Goal: Task Accomplishment & Management: Manage account settings

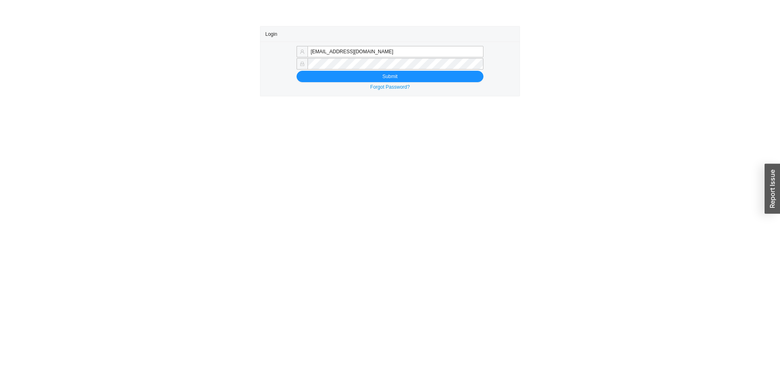
type input "[EMAIL_ADDRESS][DOMAIN_NAME]"
click at [444, 80] on button "Submit" at bounding box center [390, 76] width 187 height 11
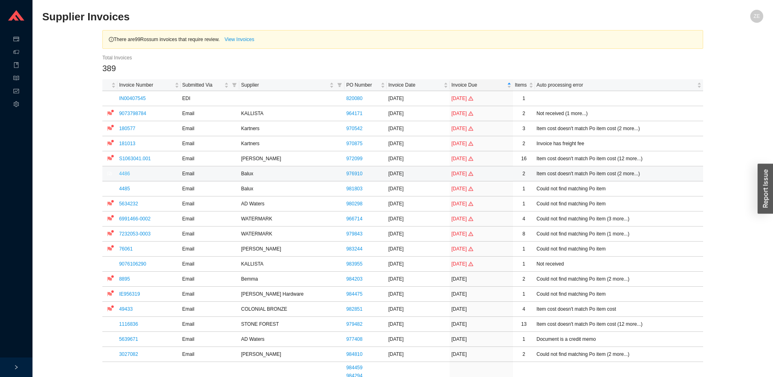
click at [126, 173] on link "4486" at bounding box center [124, 174] width 11 height 6
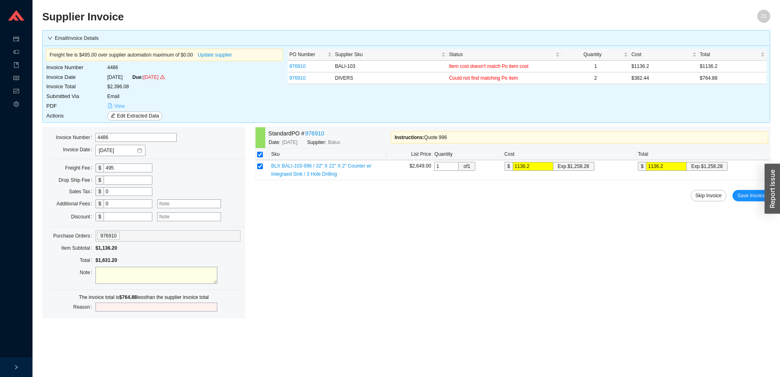
click at [120, 108] on span "View" at bounding box center [119, 106] width 11 height 8
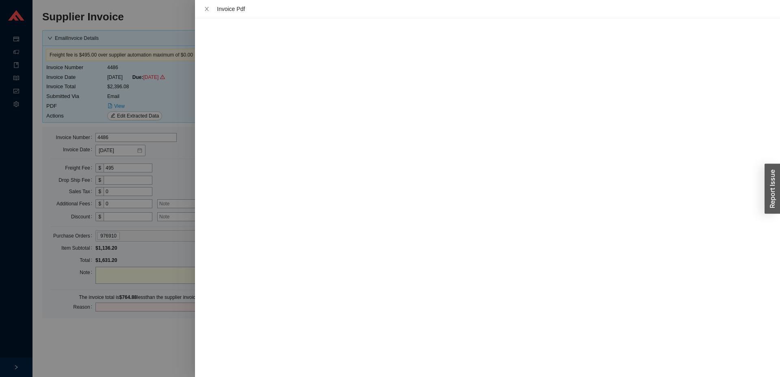
click at [174, 100] on div at bounding box center [390, 188] width 780 height 377
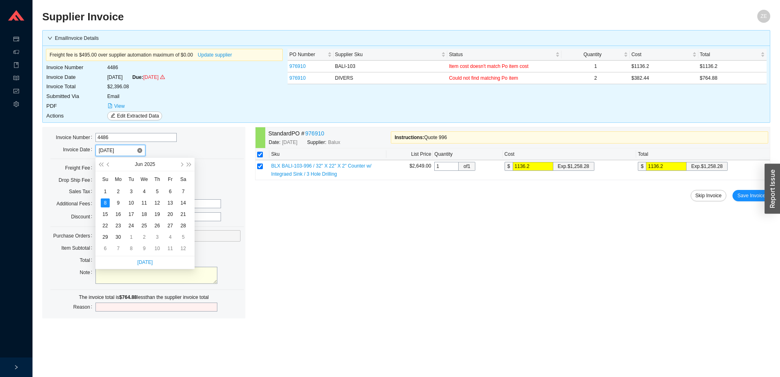
drag, startPoint x: 128, startPoint y: 151, endPoint x: 33, endPoint y: 145, distance: 94.9
click at [99, 146] on input "06/08/2025" at bounding box center [118, 150] width 38 height 8
type input "8/6"
click at [257, 228] on div "Standard PO # 976910 Date: 5/7/2025 Supplier: Balux Instructions : Quote 996 Sk…" at bounding box center [512, 222] width 515 height 191
click at [126, 151] on input at bounding box center [118, 150] width 38 height 8
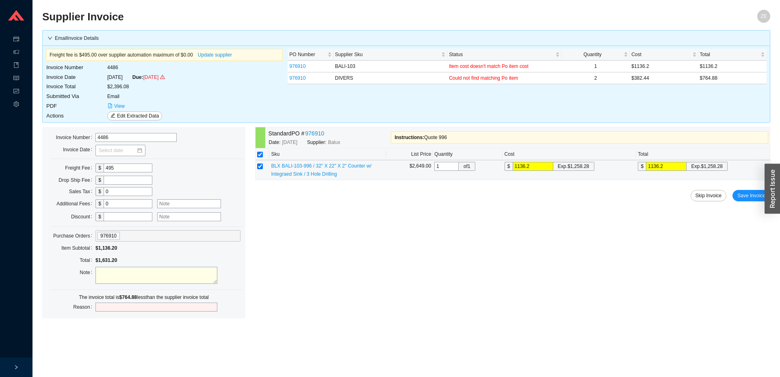
drag, startPoint x: 539, startPoint y: 167, endPoint x: 470, endPoint y: 156, distance: 69.9
click at [513, 168] on input "1136.2" at bounding box center [533, 166] width 41 height 9
type input "1"
type input "12"
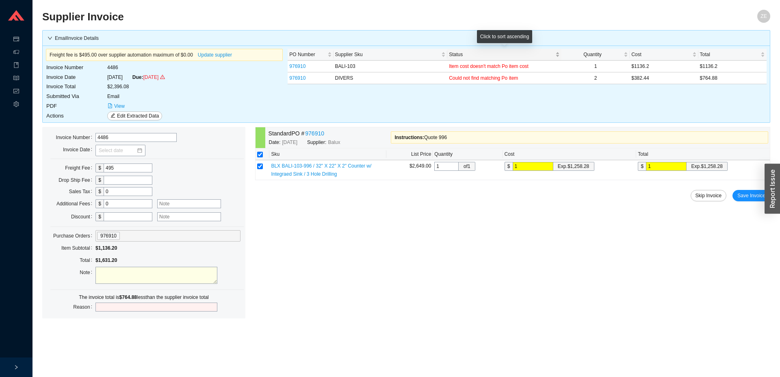
type input "12"
type input "125"
type input "1258"
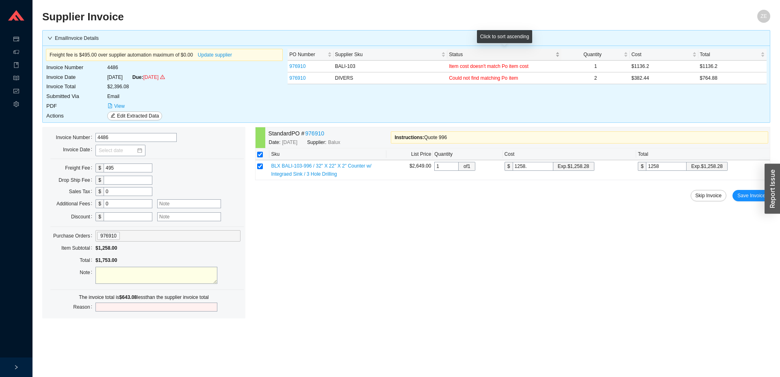
type input "1258.2"
type input "1258.28"
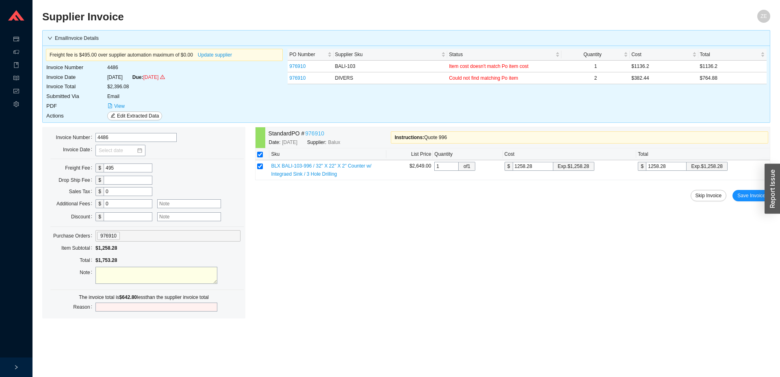
click at [311, 133] on link "976910" at bounding box center [314, 133] width 19 height 9
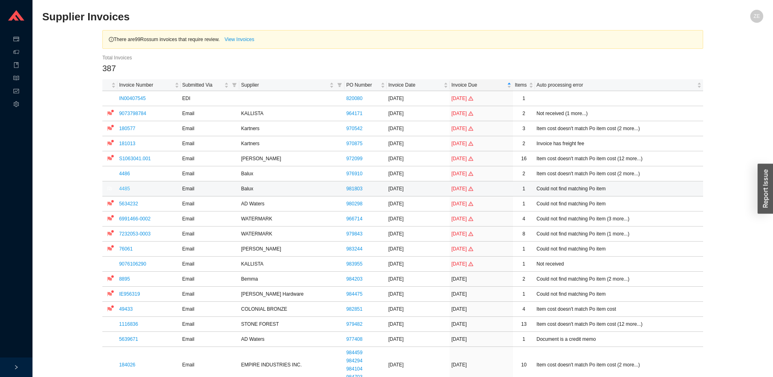
click at [123, 188] on link "4485" at bounding box center [124, 189] width 11 height 6
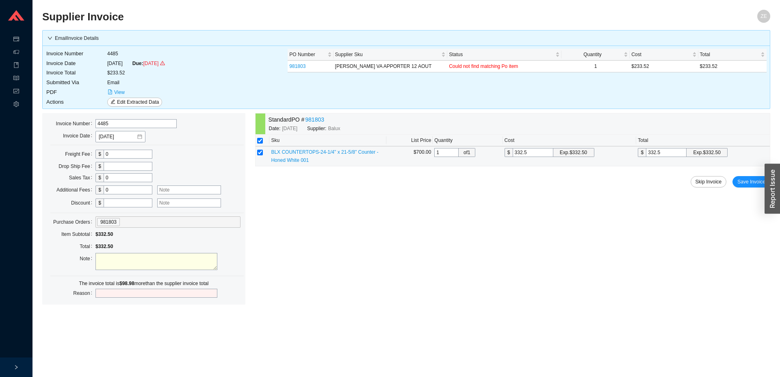
drag, startPoint x: 540, startPoint y: 155, endPoint x: 501, endPoint y: 157, distance: 39.5
click at [513, 157] on input "332.5" at bounding box center [533, 152] width 41 height 9
type input "2"
type input "23"
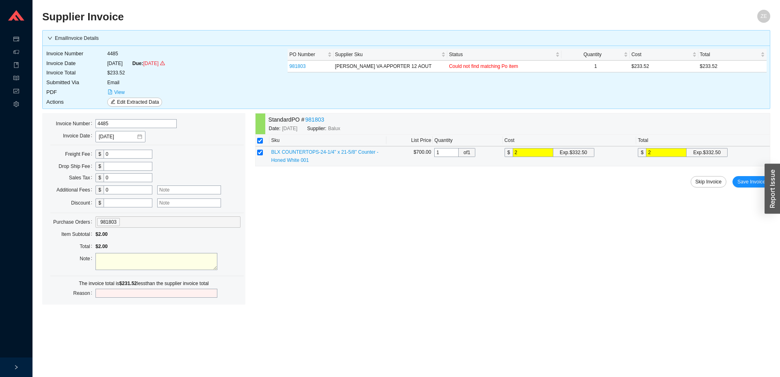
type input "23"
type input "233"
type input "233.5"
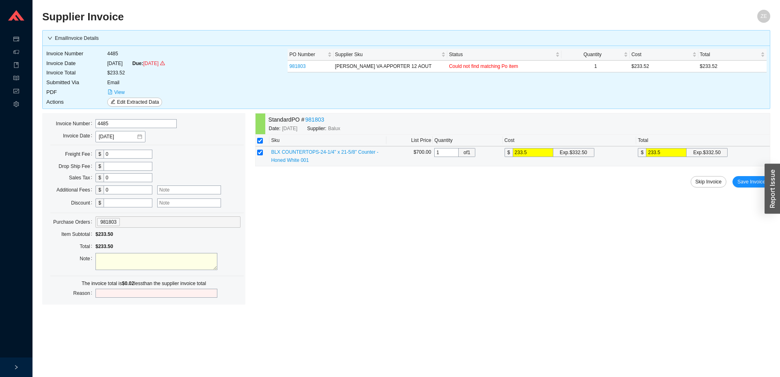
type input "233.52"
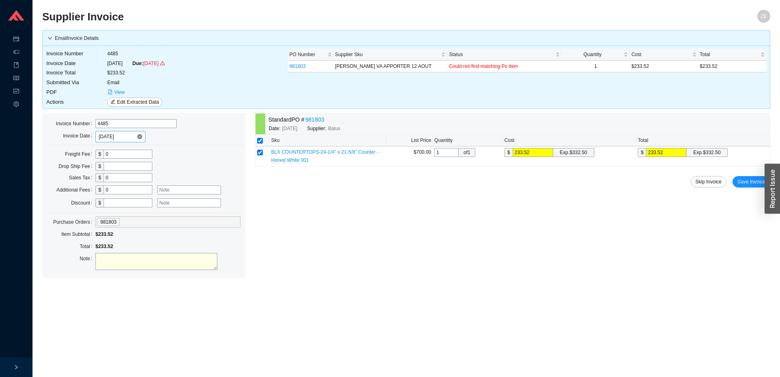
type input "233.52"
drag, startPoint x: 125, startPoint y: 137, endPoint x: 85, endPoint y: 133, distance: 40.0
click at [99, 133] on input "06/08/2025" at bounding box center [118, 136] width 38 height 8
click at [143, 189] on div "6" at bounding box center [144, 188] width 9 height 9
type input "08/06/2025"
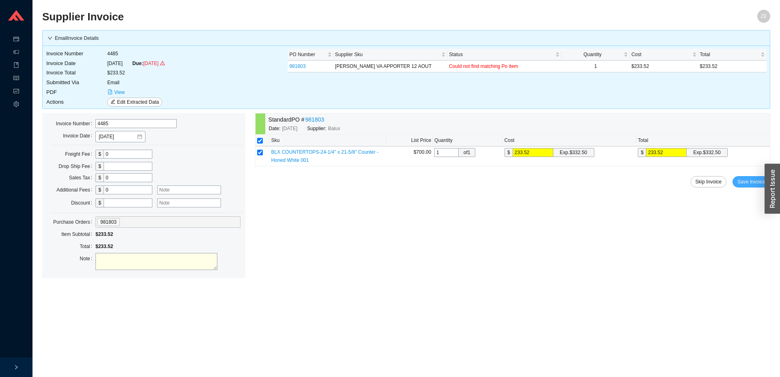
click at [747, 182] on span "Save Invoice" at bounding box center [751, 182] width 28 height 8
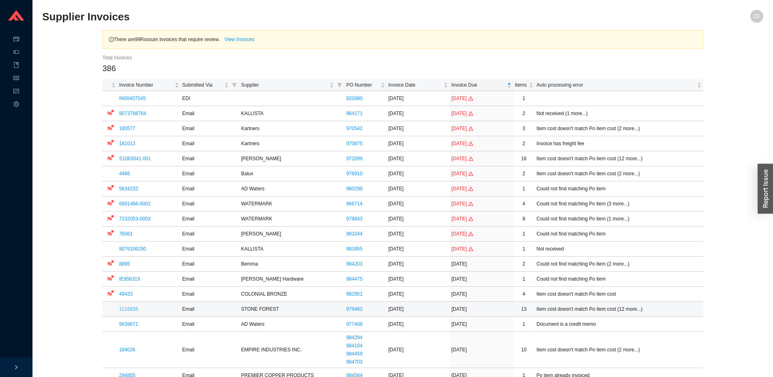
click at [130, 309] on link "1116836" at bounding box center [128, 309] width 19 height 6
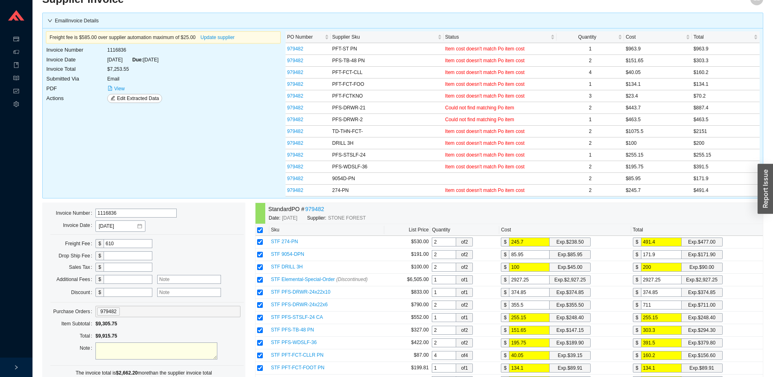
scroll to position [83, 0]
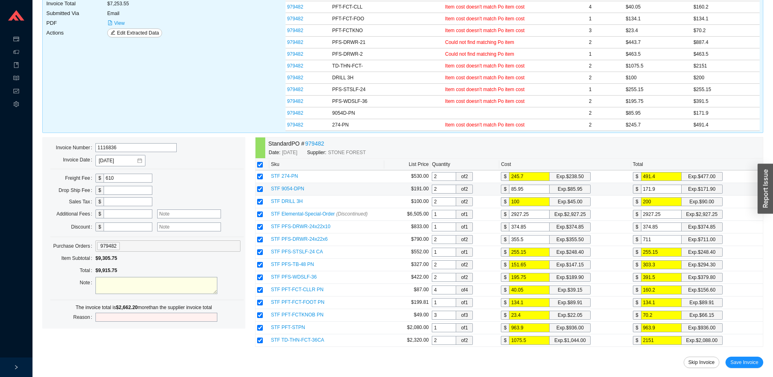
click at [260, 188] on input "checkbox" at bounding box center [260, 189] width 6 height 6
checkbox input "false"
click at [260, 215] on input "checkbox" at bounding box center [260, 214] width 6 height 6
checkbox input "false"
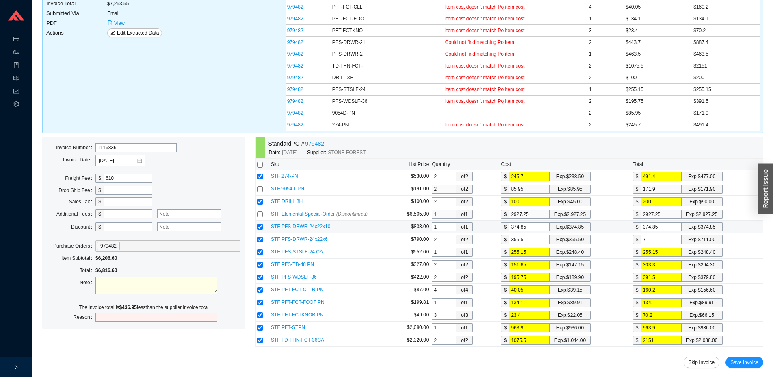
click at [261, 226] on input "checkbox" at bounding box center [260, 227] width 6 height 6
checkbox input "false"
click at [260, 240] on input "checkbox" at bounding box center [260, 239] width 6 height 6
checkbox input "false"
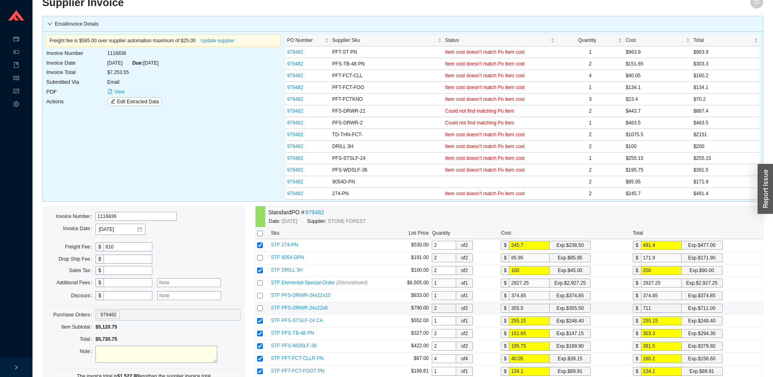
scroll to position [0, 0]
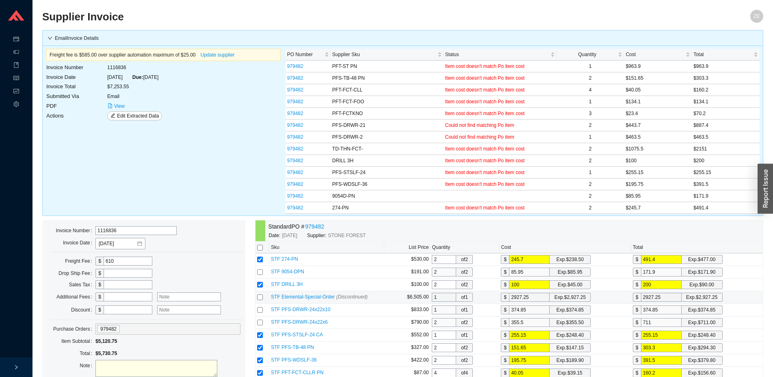
click at [259, 298] on input "checkbox" at bounding box center [260, 297] width 6 height 6
checkbox input "true"
click at [262, 272] on input "checkbox" at bounding box center [260, 272] width 6 height 6
checkbox input "true"
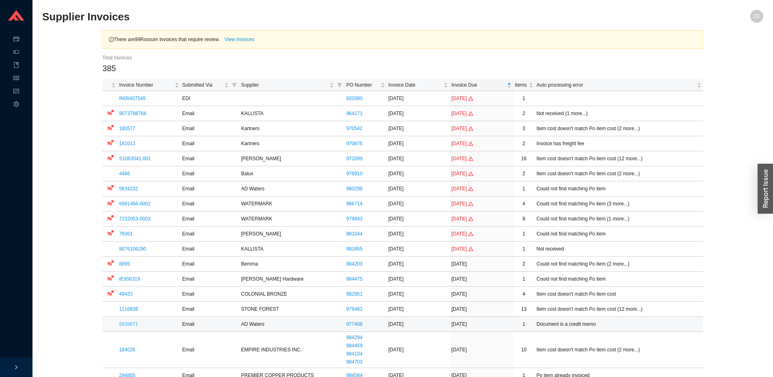
click at [121, 322] on link "5639671" at bounding box center [128, 324] width 19 height 6
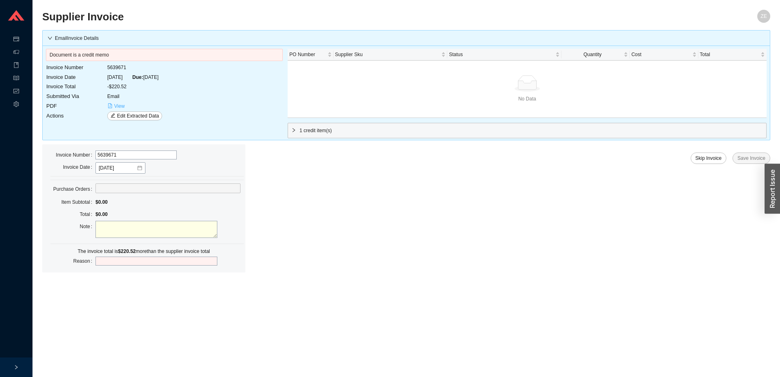
click at [115, 104] on span "View" at bounding box center [119, 106] width 11 height 8
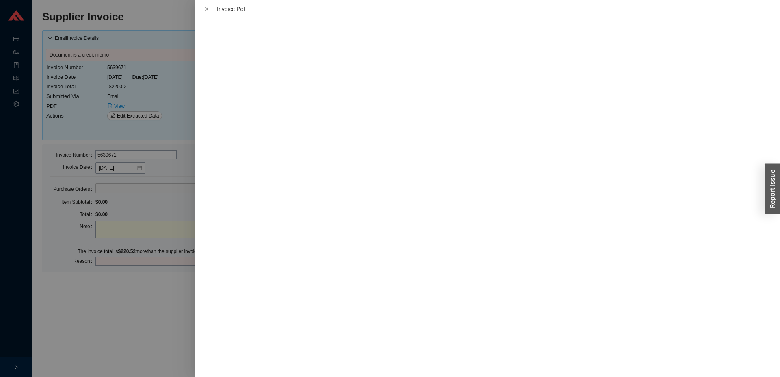
click at [144, 330] on div at bounding box center [390, 188] width 780 height 377
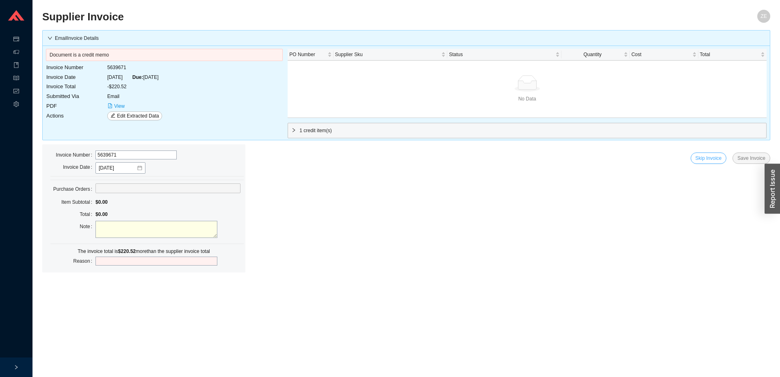
click at [717, 158] on span "Skip Invoice" at bounding box center [709, 158] width 26 height 8
drag, startPoint x: 756, startPoint y: 137, endPoint x: 774, endPoint y: 135, distance: 18.4
click at [756, 137] on span "Yes" at bounding box center [754, 135] width 8 height 8
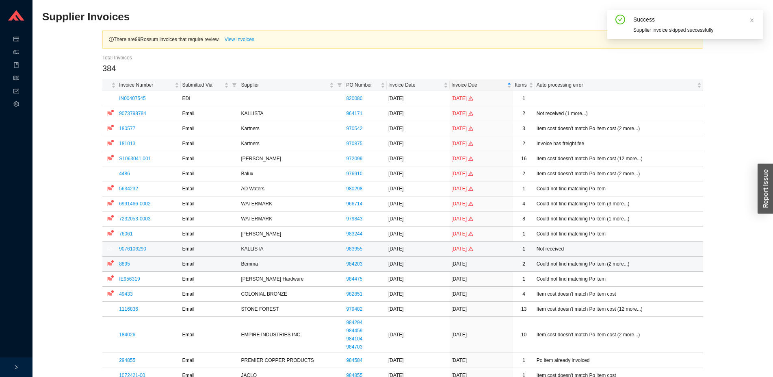
scroll to position [41, 0]
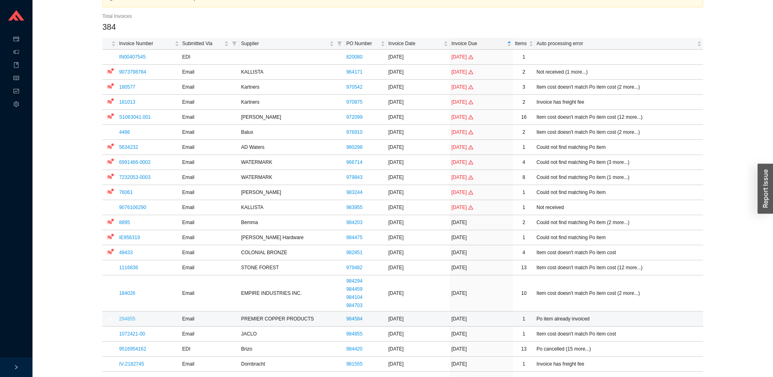
click at [128, 319] on link "294855" at bounding box center [127, 319] width 16 height 6
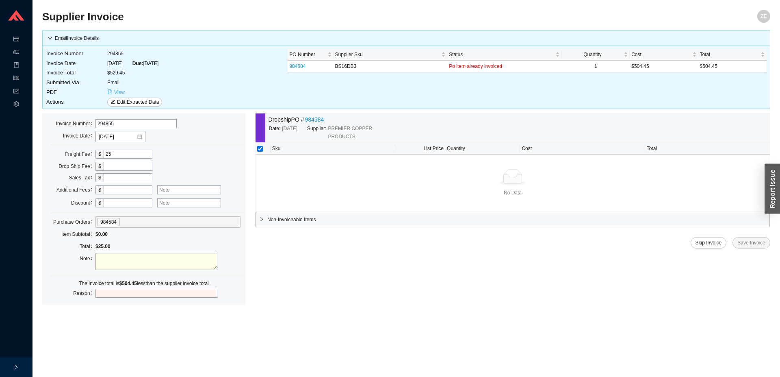
click at [111, 91] on icon "file-pdf" at bounding box center [110, 91] width 5 height 5
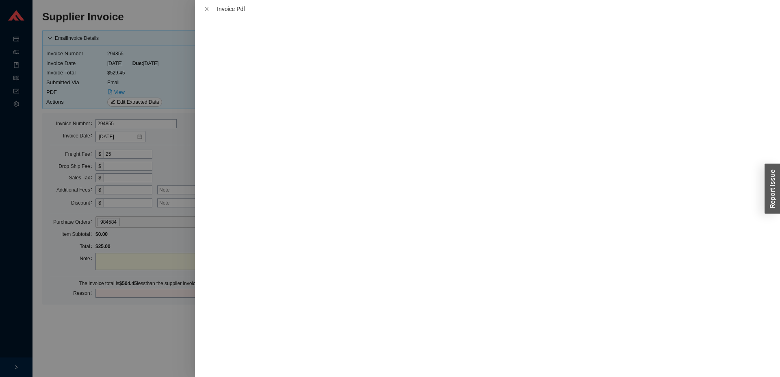
drag, startPoint x: 137, startPoint y: 309, endPoint x: 185, endPoint y: 235, distance: 88.6
click at [136, 308] on div at bounding box center [390, 188] width 780 height 377
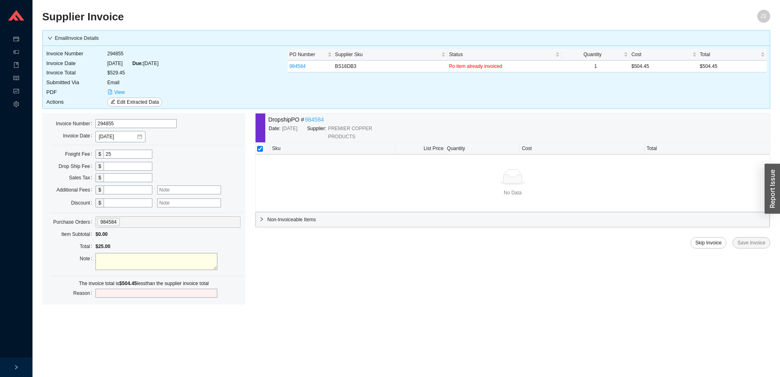
click at [313, 118] on link "984584" at bounding box center [314, 119] width 19 height 9
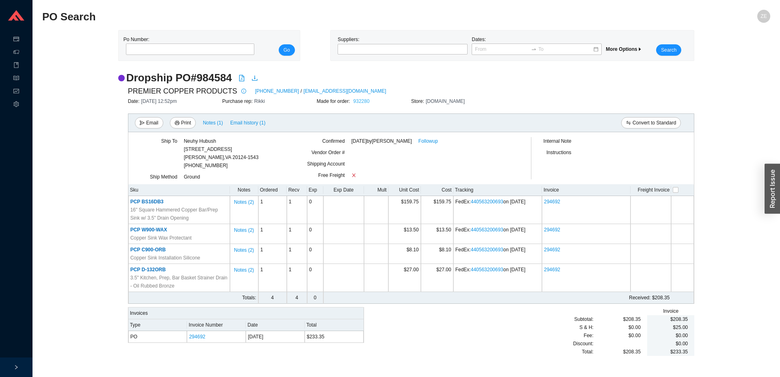
click at [360, 100] on link "932280" at bounding box center [361, 101] width 16 height 6
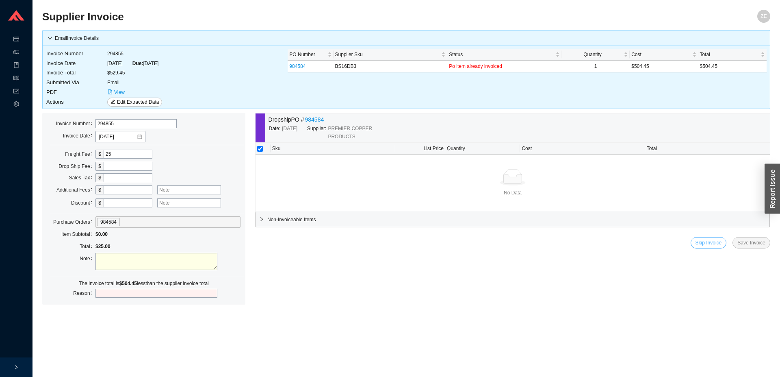
click at [707, 245] on span "Skip Invoice" at bounding box center [709, 242] width 26 height 8
click at [754, 219] on span "Yes" at bounding box center [754, 220] width 8 height 8
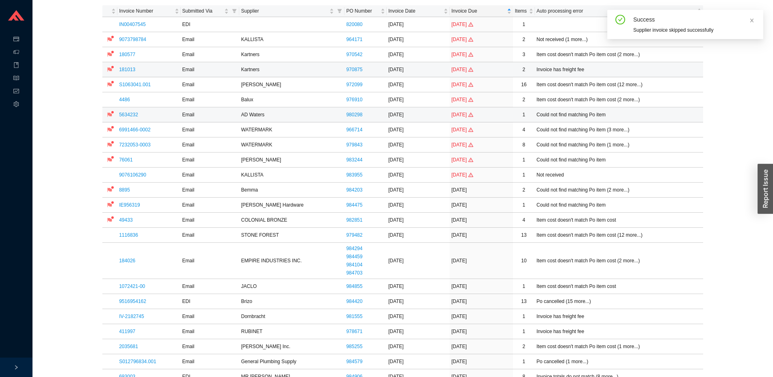
scroll to position [83, 0]
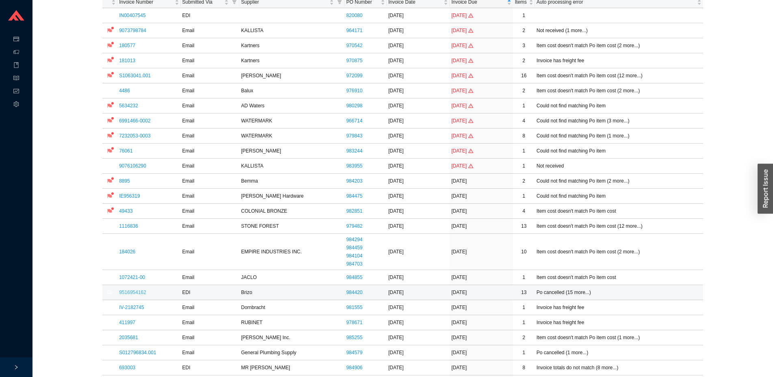
click at [134, 293] on link "9516954162" at bounding box center [132, 292] width 27 height 6
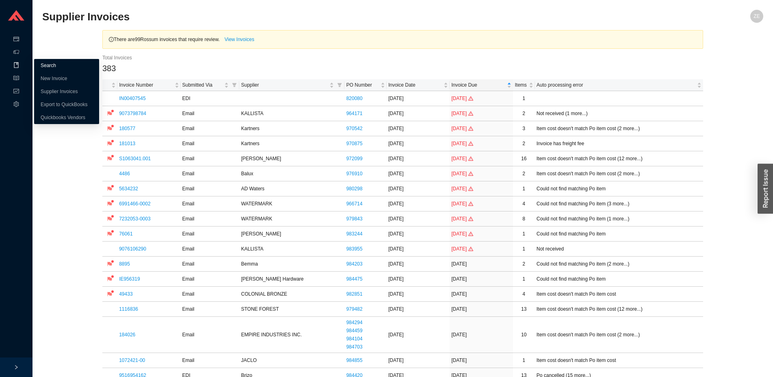
click at [54, 65] on link "Search" at bounding box center [48, 66] width 15 height 6
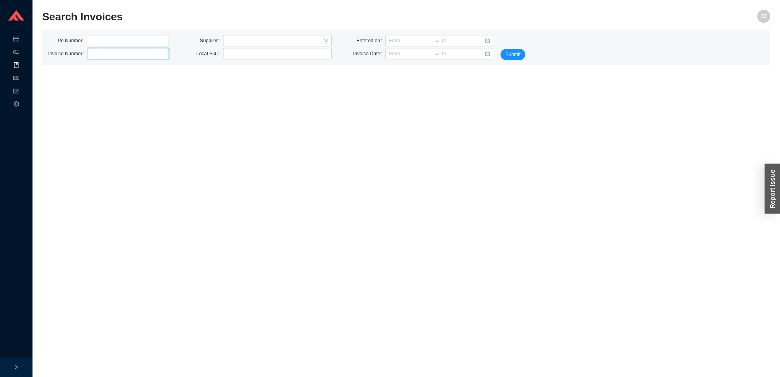
paste input "S1313907.001"
type input "S1313907.001"
click button "Submit" at bounding box center [513, 54] width 25 height 11
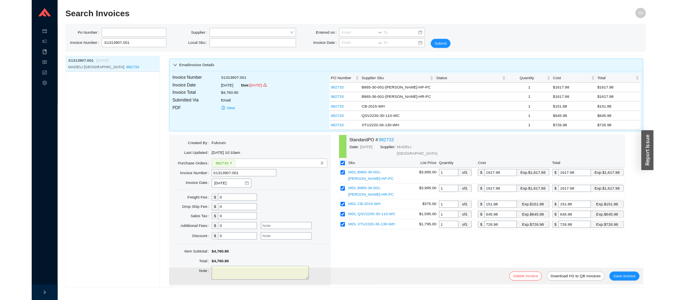
scroll to position [36, 0]
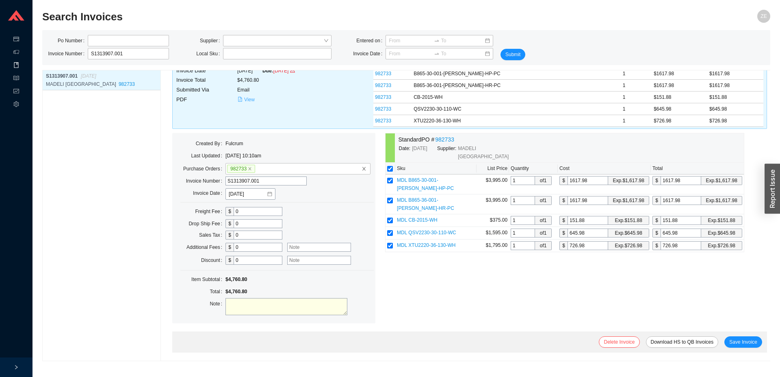
click at [253, 98] on span "View" at bounding box center [249, 99] width 11 height 8
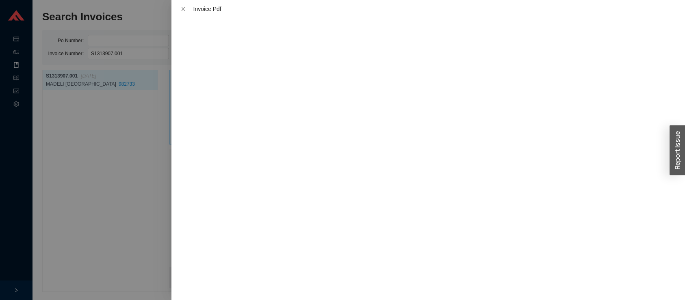
scroll to position [2, 0]
click at [96, 115] on div at bounding box center [342, 150] width 685 height 300
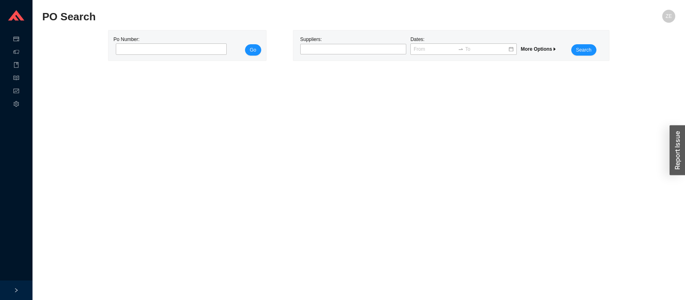
drag, startPoint x: 128, startPoint y: 47, endPoint x: 130, endPoint y: 42, distance: 4.8
click at [129, 47] on input "tel" at bounding box center [171, 48] width 111 height 11
click at [245, 44] on button "Go" at bounding box center [253, 49] width 16 height 11
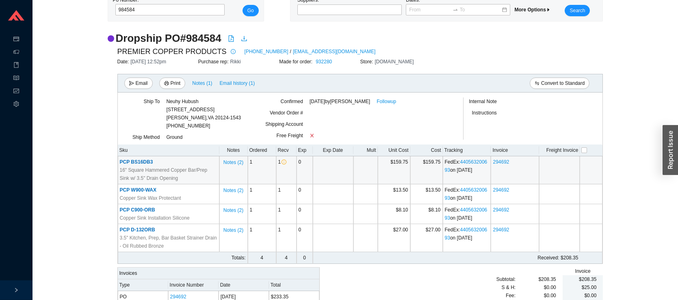
scroll to position [63, 0]
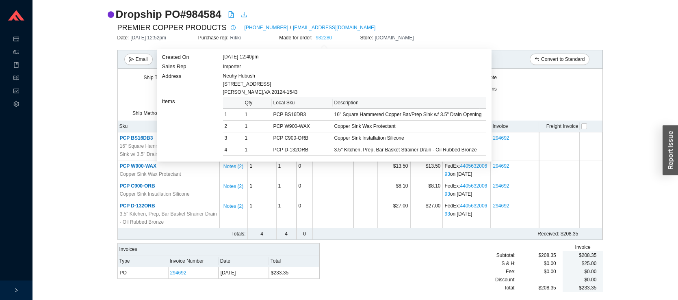
click at [327, 38] on link "932280" at bounding box center [324, 38] width 16 height 6
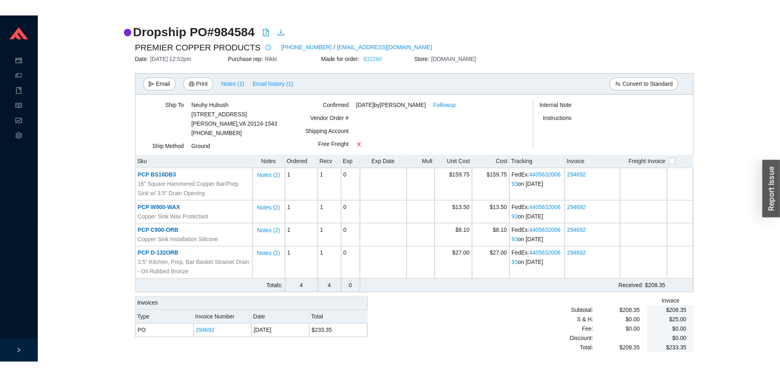
scroll to position [0, 0]
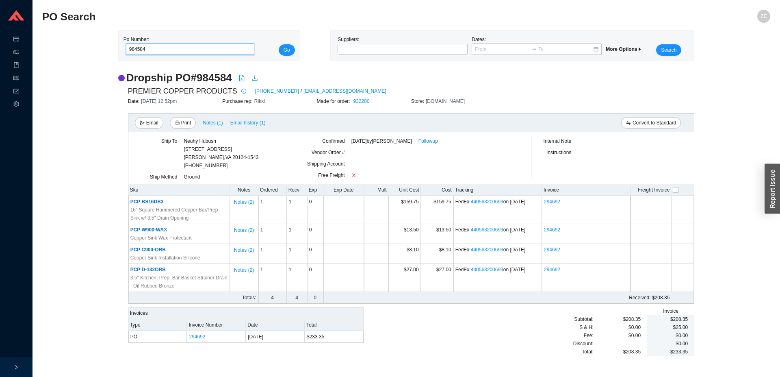
drag, startPoint x: 156, startPoint y: 51, endPoint x: 76, endPoint y: 49, distance: 79.7
click at [126, 49] on input "984584" at bounding box center [190, 48] width 129 height 11
type input "976910"
click at [279, 44] on button "Go" at bounding box center [287, 49] width 16 height 11
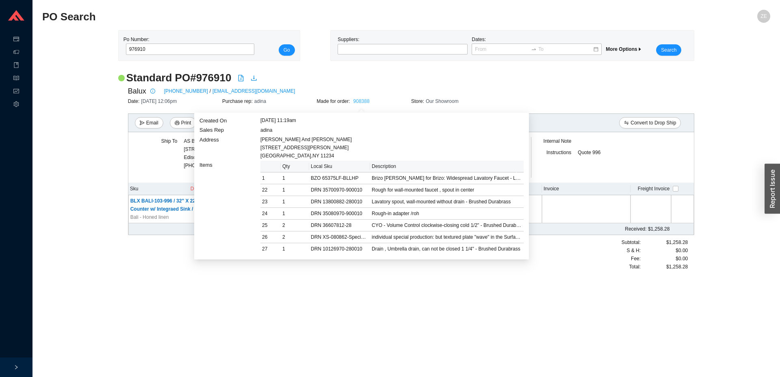
click at [361, 101] on link "908388" at bounding box center [361, 101] width 16 height 6
click at [362, 101] on link "908388" at bounding box center [361, 101] width 16 height 6
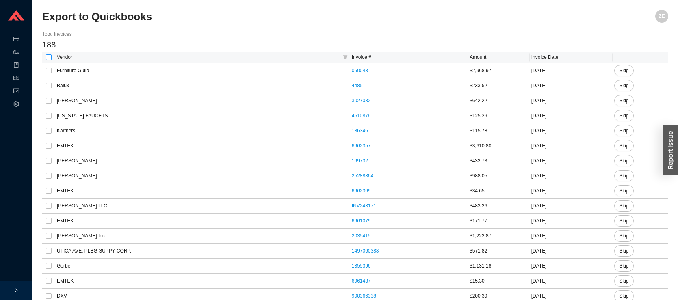
click at [49, 56] on input "checkbox" at bounding box center [49, 57] width 6 height 6
checkbox input "true"
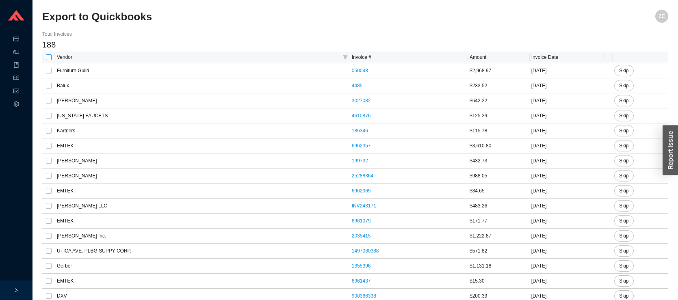
checkbox input "true"
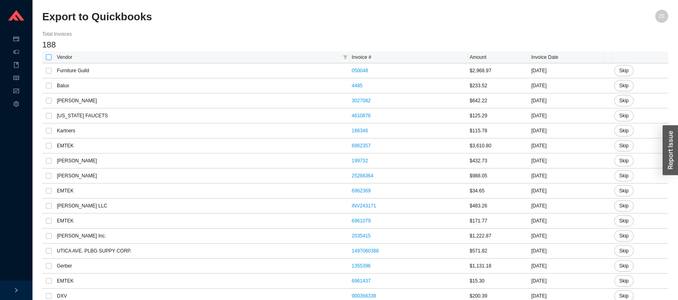
checkbox input "true"
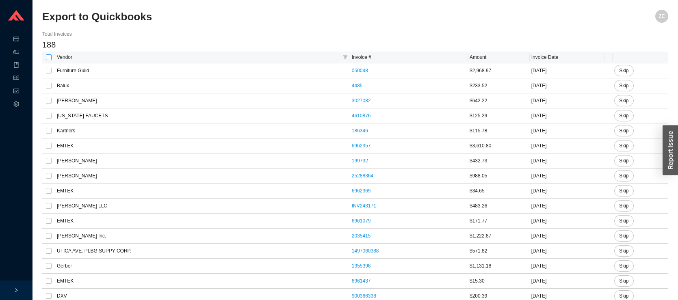
checkbox input "true"
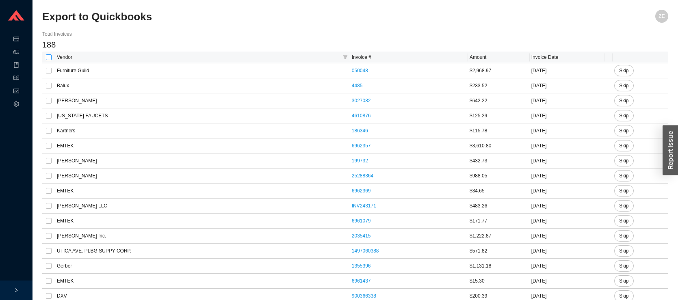
checkbox input "true"
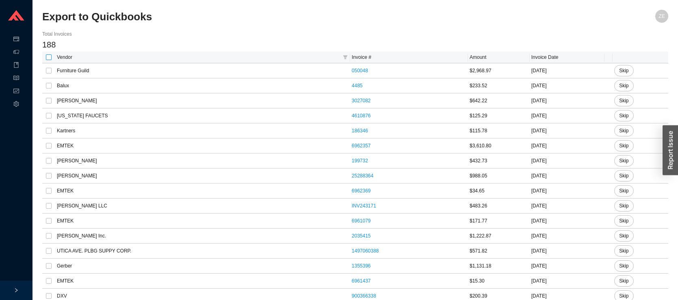
checkbox input "true"
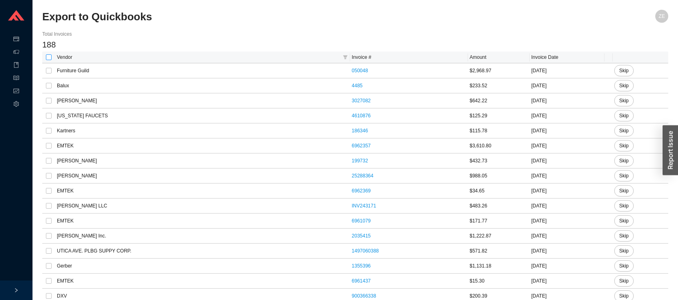
checkbox input "true"
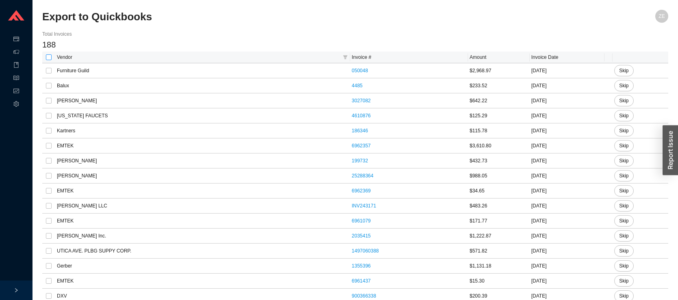
checkbox input "true"
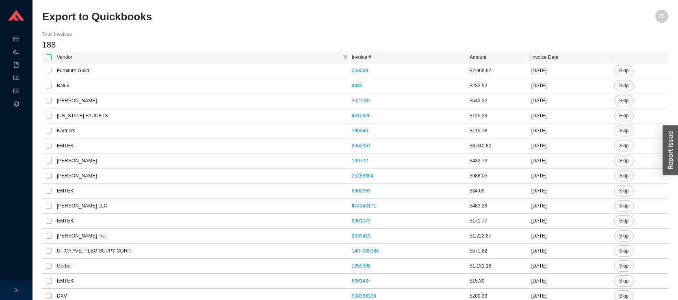
checkbox input "true"
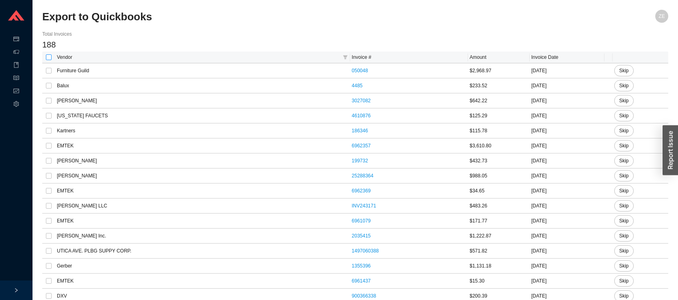
checkbox input "true"
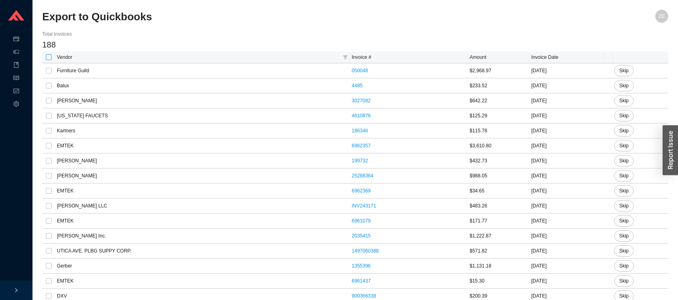
checkbox input "true"
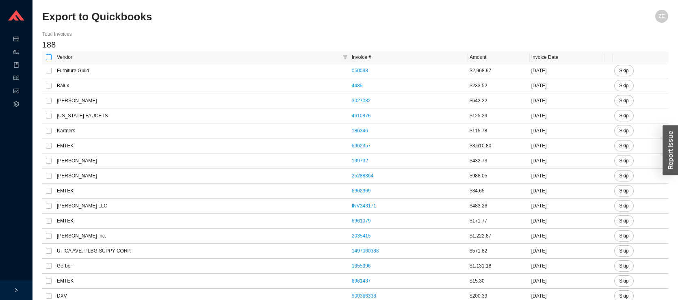
checkbox input "true"
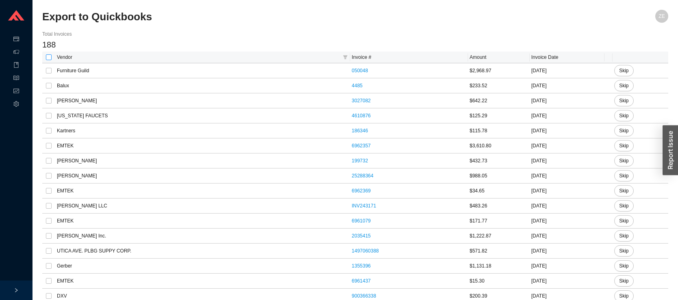
checkbox input "true"
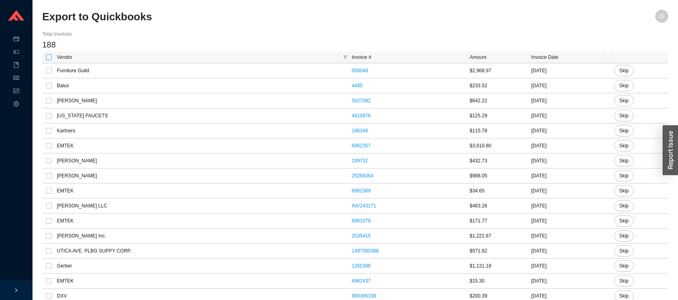
checkbox input "true"
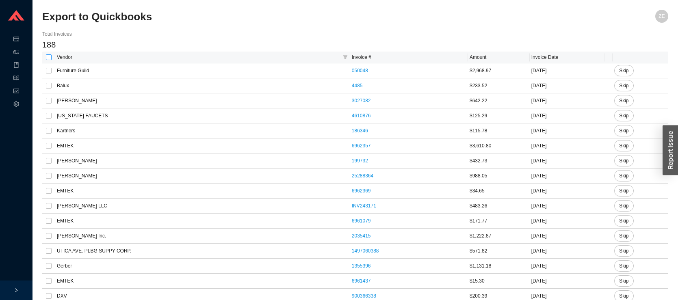
checkbox input "true"
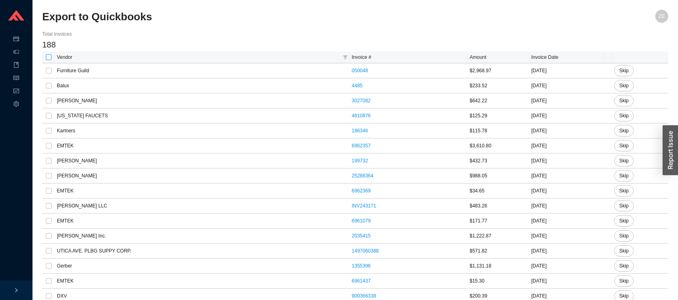
checkbox input "true"
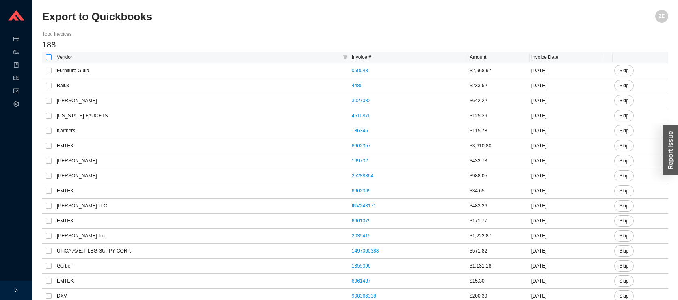
checkbox input "true"
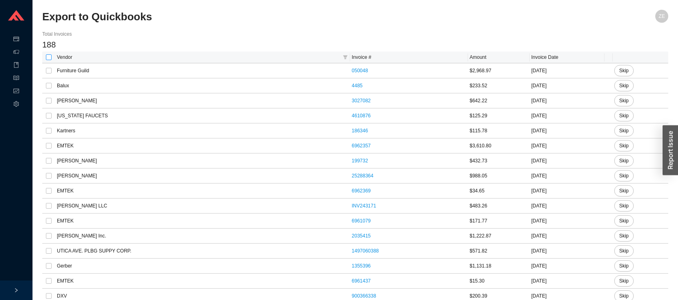
checkbox input "true"
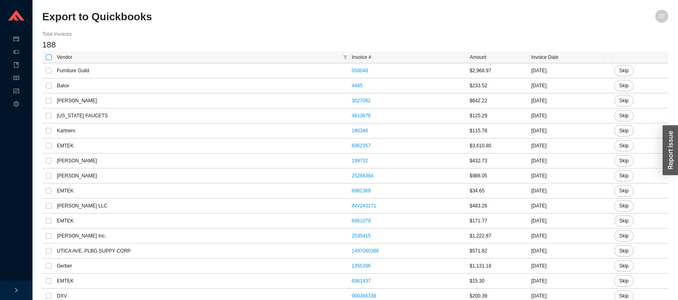
checkbox input "true"
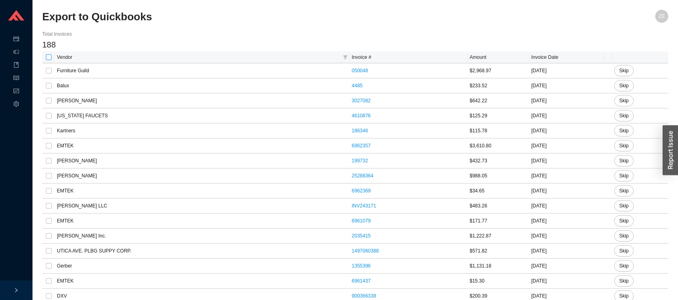
checkbox input "true"
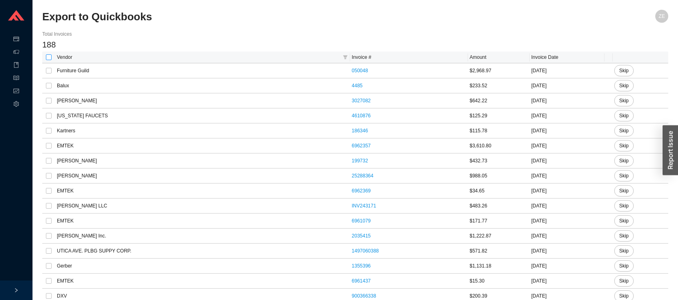
checkbox input "true"
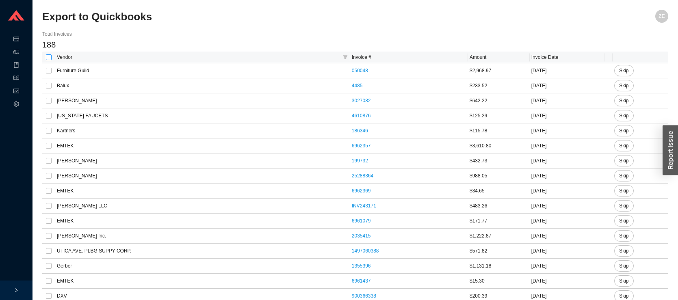
checkbox input "true"
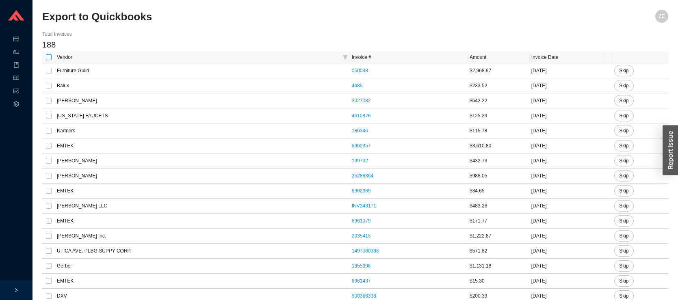
checkbox input "true"
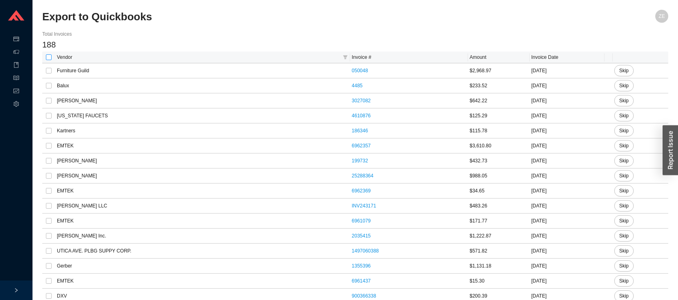
checkbox input "true"
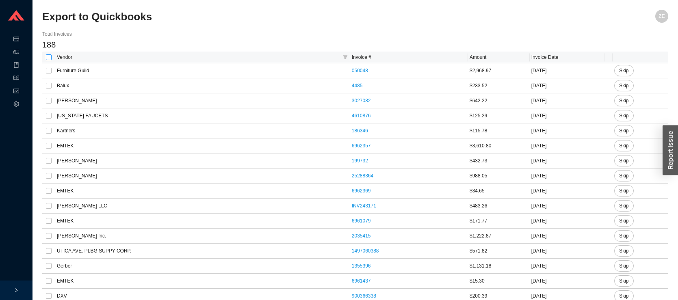
checkbox input "true"
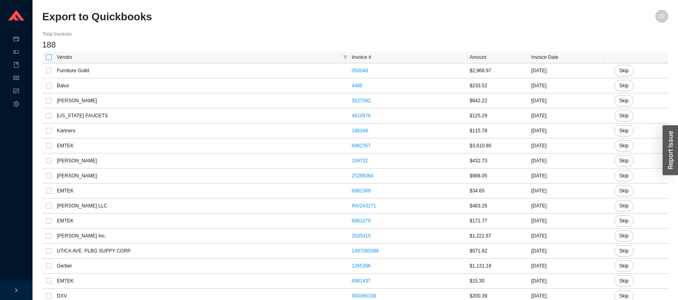
checkbox input "true"
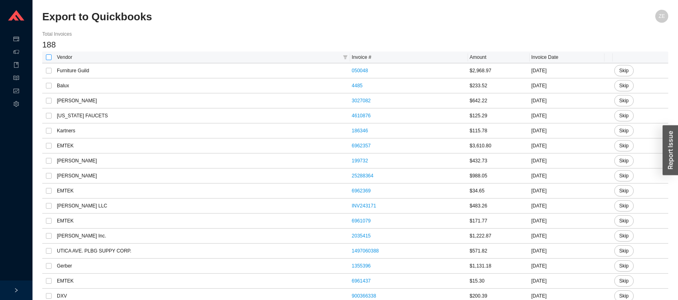
checkbox input "true"
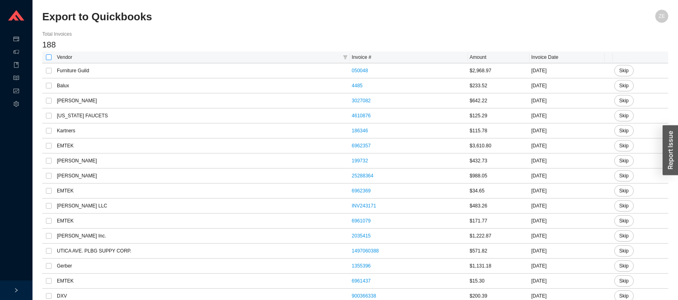
checkbox input "true"
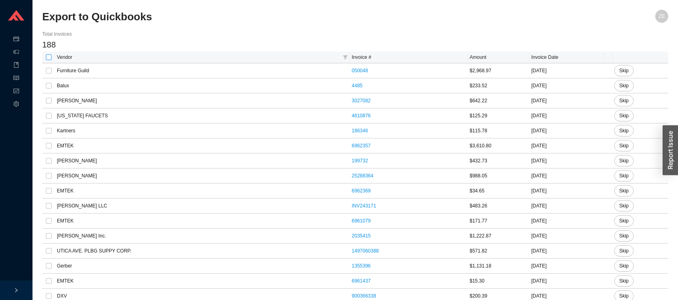
checkbox input "true"
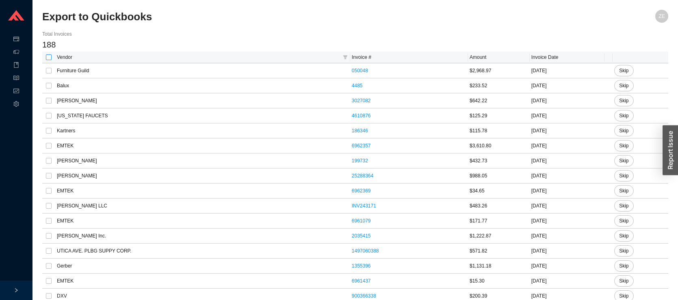
checkbox input "true"
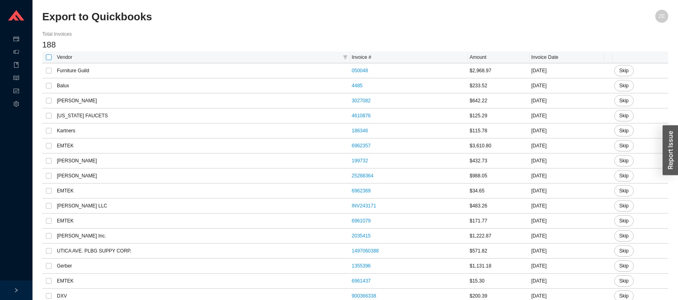
checkbox input "true"
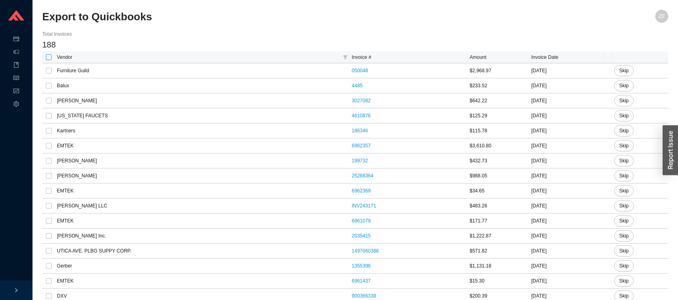
checkbox input "true"
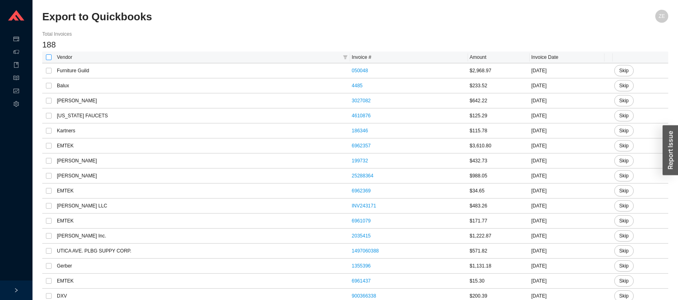
checkbox input "true"
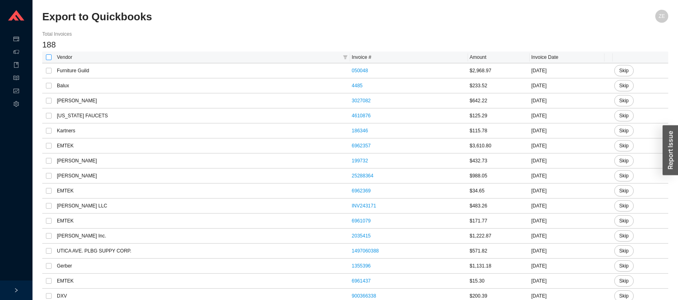
checkbox input "true"
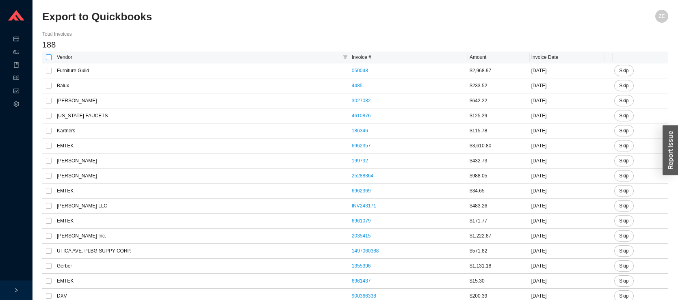
checkbox input "true"
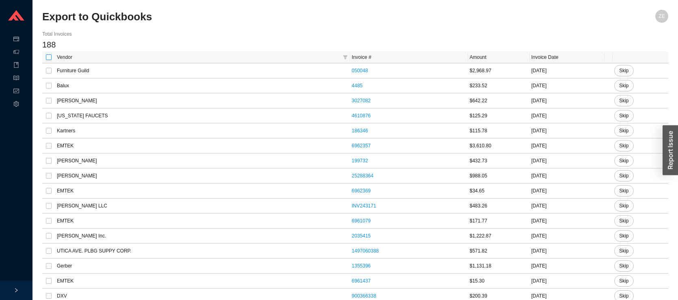
checkbox input "true"
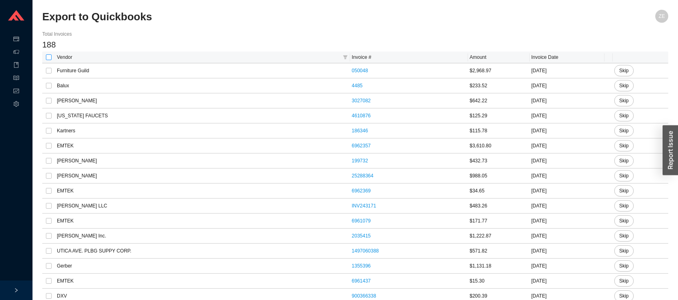
checkbox input "true"
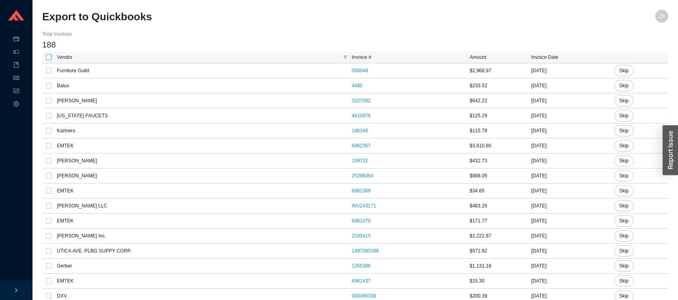
checkbox input "true"
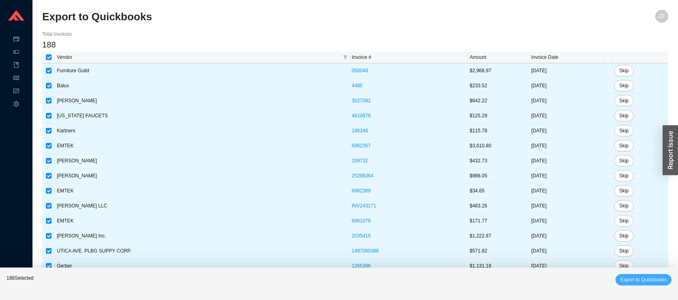
click at [644, 277] on span "Export to Quickbooks" at bounding box center [643, 280] width 46 height 8
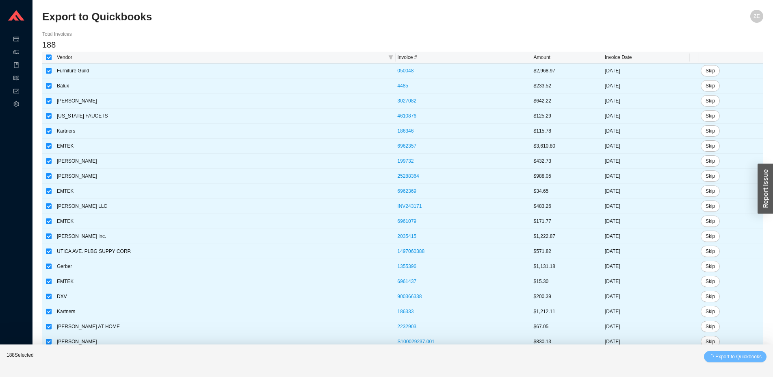
click at [400, 33] on div "Total Invoices" at bounding box center [402, 34] width 721 height 8
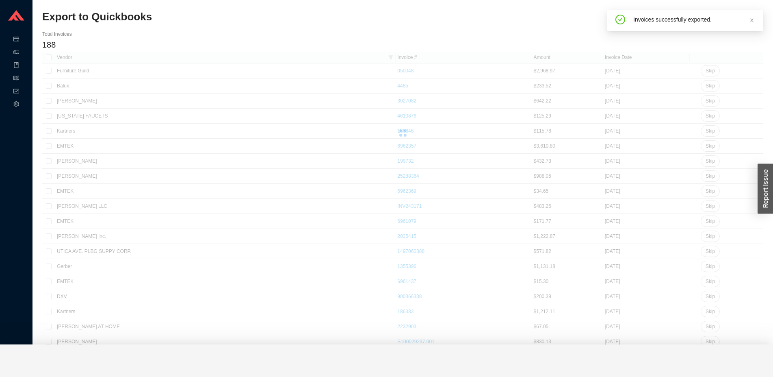
checkbox input "false"
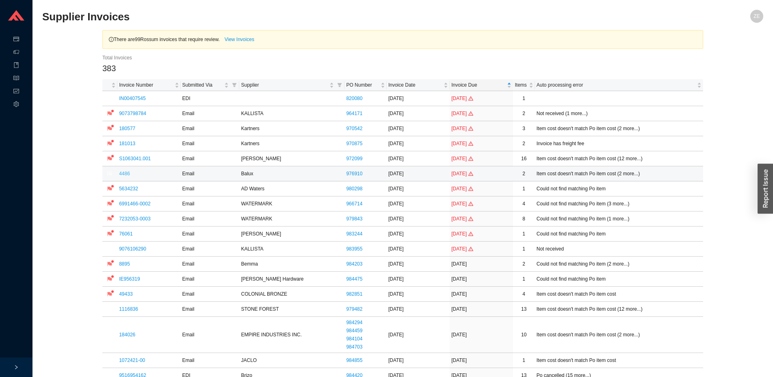
click at [126, 172] on link "4486" at bounding box center [124, 174] width 11 height 6
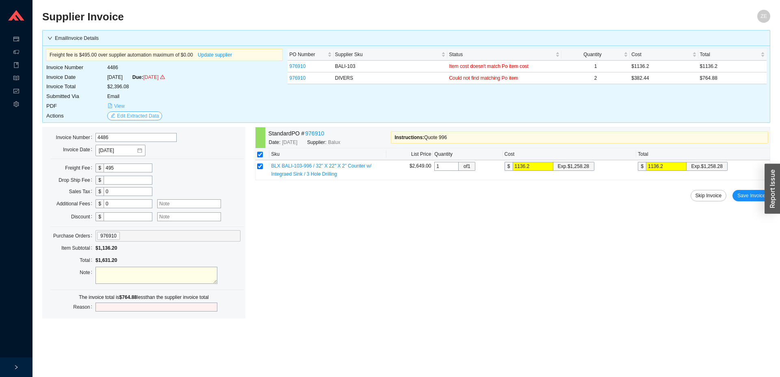
drag, startPoint x: 120, startPoint y: 103, endPoint x: 132, endPoint y: 115, distance: 16.4
click at [132, 115] on tbody "Invoice Number 4486 Invoice Date 6/8/2025 Due: 07/08/2025 Invoice Total $2,396.…" at bounding box center [105, 92] width 119 height 58
click at [132, 115] on span "Edit Extracted Data" at bounding box center [138, 116] width 42 height 8
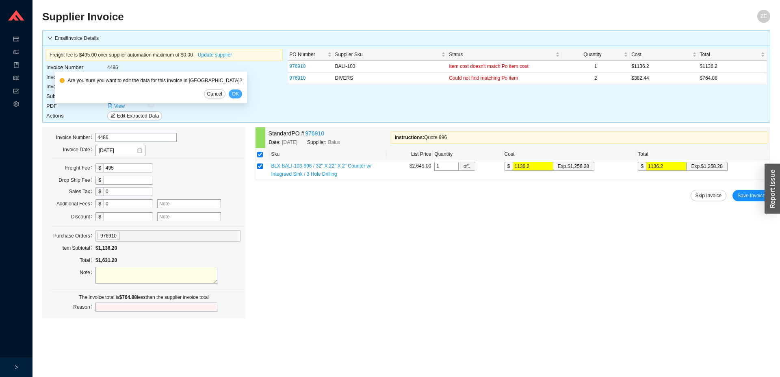
click at [232, 94] on span "OK" at bounding box center [235, 94] width 7 height 8
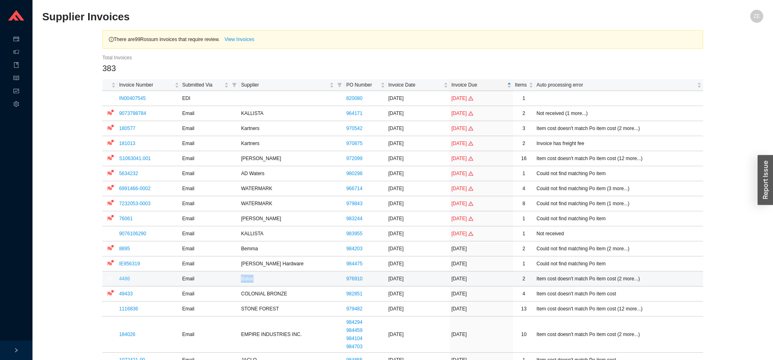
click at [123, 277] on link "4486" at bounding box center [124, 279] width 11 height 6
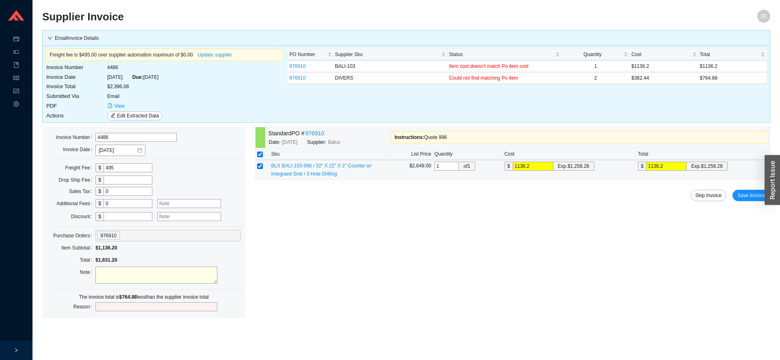
click at [539, 161] on td "$ 1136.2 Exp. $1,258.28" at bounding box center [570, 170] width 134 height 20
drag, startPoint x: 542, startPoint y: 166, endPoint x: 478, endPoint y: 170, distance: 64.7
click at [513, 170] on input "1136.2" at bounding box center [533, 166] width 41 height 9
type input "1"
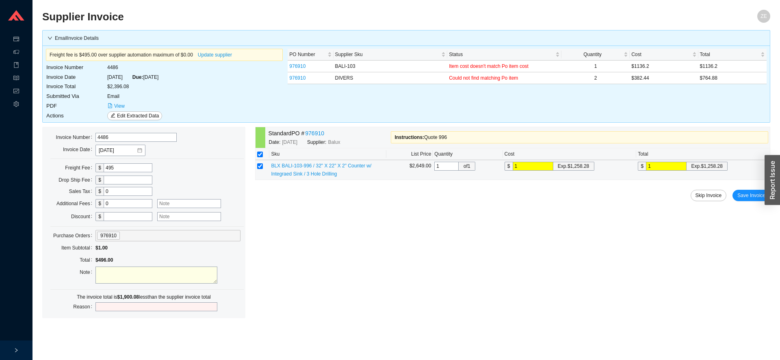
type input "19"
type input "190"
type input "1901"
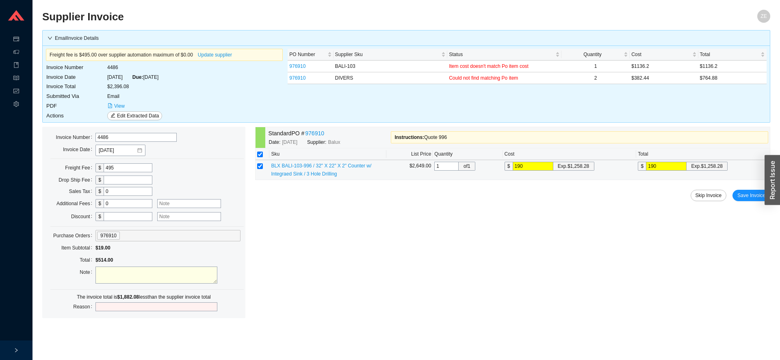
type input "1901"
type input "1901.08"
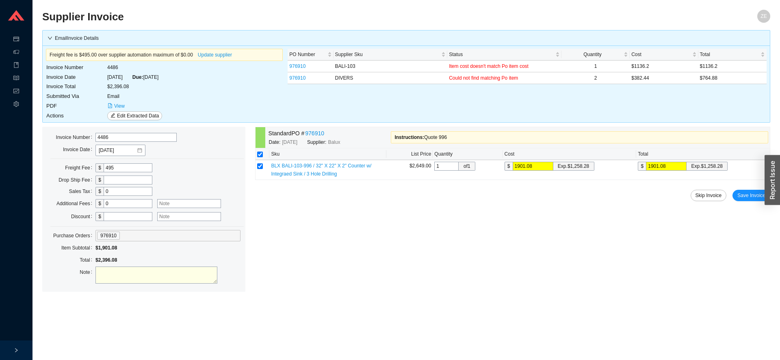
type input "1901.08"
click at [297, 164] on span "BLX BALI-103-996 / 32" X 22" X 2" Counter w/ Integraed Sink / 3 Hole Drilling" at bounding box center [321, 170] width 100 height 14
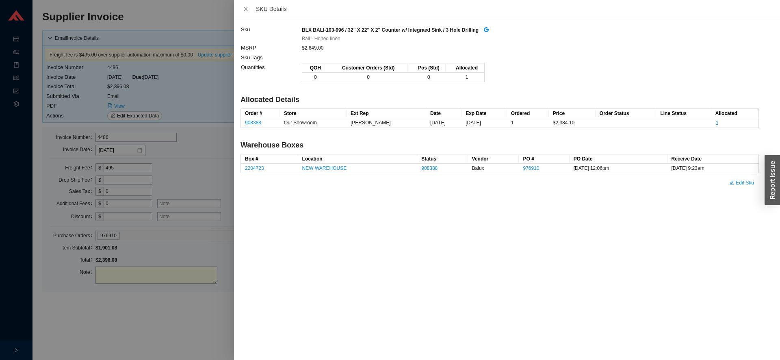
click at [180, 324] on div at bounding box center [390, 180] width 780 height 360
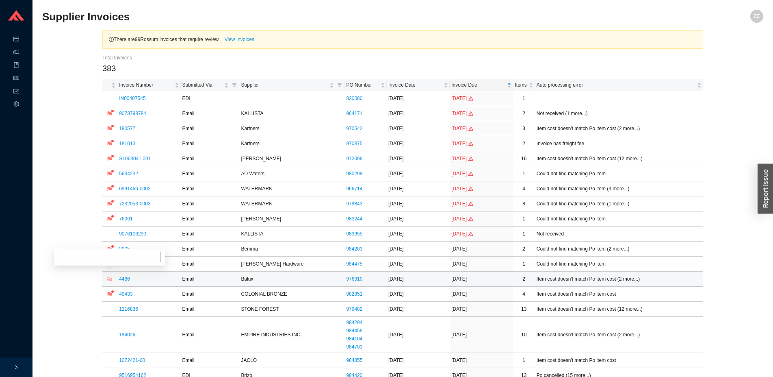
click at [109, 280] on icon "flag" at bounding box center [110, 279] width 4 height 4
click at [111, 254] on input at bounding box center [110, 249] width 102 height 11
type input "pricing, [PERSON_NAME]"
click at [123, 306] on td "1116836" at bounding box center [148, 308] width 63 height 15
click at [126, 308] on link "1116836" at bounding box center [128, 309] width 19 height 6
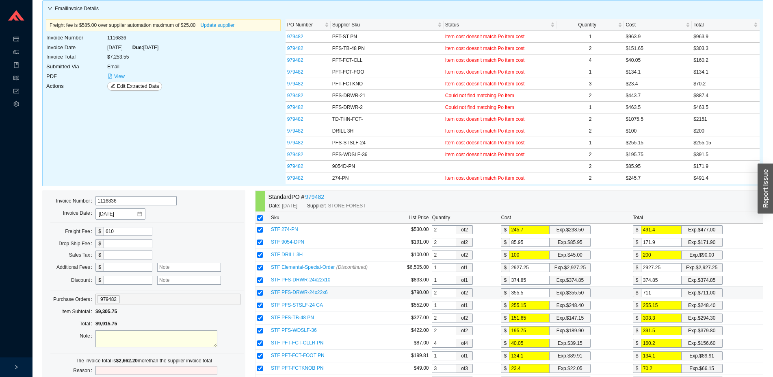
scroll to position [41, 0]
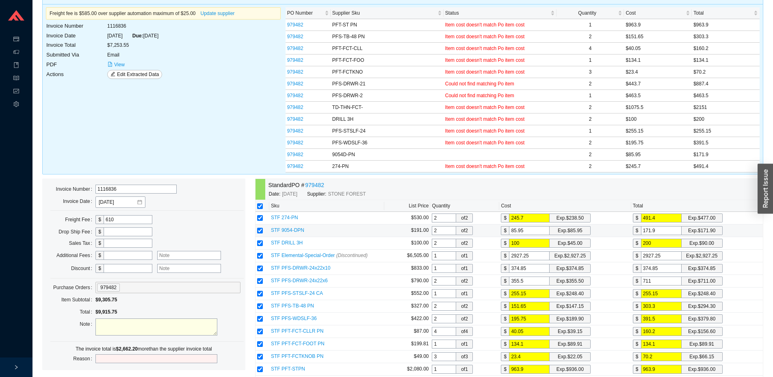
click at [260, 230] on input "checkbox" at bounding box center [260, 231] width 6 height 6
checkbox input "false"
click at [260, 230] on input "checkbox" at bounding box center [260, 231] width 6 height 6
checkbox input "true"
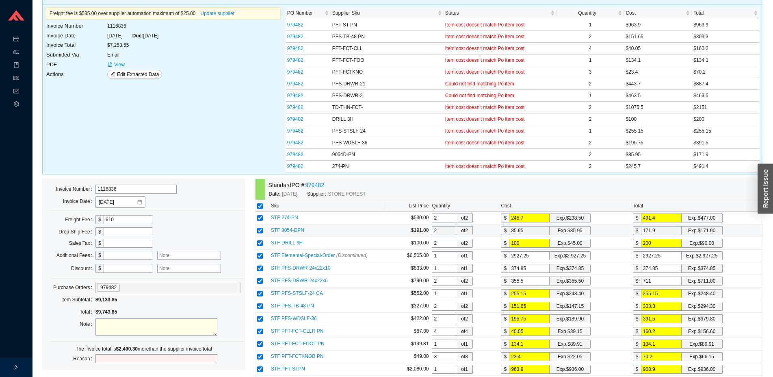
checkbox input "true"
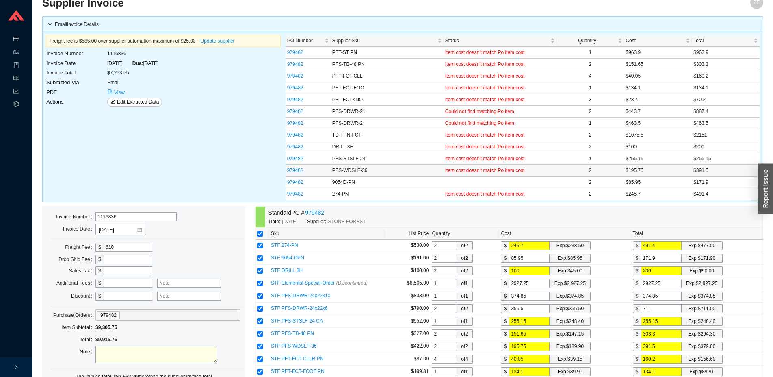
scroll to position [97, 0]
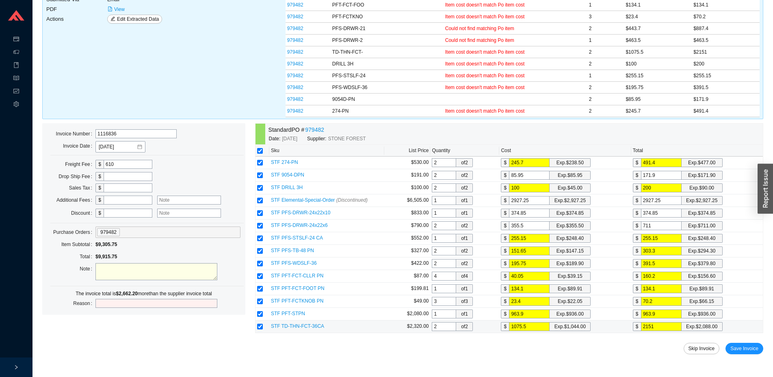
click at [445, 322] on input "2" at bounding box center [444, 326] width 24 height 9
click at [262, 327] on input "checkbox" at bounding box center [260, 326] width 6 height 6
checkbox input "false"
click at [259, 325] on input "checkbox" at bounding box center [260, 326] width 6 height 6
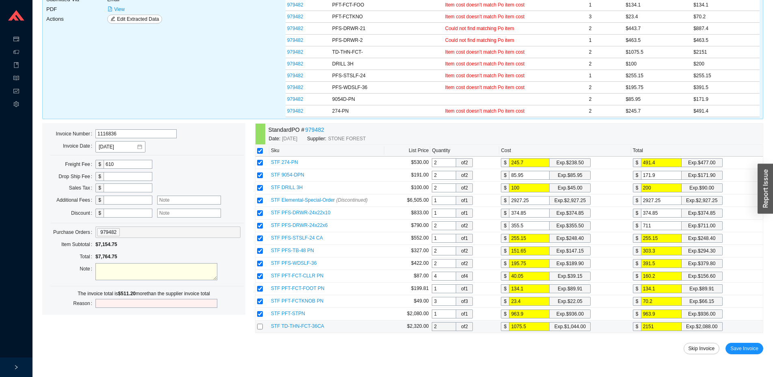
checkbox input "true"
click at [262, 200] on input "checkbox" at bounding box center [260, 200] width 6 height 6
checkbox input "false"
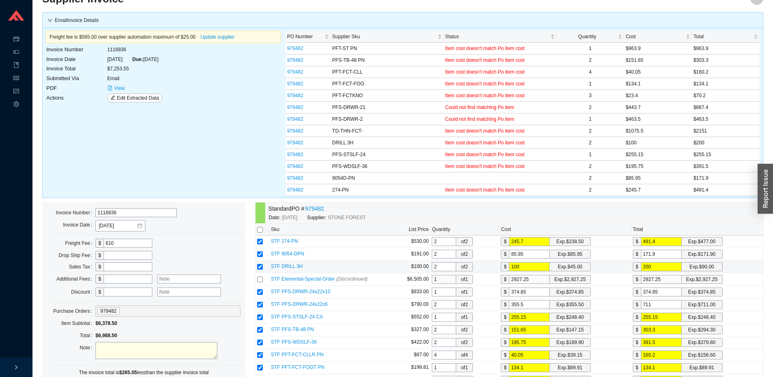
scroll to position [14, 0]
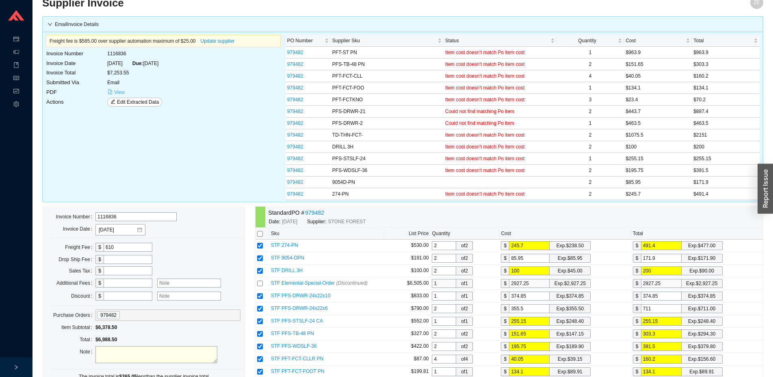
click at [120, 92] on span "View" at bounding box center [119, 92] width 11 height 8
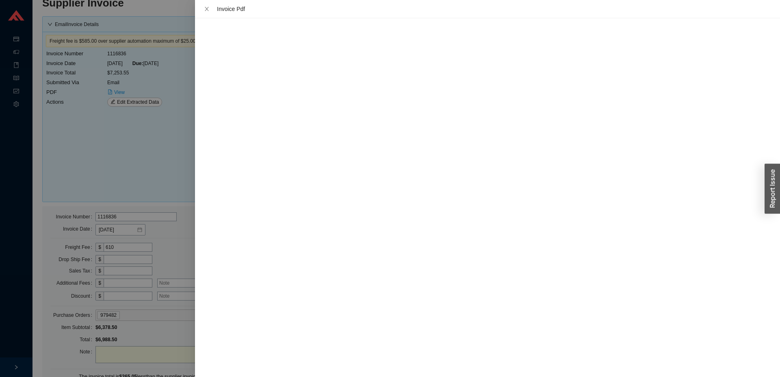
click at [144, 145] on div at bounding box center [390, 188] width 780 height 377
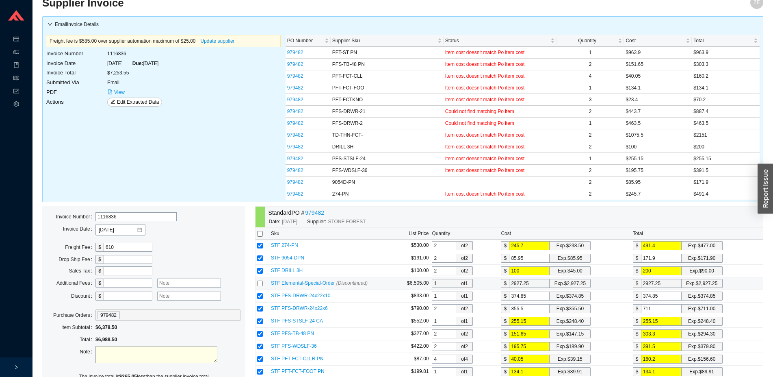
click at [260, 284] on input "checkbox" at bounding box center [260, 283] width 6 height 6
checkbox input "true"
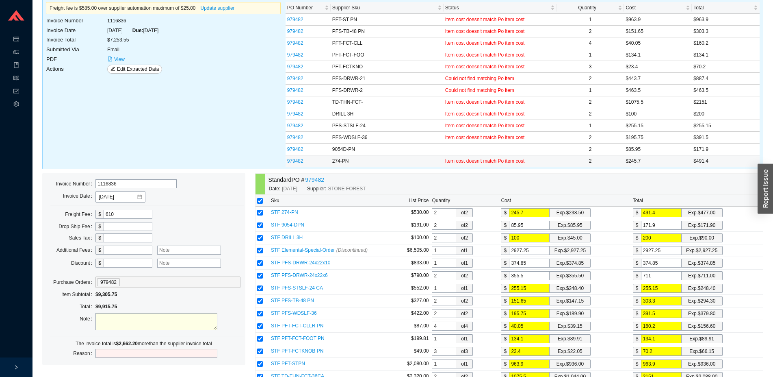
scroll to position [97, 0]
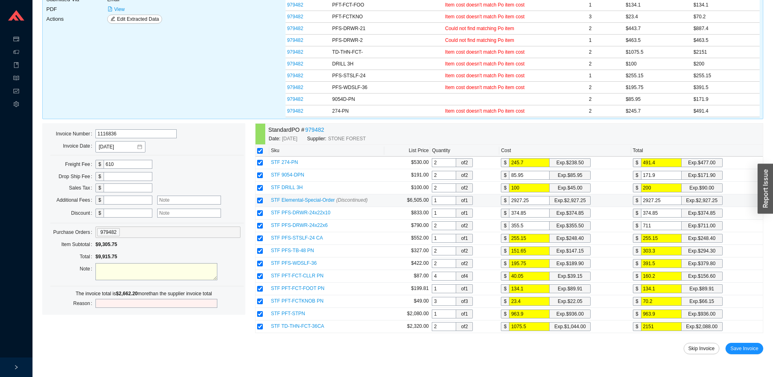
click at [261, 201] on input "checkbox" at bounding box center [260, 200] width 6 height 6
checkbox input "false"
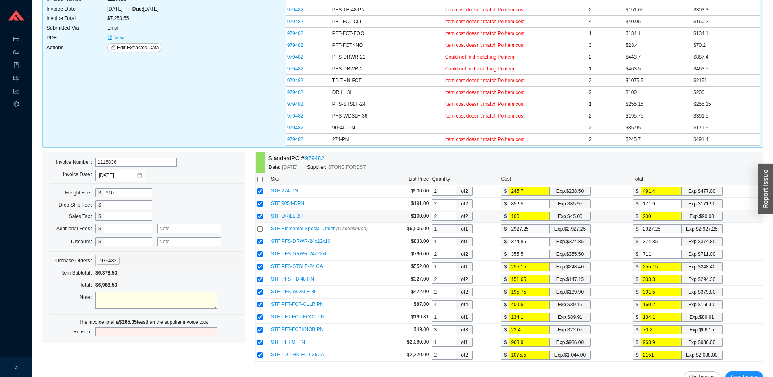
scroll to position [55, 0]
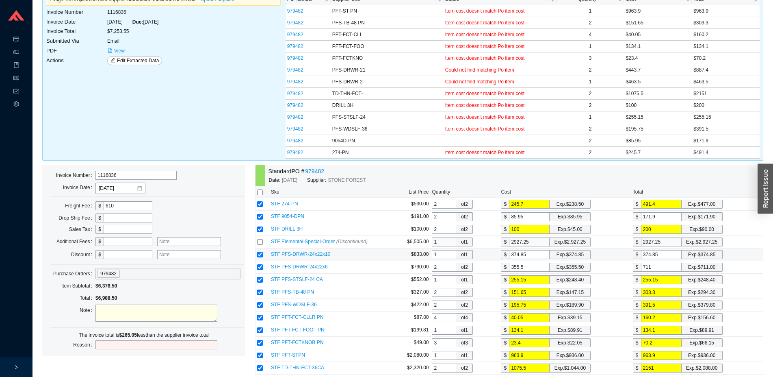
drag, startPoint x: 529, startPoint y: 255, endPoint x: 494, endPoint y: 260, distance: 35.3
click at [509, 259] on input "374.85" at bounding box center [529, 254] width 41 height 9
type input "4"
type input "44"
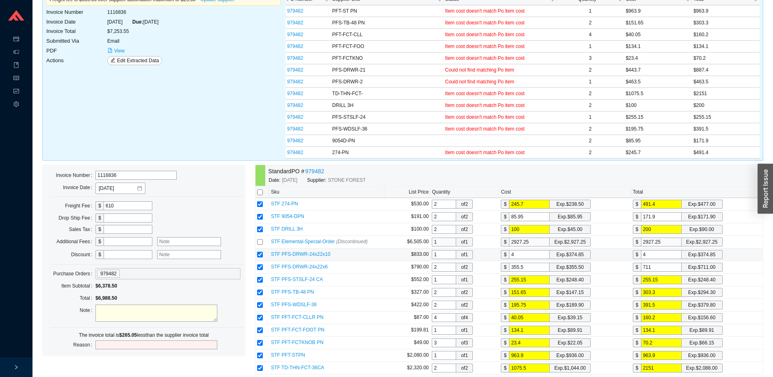
type input "44"
type input "443"
type input "443.7"
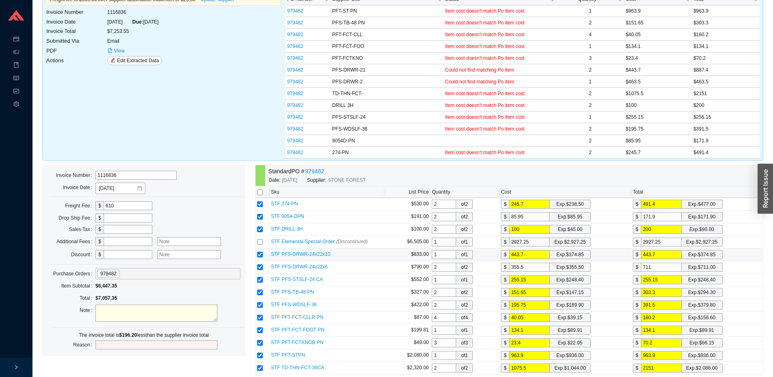
type input "443.7"
type input "4"
type input "8"
type input "46"
type input "92"
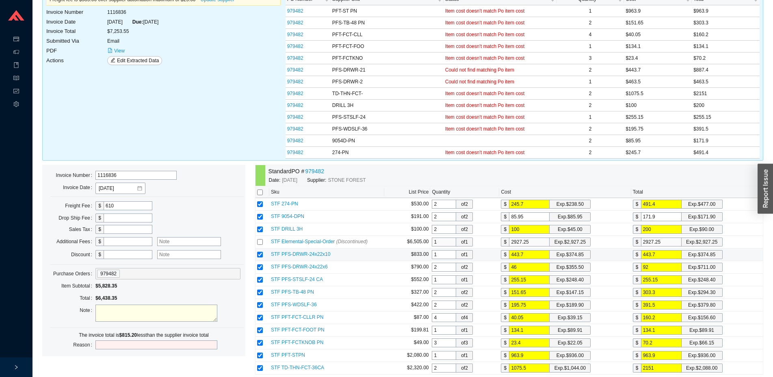
type input "463"
type input "926"
type input "463.5"
type input "927"
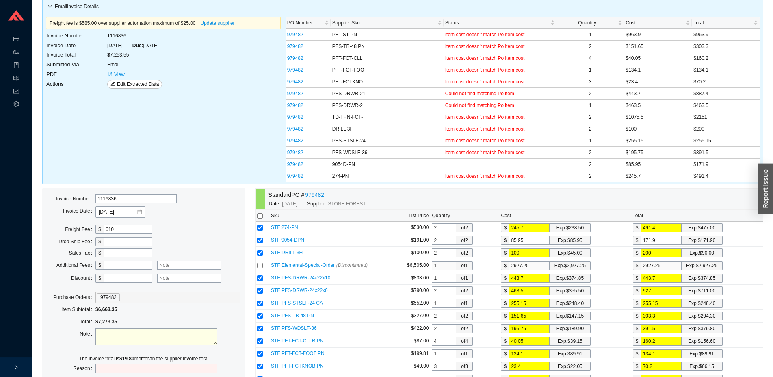
scroll to position [14, 0]
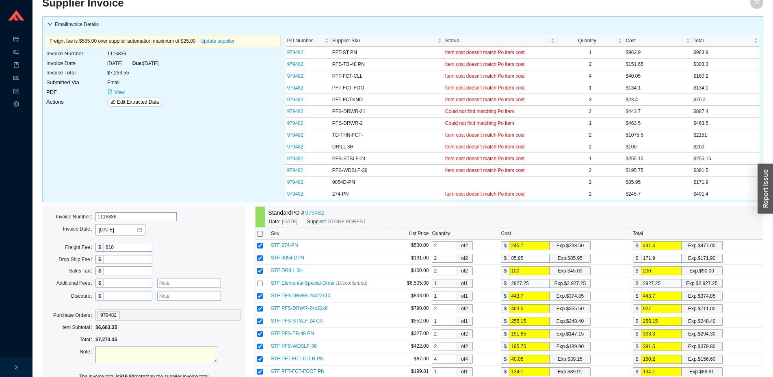
type input "463.5"
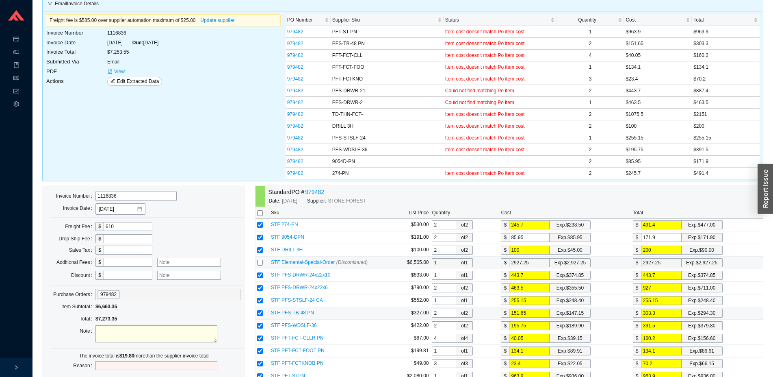
scroll to position [55, 0]
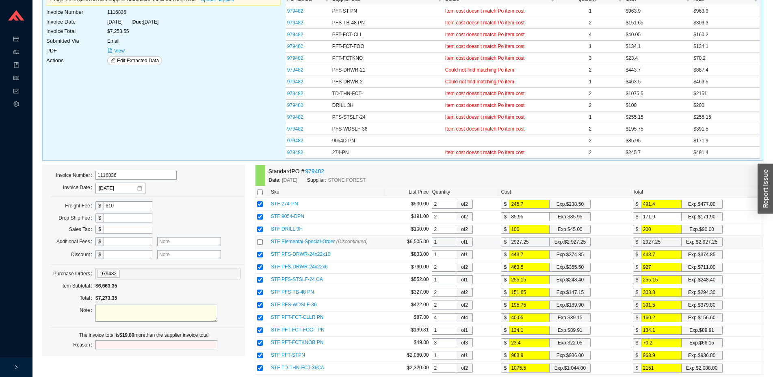
click at [259, 244] on input "checkbox" at bounding box center [260, 242] width 6 height 6
checkbox input "true"
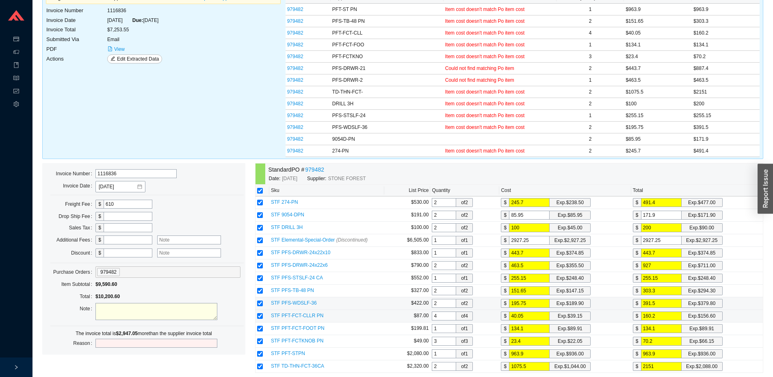
scroll to position [97, 0]
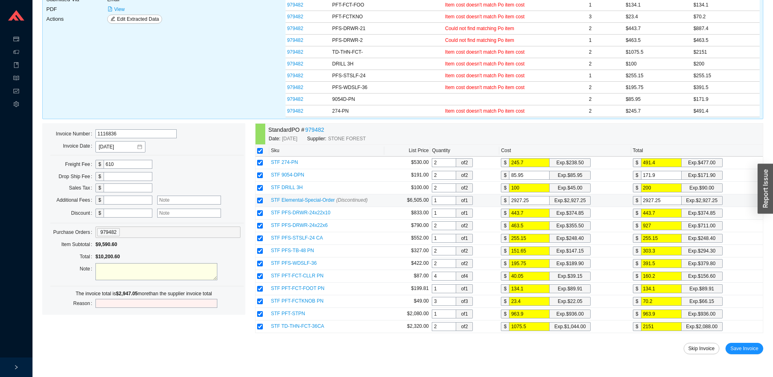
click at [259, 202] on input "checkbox" at bounding box center [260, 200] width 6 height 6
checkbox input "false"
click at [260, 201] on input "checkbox" at bounding box center [260, 200] width 6 height 6
checkbox input "true"
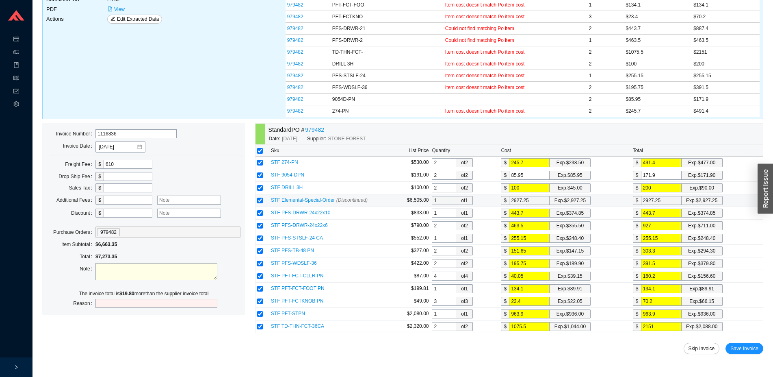
checkbox input "true"
drag, startPoint x: 544, startPoint y: 326, endPoint x: 473, endPoint y: 327, distance: 70.7
click at [509, 327] on input "1075.5" at bounding box center [529, 326] width 41 height 9
type input "1"
type input "2"
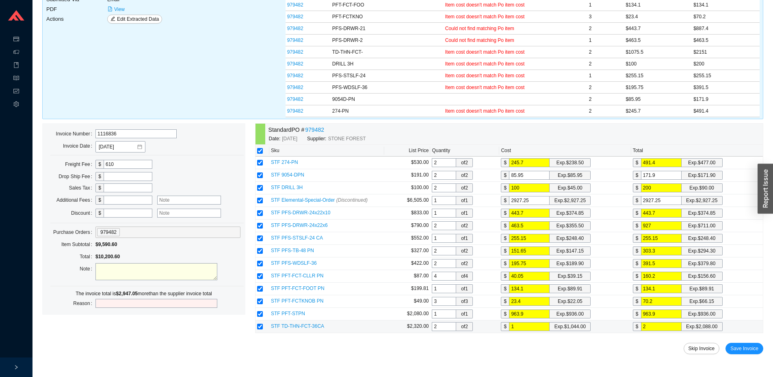
type input "10"
type input "20"
type input "104"
type input "208"
type input "1044"
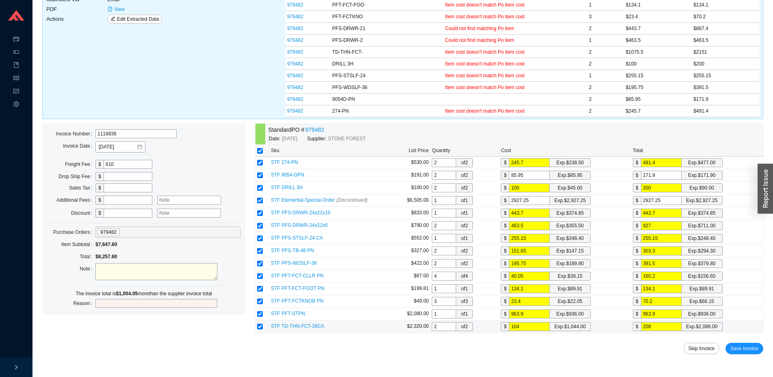
type input "2088"
type input "1044"
type input "9963.9"
type input "93963.9"
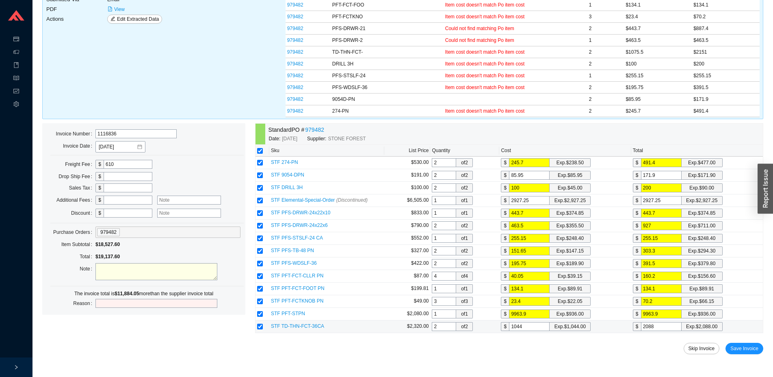
type input "93963.9"
type input "936963.9"
type input "93663.9"
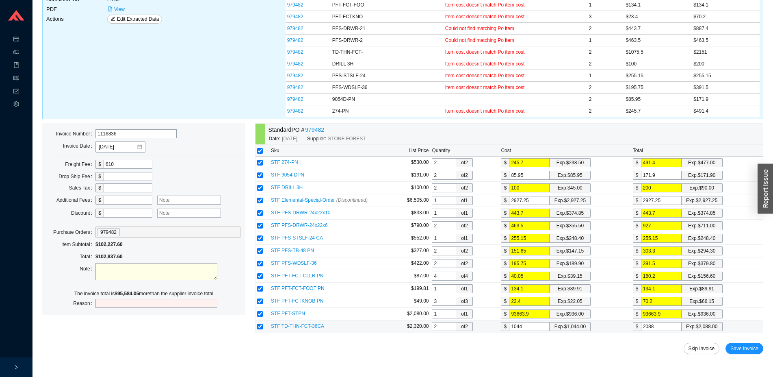
type input "9363.9"
type input "936.9"
type input "9369"
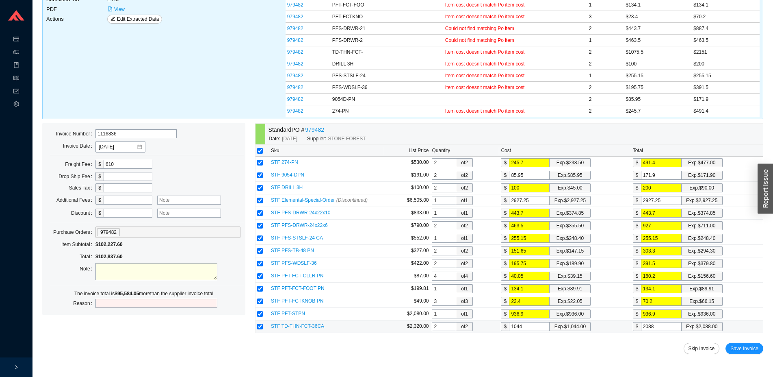
type input "9369"
type input "936"
type input "2"
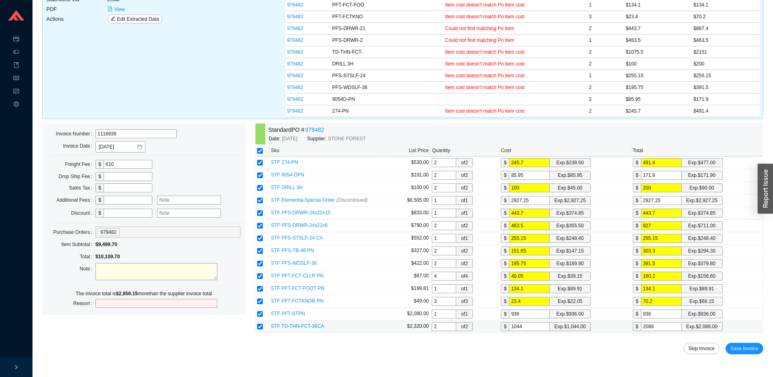
type input "6"
type input "22"
type input "66"
type input "22"
drag, startPoint x: 543, startPoint y: 286, endPoint x: 497, endPoint y: 289, distance: 46.0
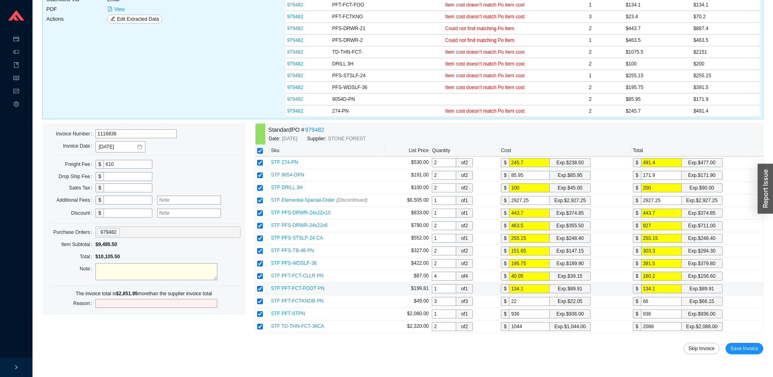
click at [509, 289] on input "134.1" at bounding box center [529, 288] width 41 height 9
type input "8"
type input "89"
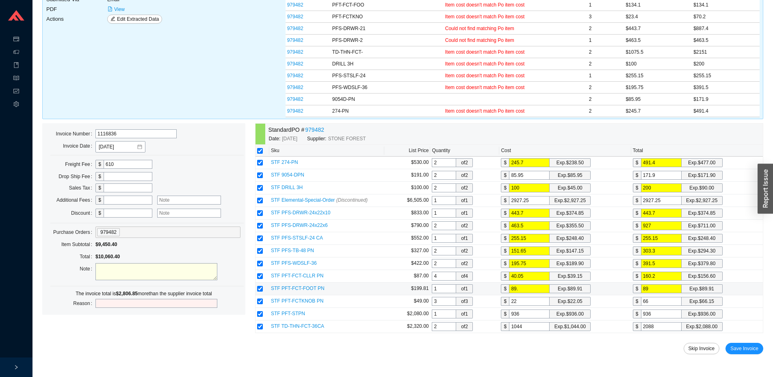
type input "89.9"
type input "89.91"
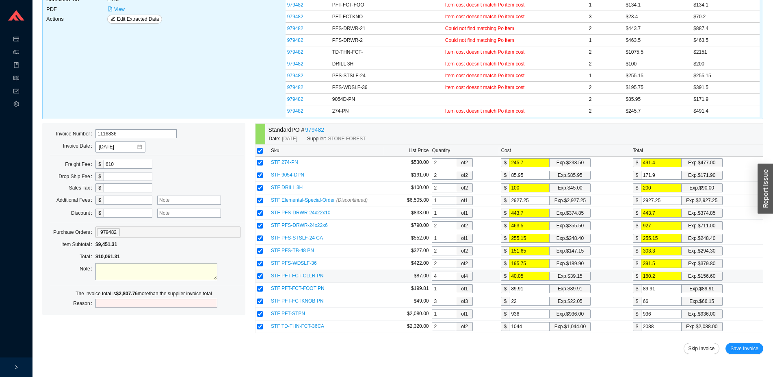
drag, startPoint x: 533, startPoint y: 276, endPoint x: 488, endPoint y: 279, distance: 45.6
click at [509, 279] on input "40.05" at bounding box center [529, 275] width 41 height 9
type input "3"
type input "12"
type input "39"
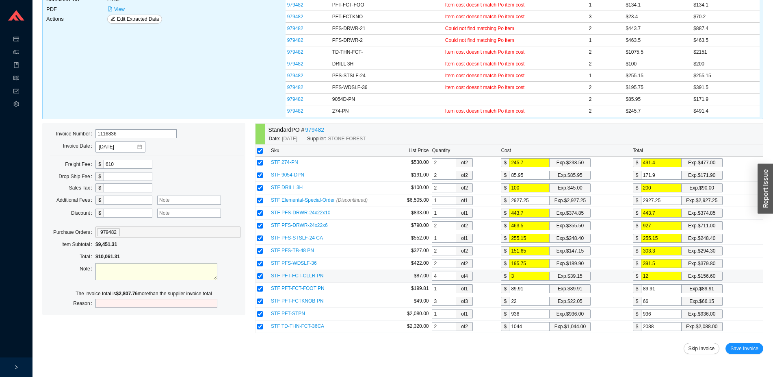
type input "156"
type input "39.1"
type input "156.4"
type input "39.15"
type input "156.6"
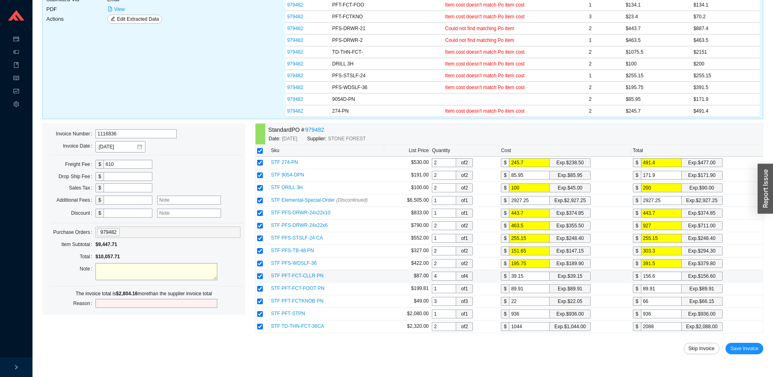
type input "39.15"
type input "1"
type input "2"
type input "18"
type input "36"
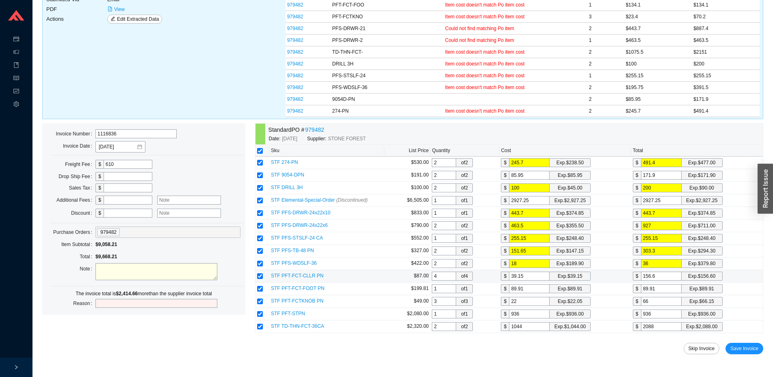
type input "189"
type input "378"
type input "189.9"
type input "379.8"
type input "189.9"
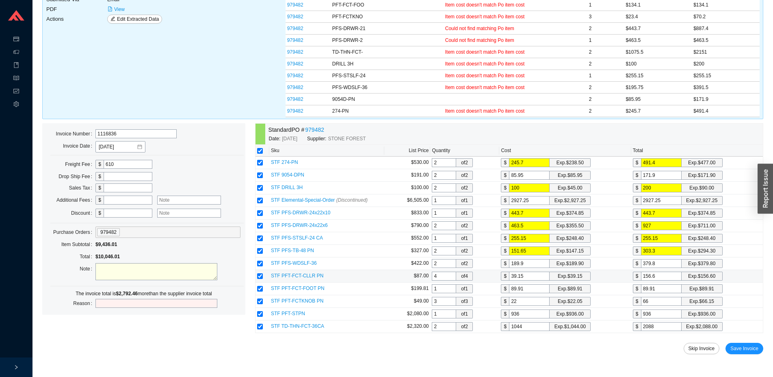
type input "1"
type input "2"
type input "14"
type input "28"
type input "147"
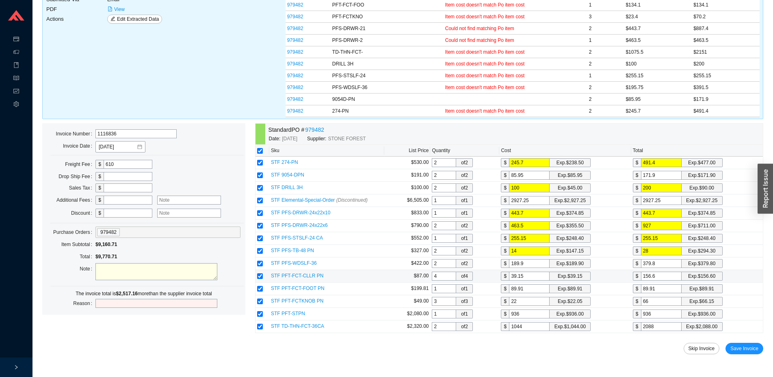
type input "294"
type input "147.1"
type input "294.2"
type input "147.15"
type input "294.3"
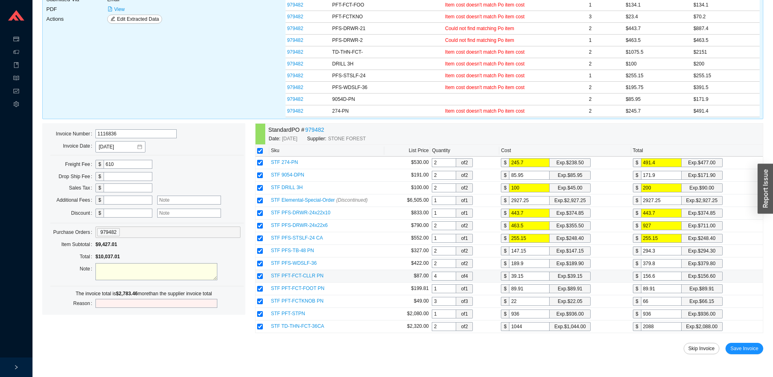
type input "147.15"
type input "2"
type input "24"
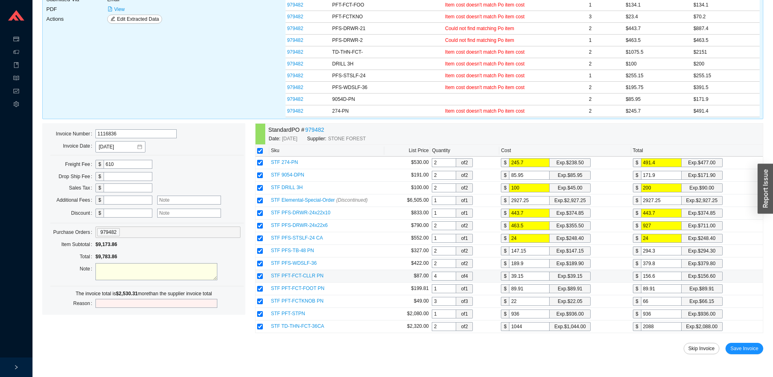
type input "248"
type input "248.4"
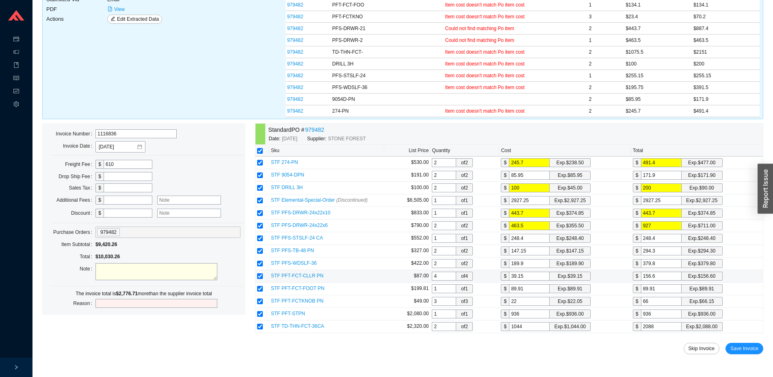
type input "3"
type input "6"
type input "35"
type input "70"
type input "355"
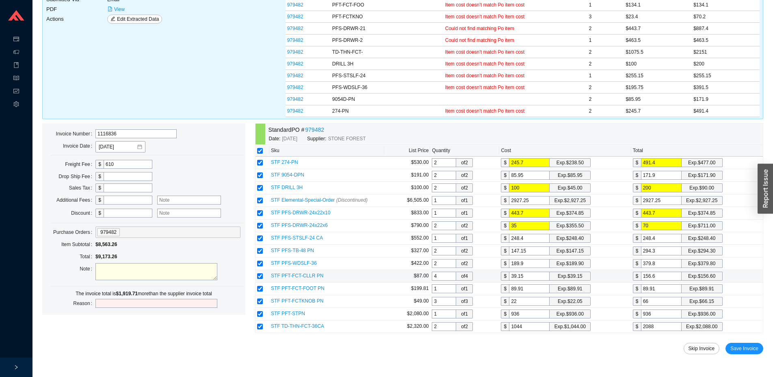
type input "710"
type input "355.5"
type input "711"
type input "355.5"
type input "3"
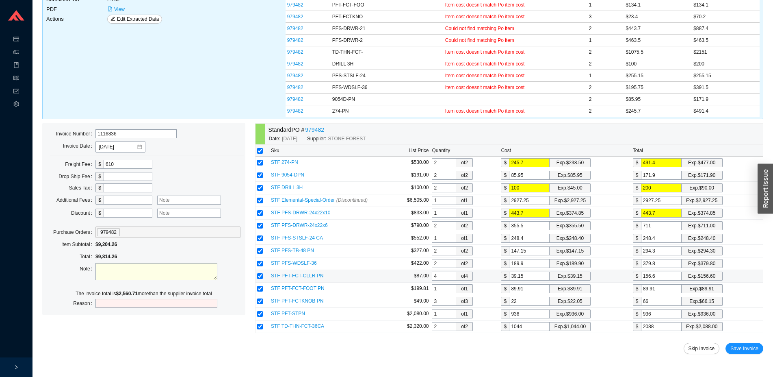
type input "3"
type input "37"
type input "374"
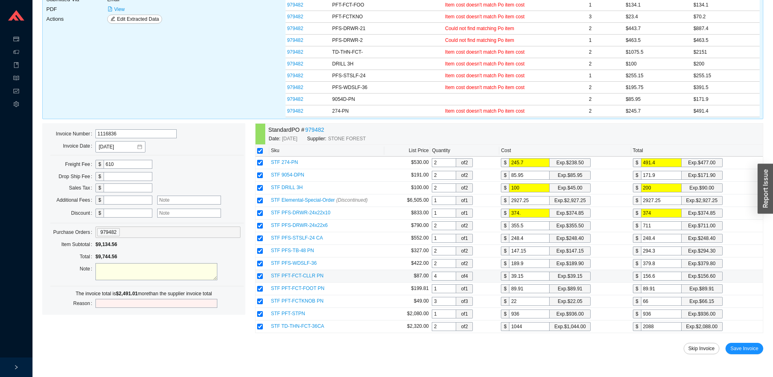
type input "374.8"
type input "374.85"
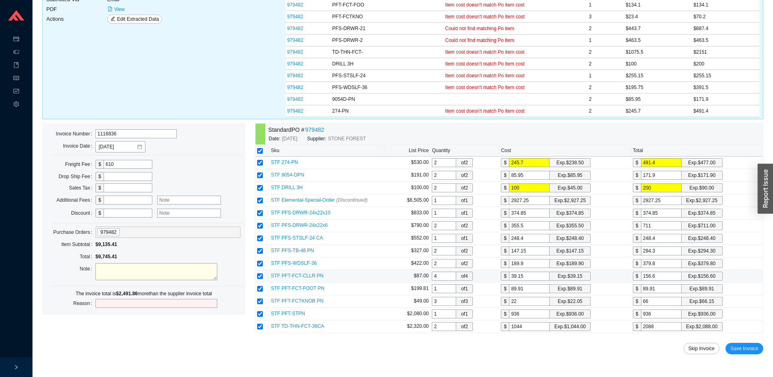
type input "4"
type input "8"
type input "45"
type input "90"
type input "45"
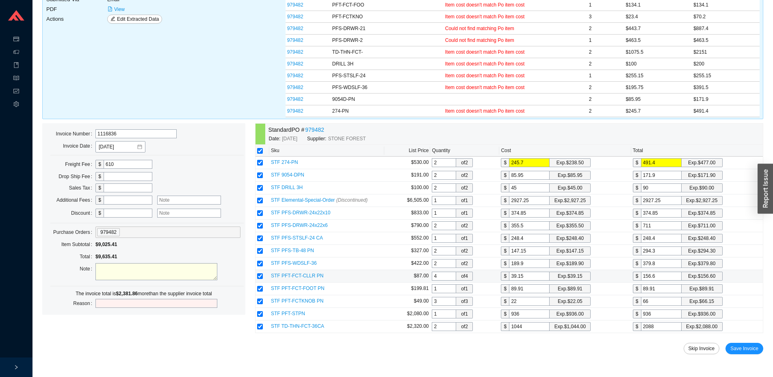
type input "2"
type input "4"
type input "23"
type input "46"
type input "238"
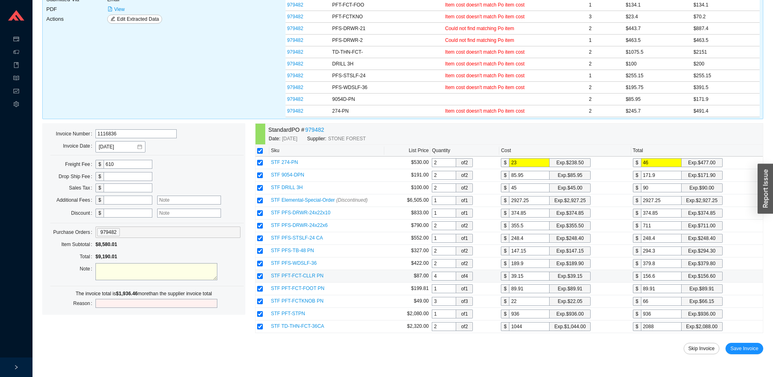
type input "476"
type input "238.5"
type input "477"
type input "238.5"
click at [259, 200] on input "checkbox" at bounding box center [260, 200] width 6 height 6
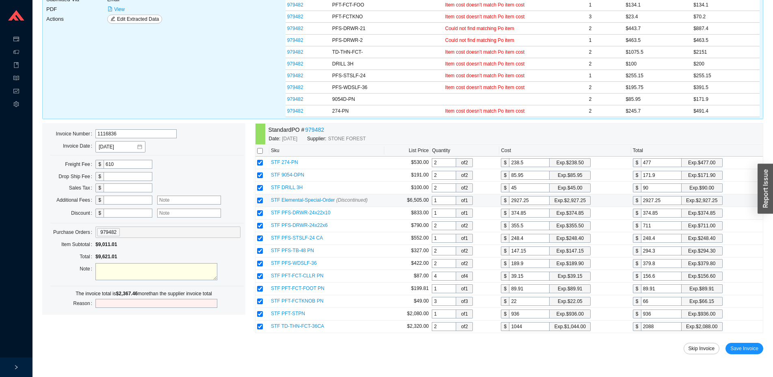
checkbox input "false"
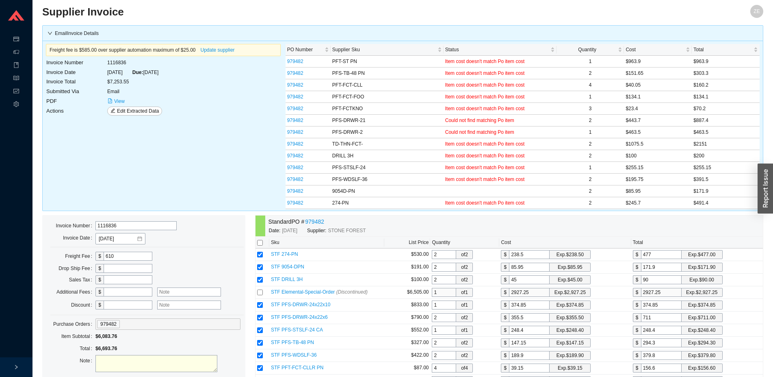
scroll to position [0, 0]
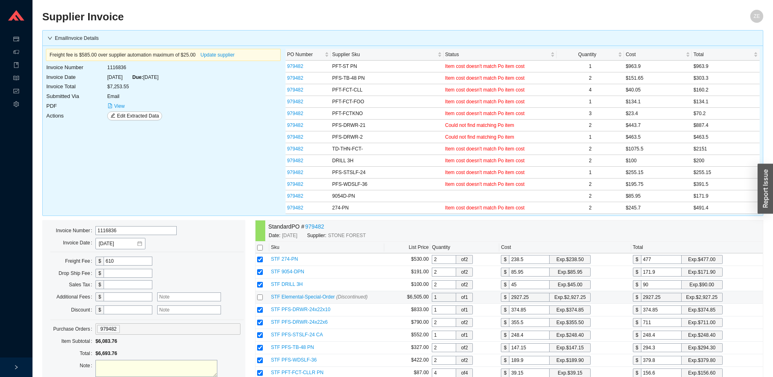
click at [262, 298] on input "checkbox" at bounding box center [260, 297] width 6 height 6
checkbox input "true"
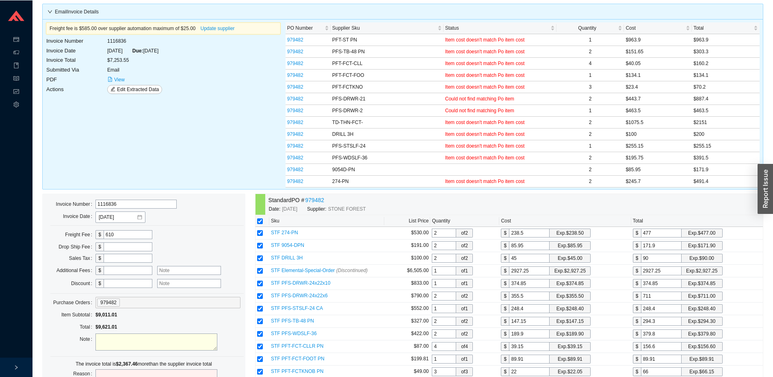
scroll to position [83, 0]
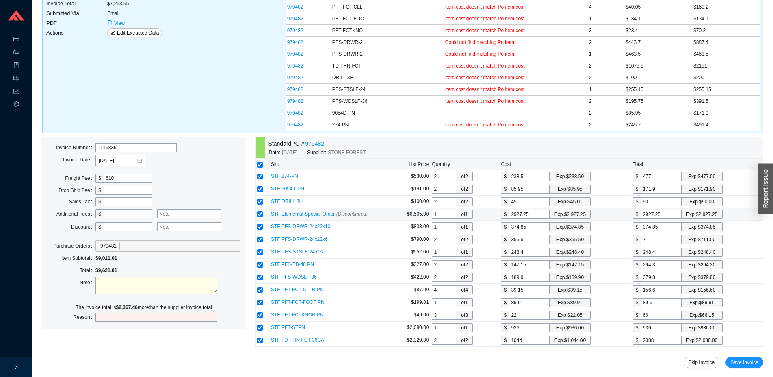
click at [260, 214] on input "checkbox" at bounding box center [260, 214] width 6 height 6
checkbox input "false"
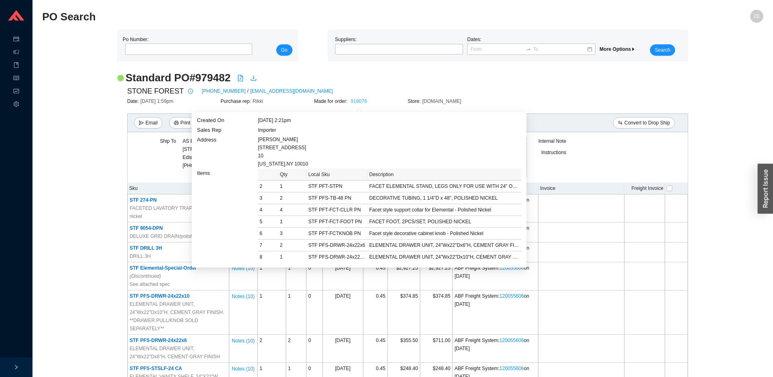
click at [363, 102] on link "918076" at bounding box center [359, 101] width 16 height 6
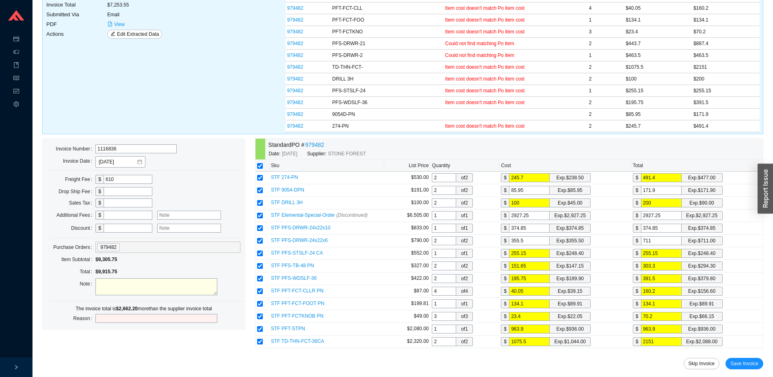
scroll to position [83, 0]
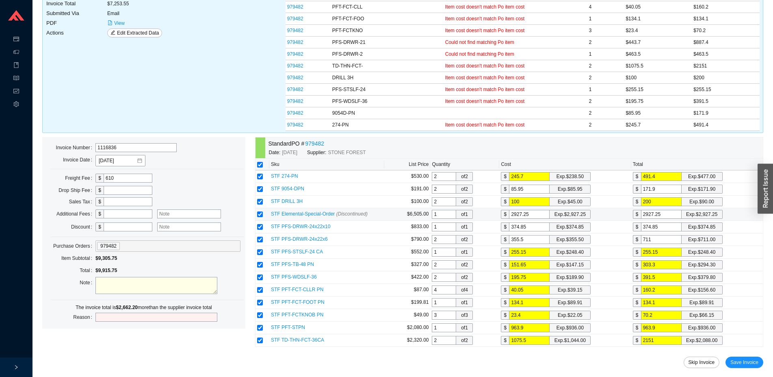
click at [260, 215] on input "checkbox" at bounding box center [260, 214] width 6 height 6
checkbox input "false"
drag, startPoint x: 533, startPoint y: 226, endPoint x: 516, endPoint y: 226, distance: 17.1
click at [516, 226] on input "374.85" at bounding box center [529, 226] width 41 height 9
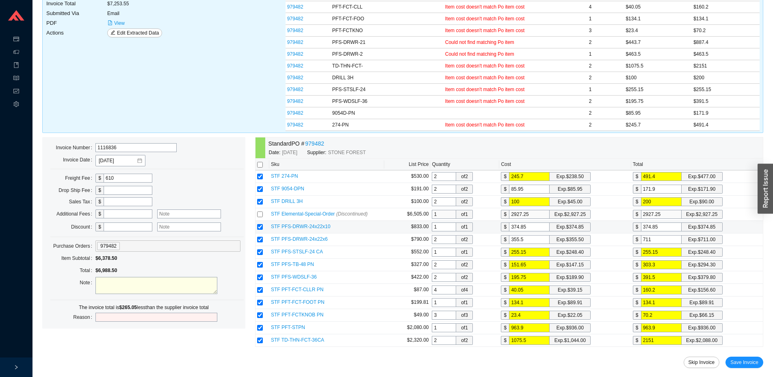
type input "4"
type input "8"
type input "44"
type input "88"
type input "443"
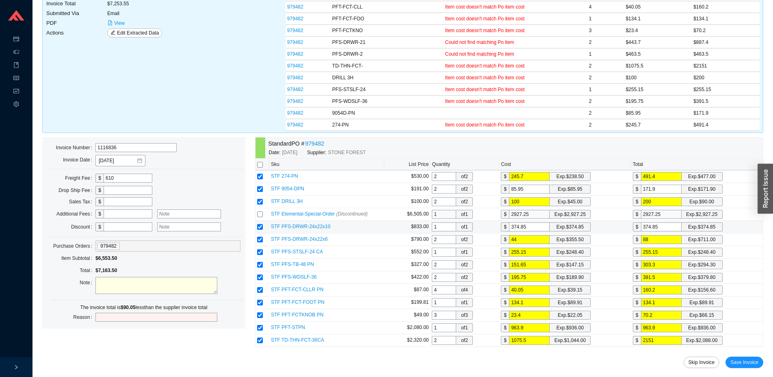
type input "886"
type input "443.7"
type input "887.4"
type input "443.7"
type input "4"
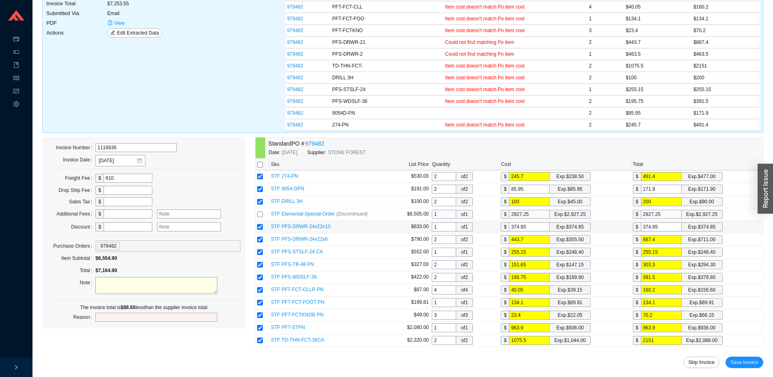
type input "4"
type input "46"
type input "463"
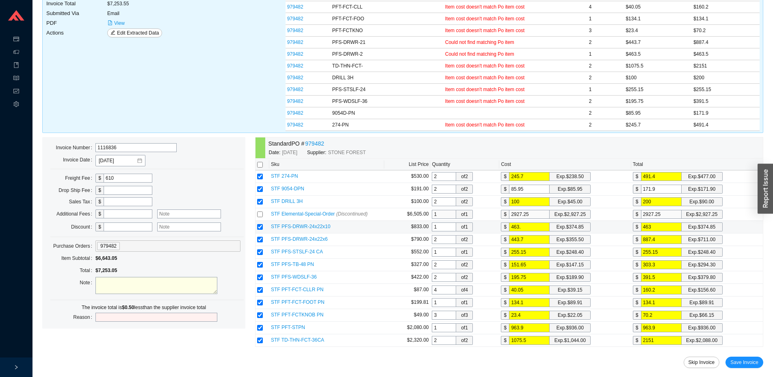
type input "463.5"
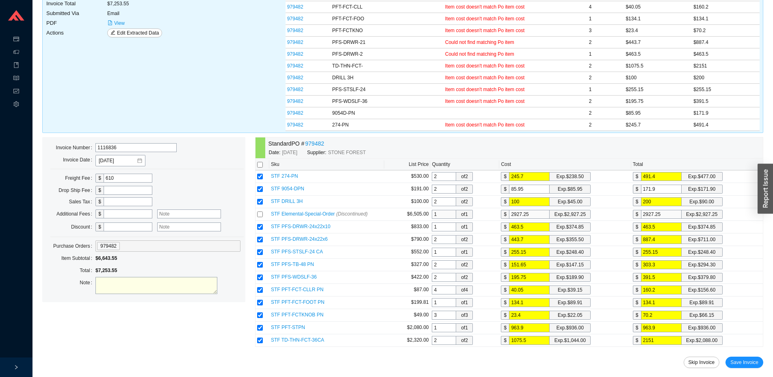
type input "463.5"
click at [550, 353] on div "Standard PO # 979482 Date: [DATE] Supplier: STONE FOREST Sku List Price Quantit…" at bounding box center [509, 260] width 508 height 247
click at [119, 23] on span "View" at bounding box center [119, 23] width 11 height 8
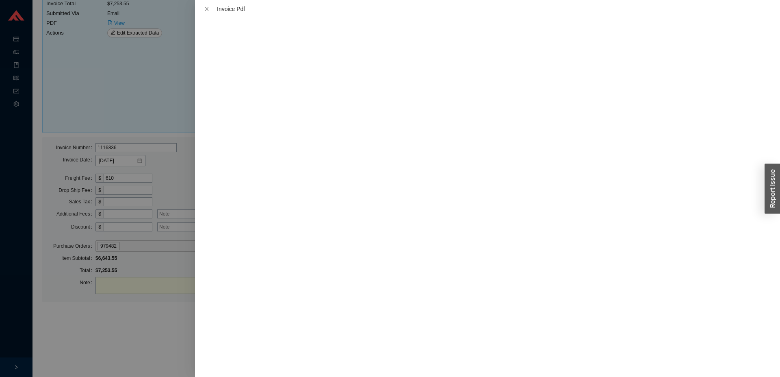
click at [118, 88] on div at bounding box center [390, 188] width 780 height 377
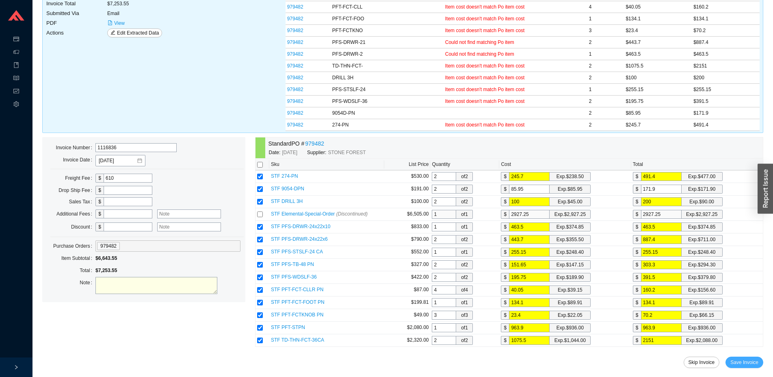
click at [736, 360] on span "Save Invoice" at bounding box center [744, 362] width 28 height 8
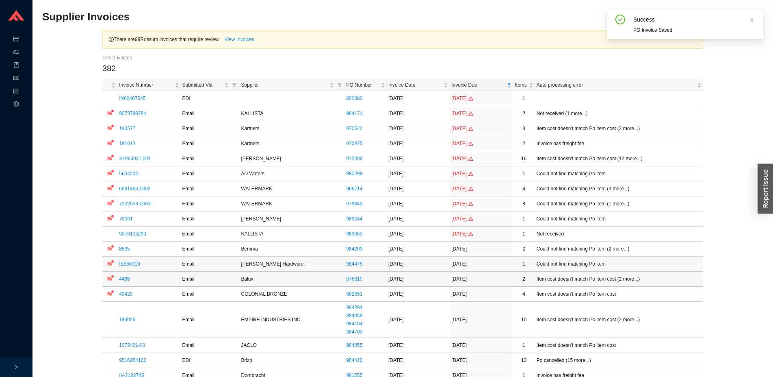
scroll to position [83, 0]
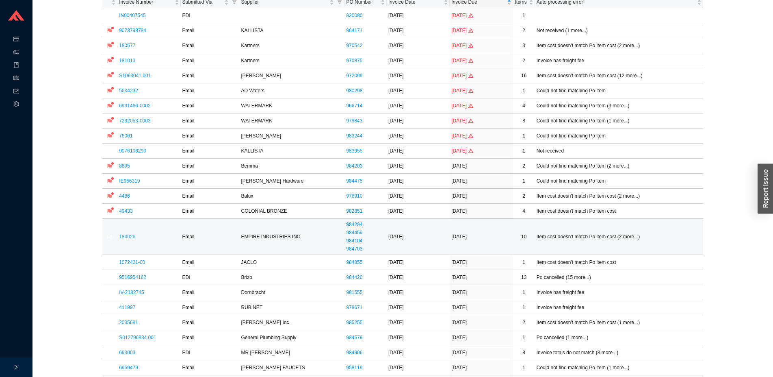
click at [126, 238] on link "184026" at bounding box center [127, 237] width 16 height 6
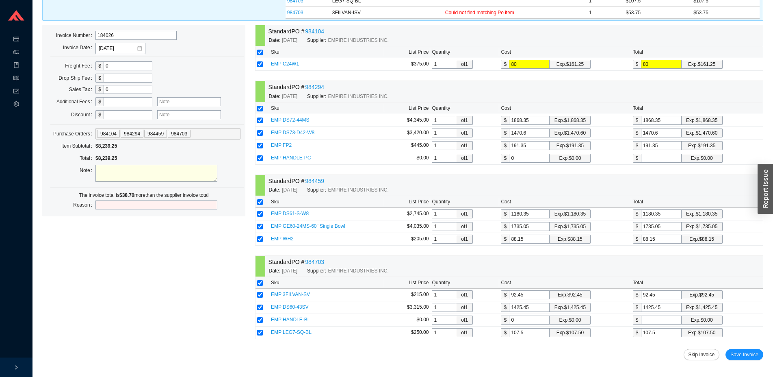
scroll to position [166, 0]
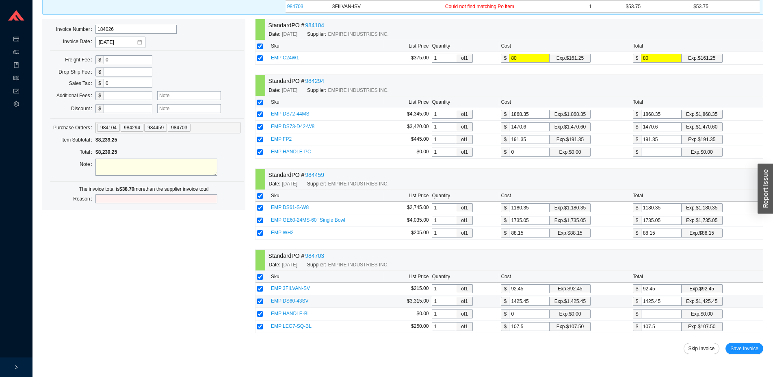
drag, startPoint x: 532, startPoint y: 303, endPoint x: 498, endPoint y: 305, distance: 33.3
click at [509, 305] on input "1425.45" at bounding box center [529, 301] width 41 height 9
drag, startPoint x: 529, startPoint y: 287, endPoint x: 491, endPoint y: 285, distance: 37.8
click at [509, 290] on input "92.45" at bounding box center [529, 288] width 41 height 9
type input "5"
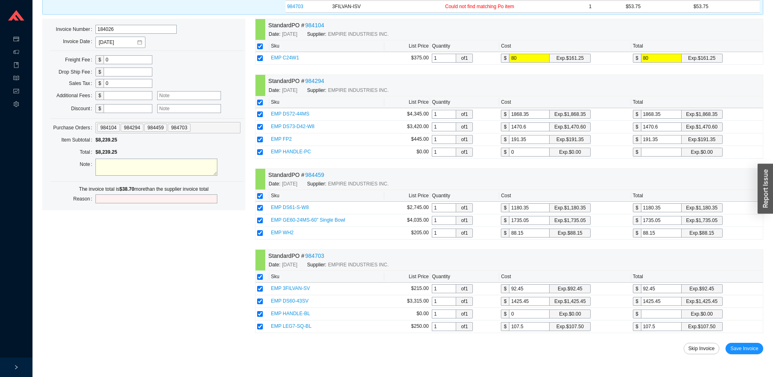
type input "5"
type input "53"
type input "53.7"
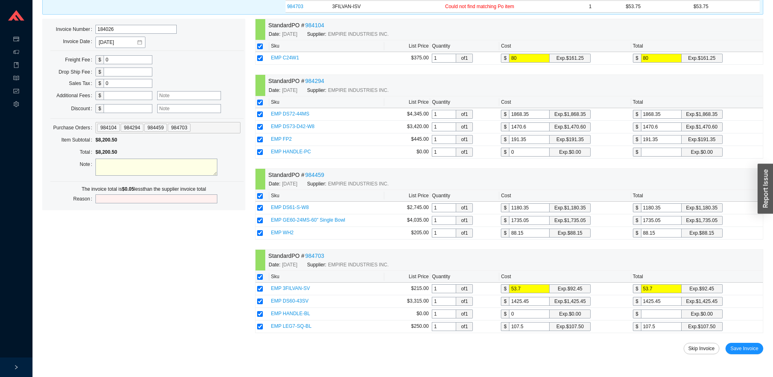
type input "53.75"
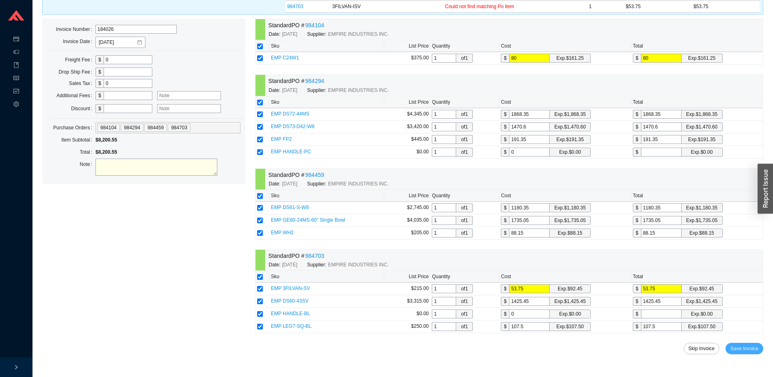
type input "53.75"
click at [750, 346] on span "Save Invoice" at bounding box center [744, 348] width 28 height 8
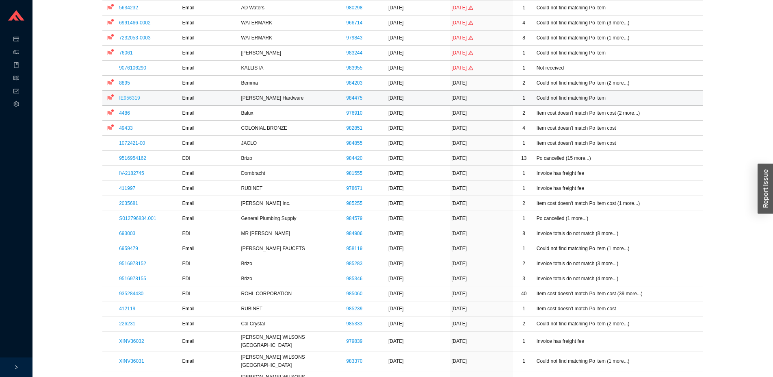
click at [129, 98] on link "IE956319" at bounding box center [129, 98] width 21 height 6
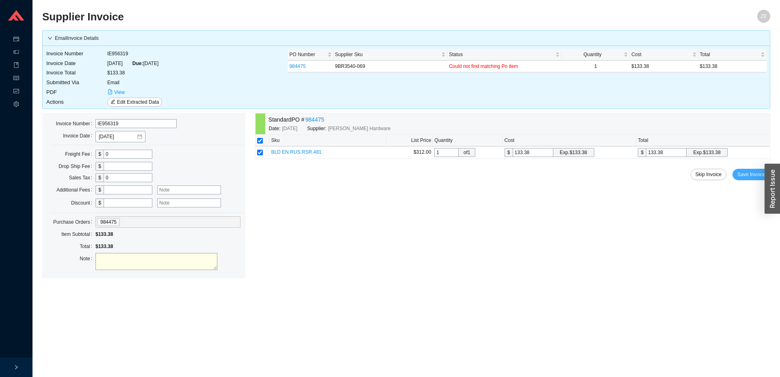
click at [752, 174] on span "Save Invoice" at bounding box center [751, 174] width 28 height 8
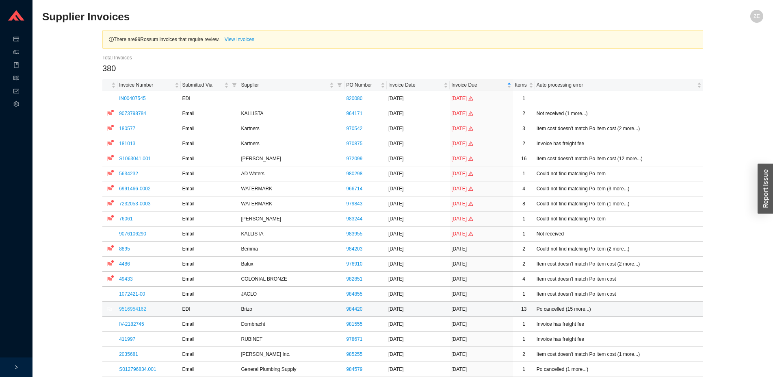
click at [144, 309] on link "9516954162" at bounding box center [132, 309] width 27 height 6
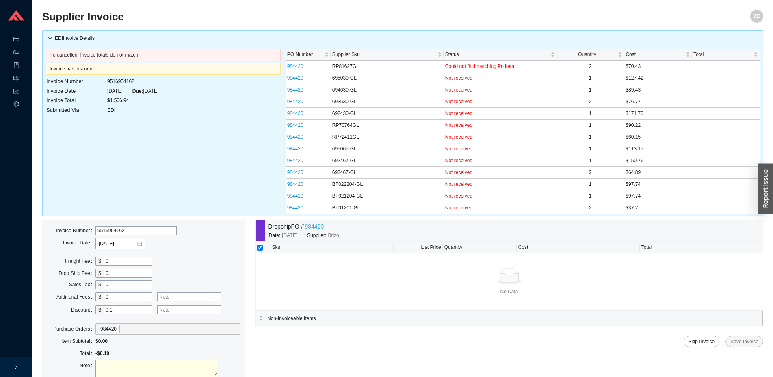
click at [319, 227] on link "984420" at bounding box center [314, 226] width 19 height 9
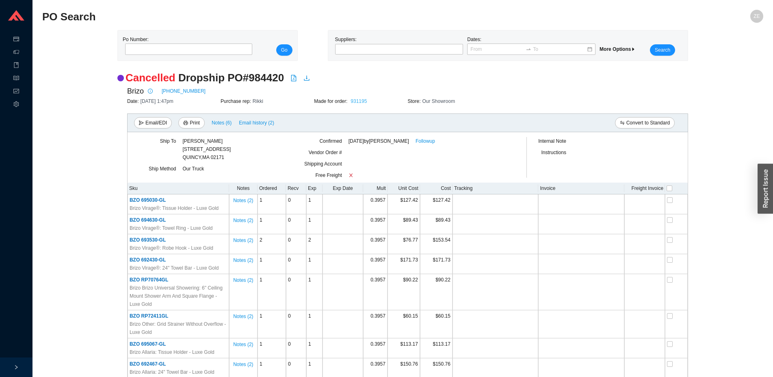
click at [359, 102] on link "931195" at bounding box center [359, 101] width 16 height 6
click at [261, 124] on span "Email history (2)" at bounding box center [256, 123] width 35 height 8
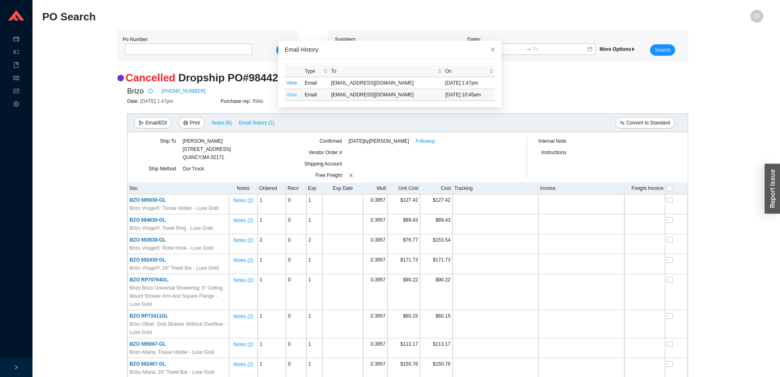
click at [288, 94] on link "View" at bounding box center [291, 95] width 11 height 6
click at [286, 85] on link "View" at bounding box center [291, 83] width 11 height 6
click at [490, 50] on icon "close" at bounding box center [493, 50] width 6 height 6
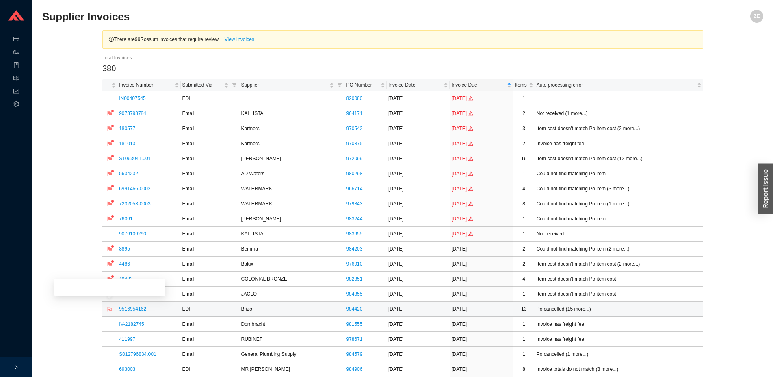
click at [110, 307] on icon "flag" at bounding box center [110, 309] width 4 height 4
click at [119, 282] on input at bounding box center [110, 279] width 102 height 11
type input "yitz, sephrina"
click at [131, 293] on link "1072421-00" at bounding box center [132, 294] width 26 height 6
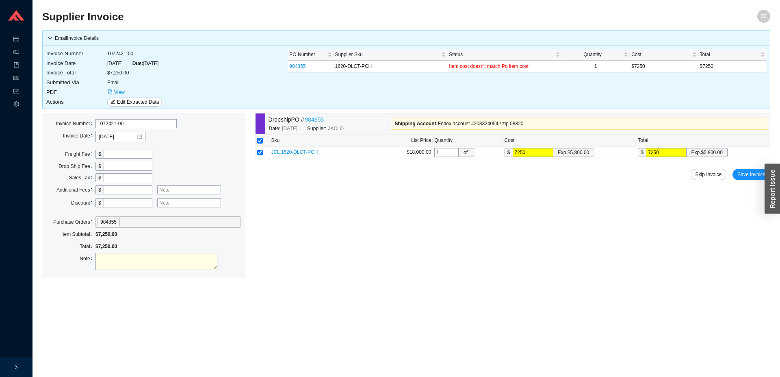
click at [317, 117] on link "984855" at bounding box center [314, 119] width 19 height 9
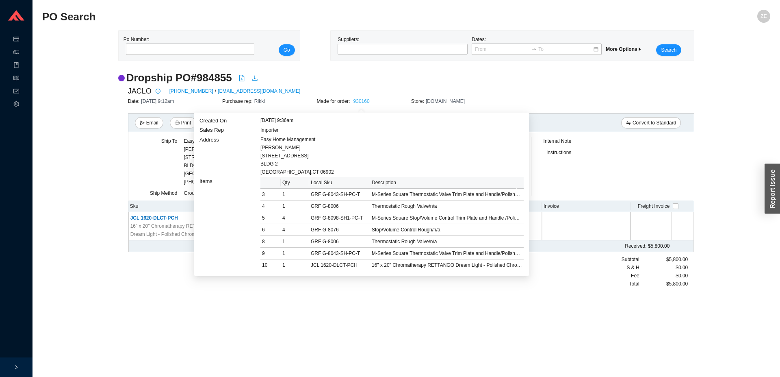
click at [360, 101] on link "930160" at bounding box center [361, 101] width 16 height 6
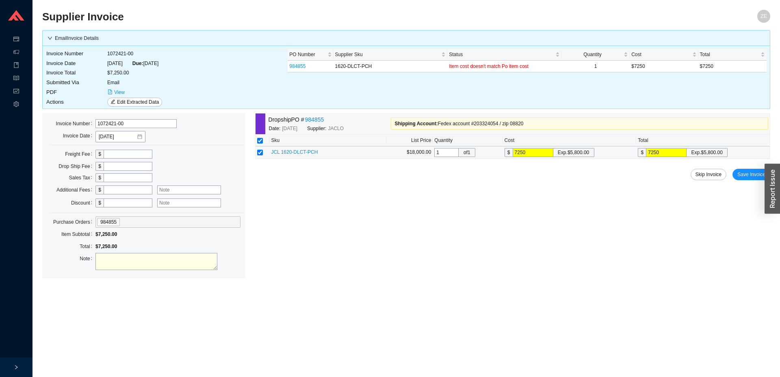
click at [303, 152] on span "JCL 1620-DLCT-PCH" at bounding box center [294, 152] width 47 height 6
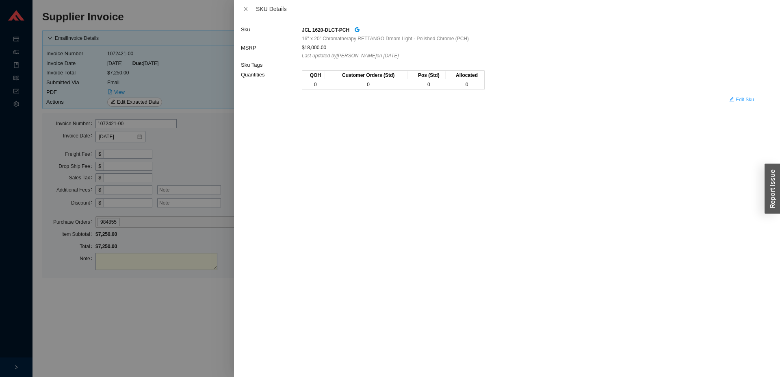
click at [747, 100] on span "Edit Sku" at bounding box center [745, 99] width 18 height 8
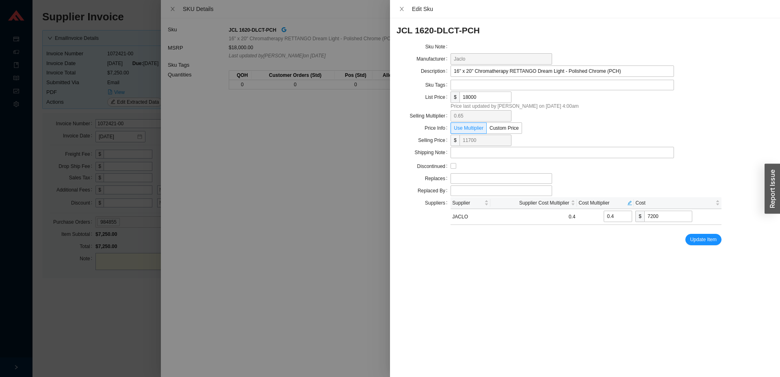
click at [120, 323] on div at bounding box center [390, 188] width 780 height 377
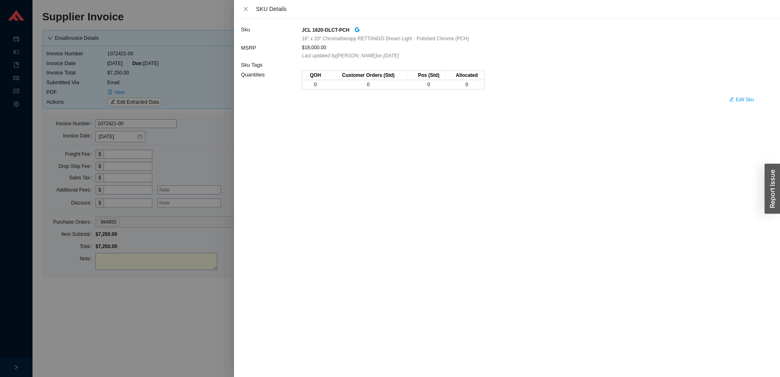
drag, startPoint x: 148, startPoint y: 310, endPoint x: 139, endPoint y: 304, distance: 11.1
click at [145, 307] on div at bounding box center [390, 188] width 780 height 377
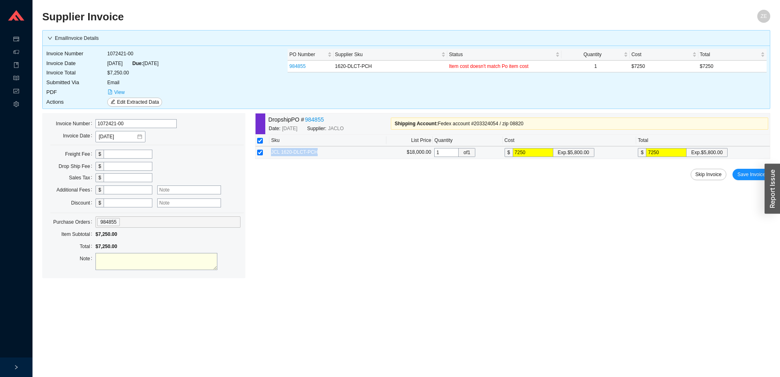
drag, startPoint x: 320, startPoint y: 153, endPoint x: 267, endPoint y: 154, distance: 52.8
click at [267, 154] on tr "JCL 1620-DLCT-PCH $18,000.00 1 of 1 $ 7250 Exp. $5,800.00 $ 7250 Exp. $5,800.00" at bounding box center [513, 152] width 514 height 13
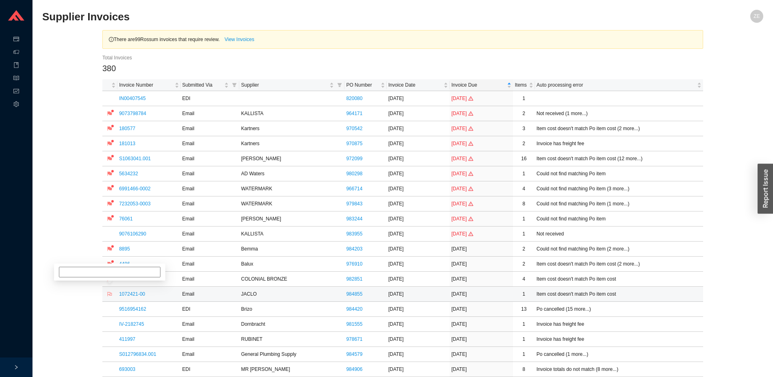
click at [112, 294] on icon "flag" at bounding box center [110, 294] width 4 height 4
click at [117, 267] on input at bounding box center [110, 264] width 102 height 11
type input "akiva, price"
drag, startPoint x: 107, startPoint y: 305, endPoint x: 82, endPoint y: 313, distance: 26.3
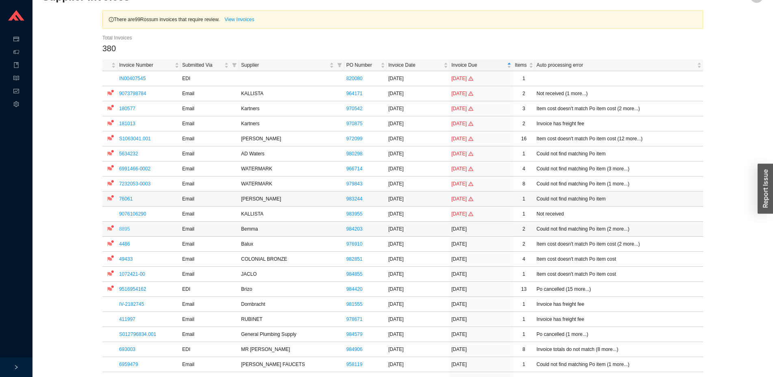
scroll to position [41, 0]
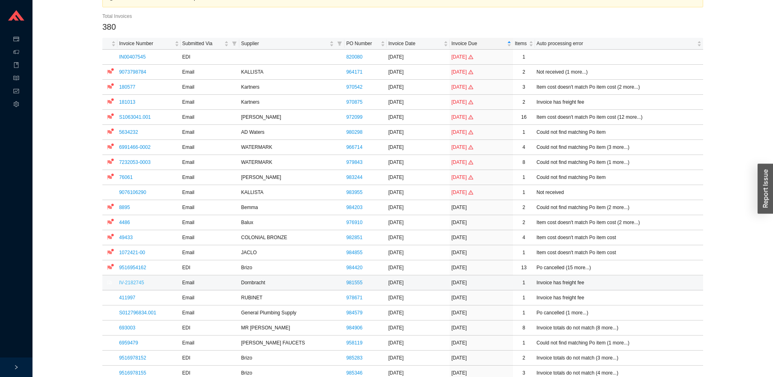
click at [140, 282] on link "IV-2182745" at bounding box center [131, 283] width 25 height 6
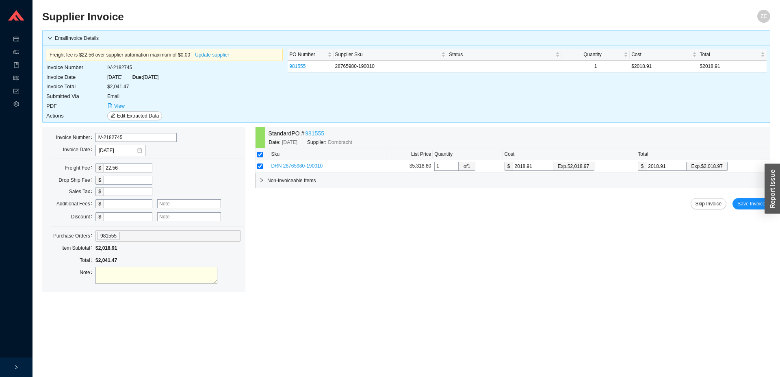
click at [316, 135] on link "981555" at bounding box center [314, 133] width 19 height 9
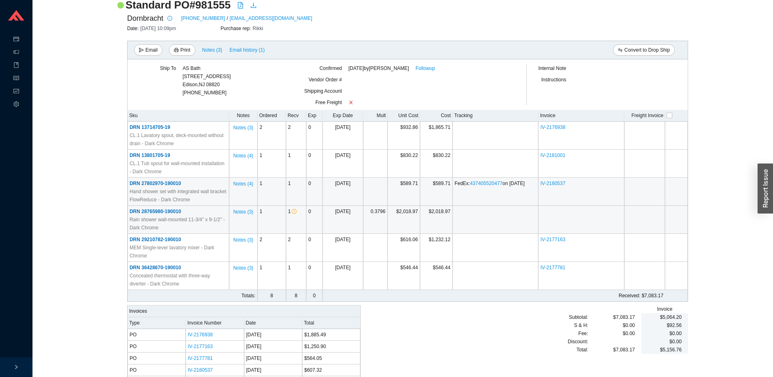
scroll to position [83, 0]
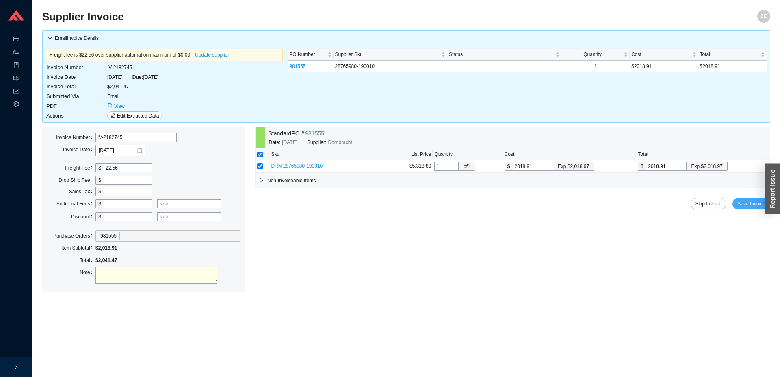
click at [755, 204] on span "Save Invoice" at bounding box center [751, 203] width 28 height 8
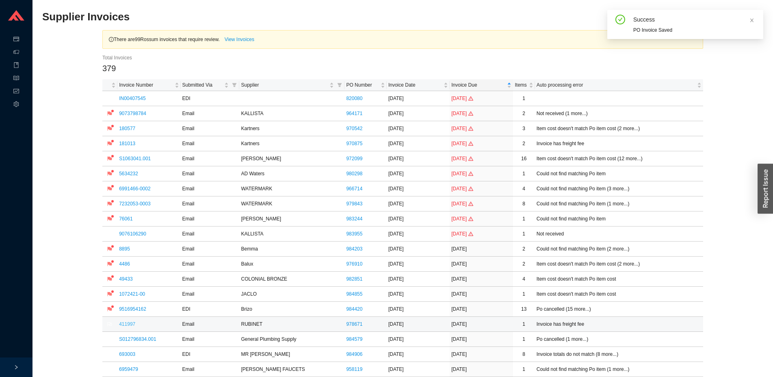
click at [128, 325] on link "411997" at bounding box center [127, 324] width 16 height 6
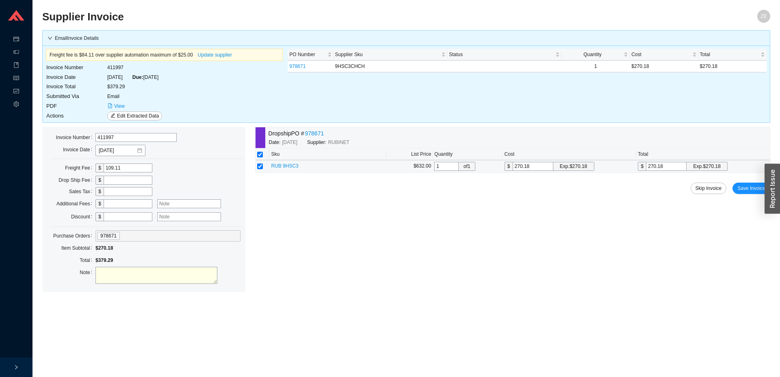
click at [286, 167] on span "RUB 9HSC3" at bounding box center [284, 166] width 27 height 6
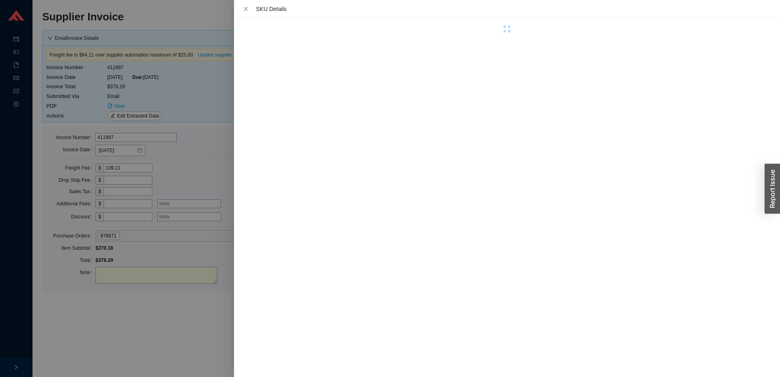
click at [206, 167] on div at bounding box center [390, 188] width 780 height 377
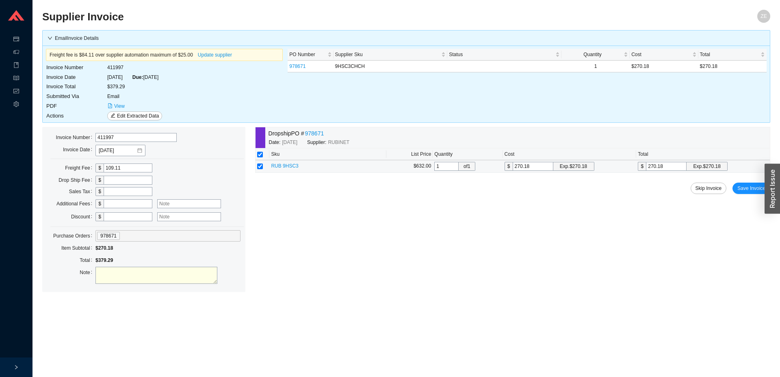
click at [291, 165] on span "RUB 9HSC3" at bounding box center [284, 166] width 27 height 6
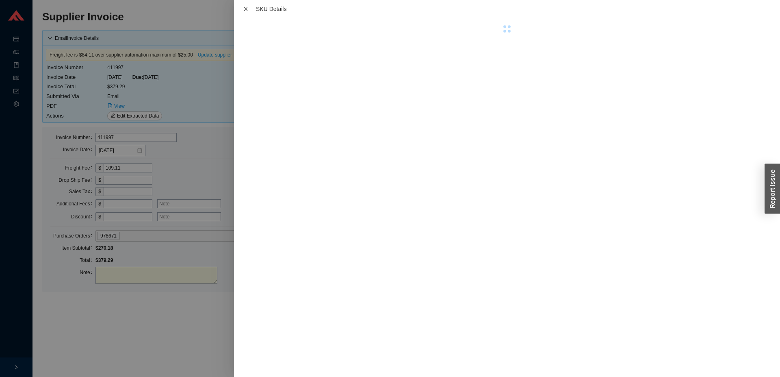
click at [245, 9] on icon "close" at bounding box center [246, 9] width 6 height 6
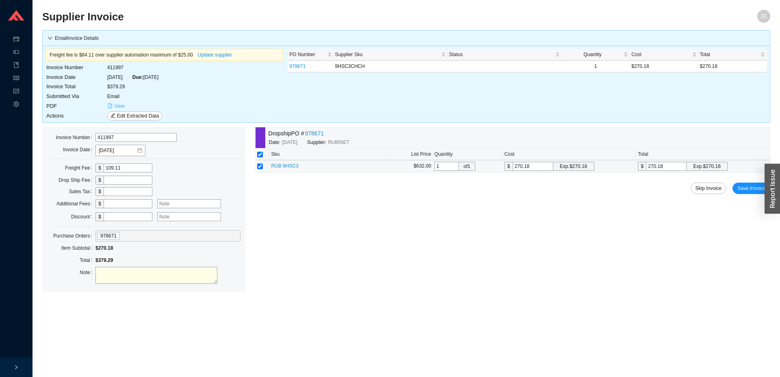
click at [122, 108] on span "View" at bounding box center [119, 106] width 11 height 8
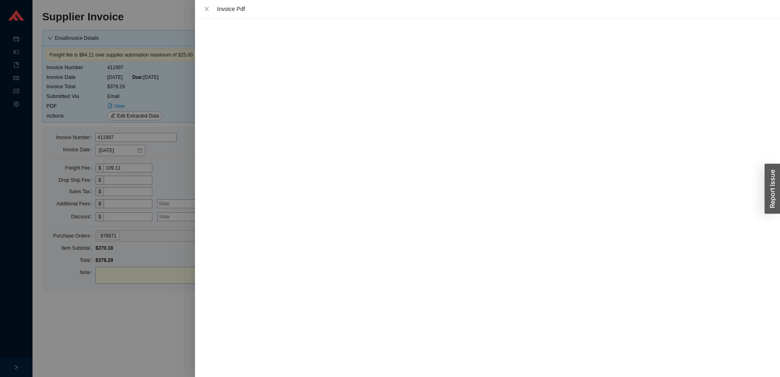
click at [177, 303] on div at bounding box center [390, 188] width 780 height 377
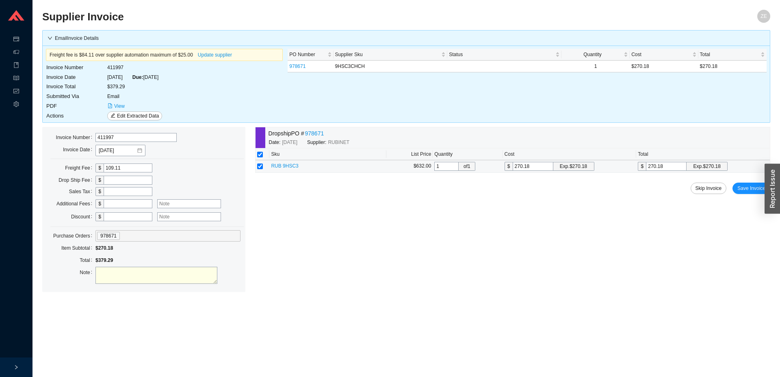
click at [284, 165] on span "RUB 9HSC3" at bounding box center [284, 166] width 27 height 6
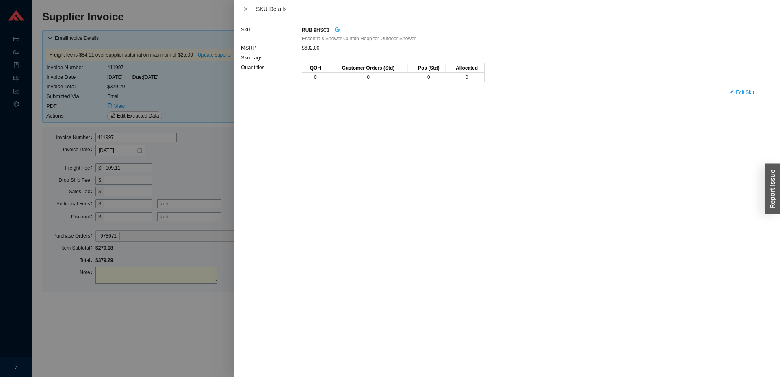
click at [335, 29] on icon "google" at bounding box center [337, 30] width 6 height 6
click at [185, 105] on div at bounding box center [390, 188] width 780 height 377
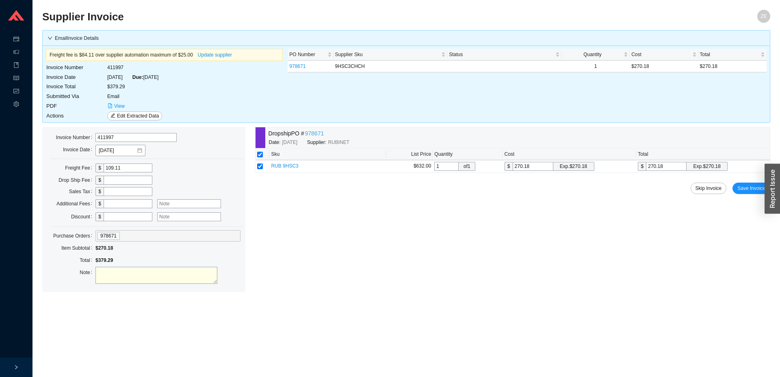
click at [312, 136] on link "978671" at bounding box center [314, 133] width 19 height 9
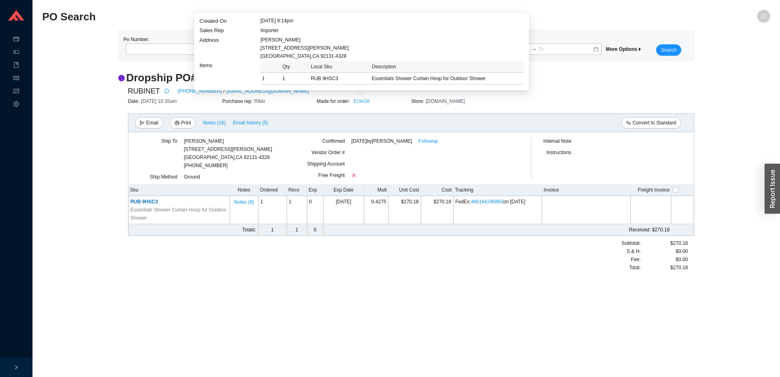
click at [361, 101] on link "919438" at bounding box center [361, 101] width 16 height 6
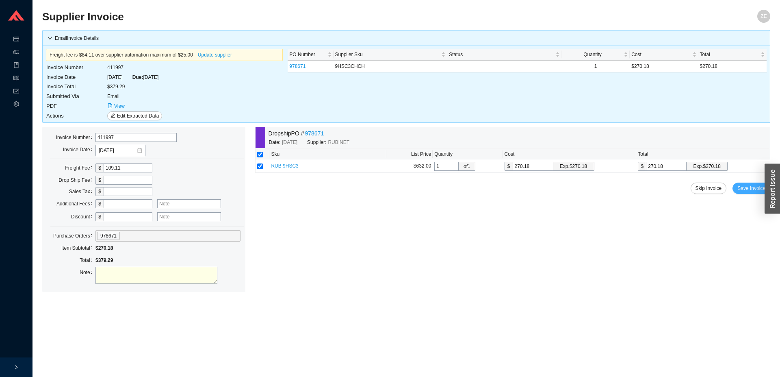
click at [756, 189] on span "Save Invoice" at bounding box center [751, 188] width 28 height 8
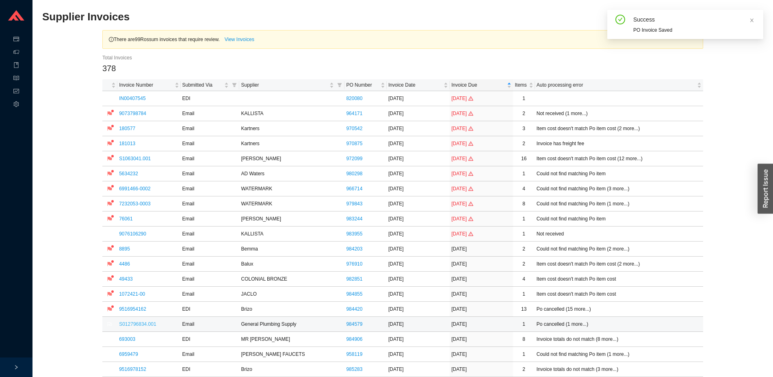
click at [141, 322] on link "S012796834.001" at bounding box center [137, 324] width 37 height 6
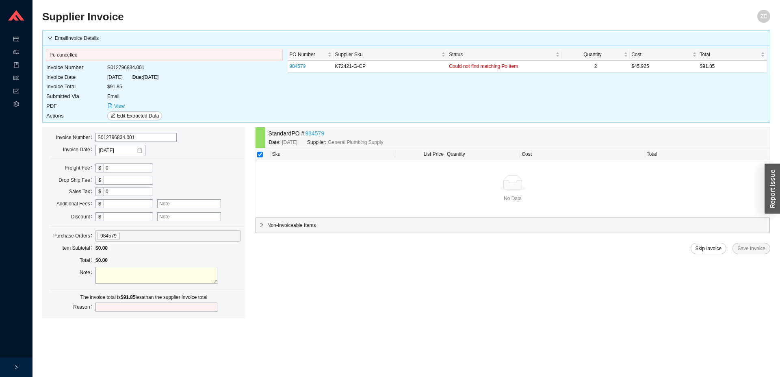
click at [314, 133] on link "984579" at bounding box center [314, 133] width 19 height 9
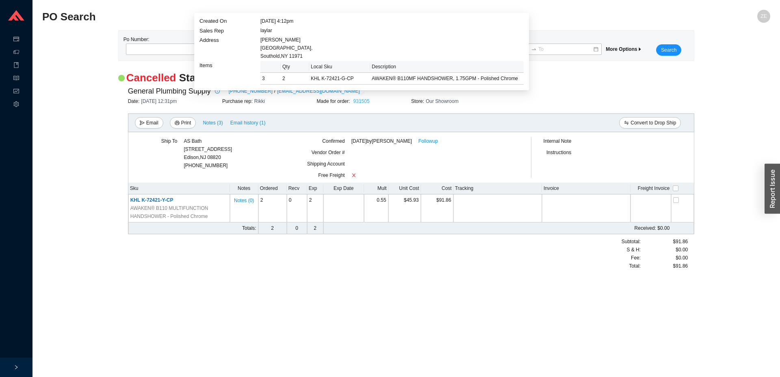
click at [361, 100] on link "931505" at bounding box center [361, 101] width 16 height 6
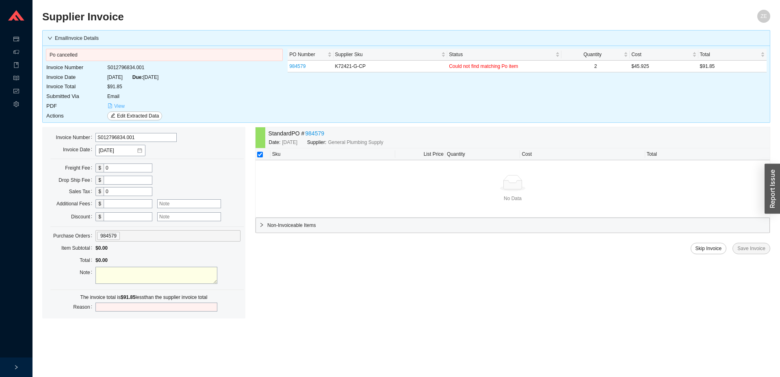
click at [113, 106] on button "View" at bounding box center [116, 106] width 18 height 9
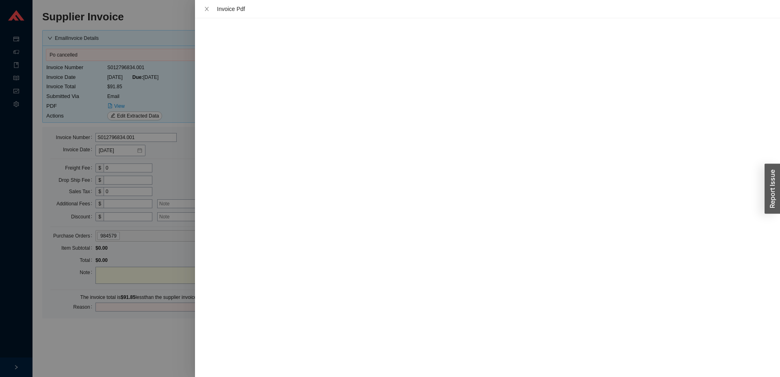
click at [182, 160] on div at bounding box center [390, 188] width 780 height 377
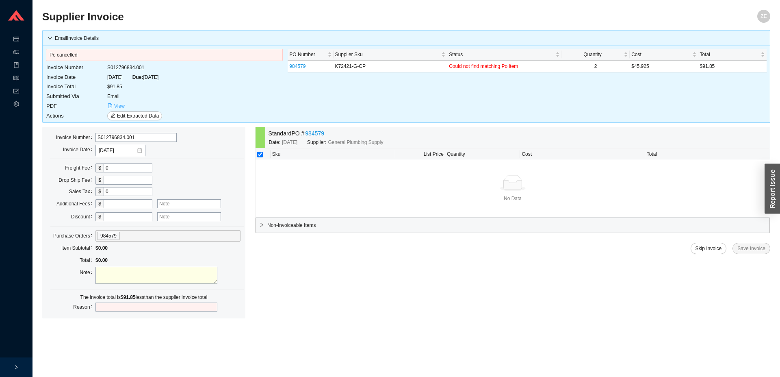
click at [121, 106] on span "View" at bounding box center [119, 106] width 11 height 8
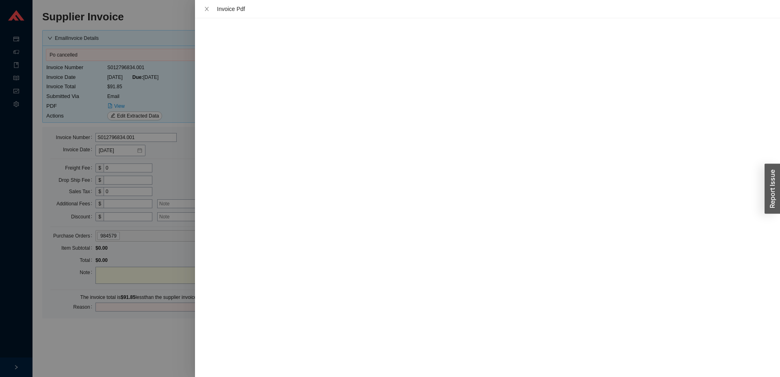
click at [136, 343] on div at bounding box center [390, 188] width 780 height 377
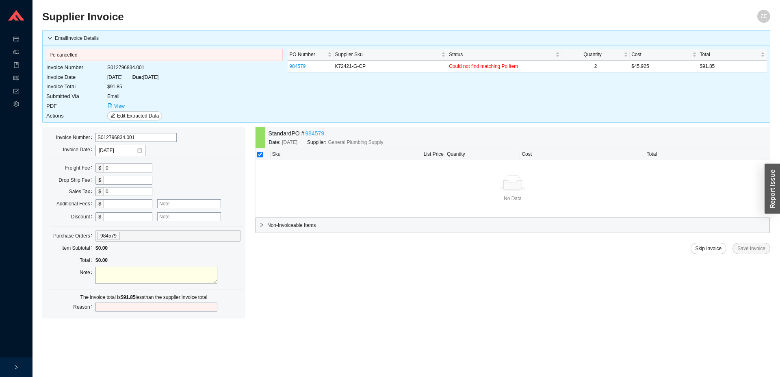
click at [315, 132] on link "984579" at bounding box center [314, 133] width 19 height 9
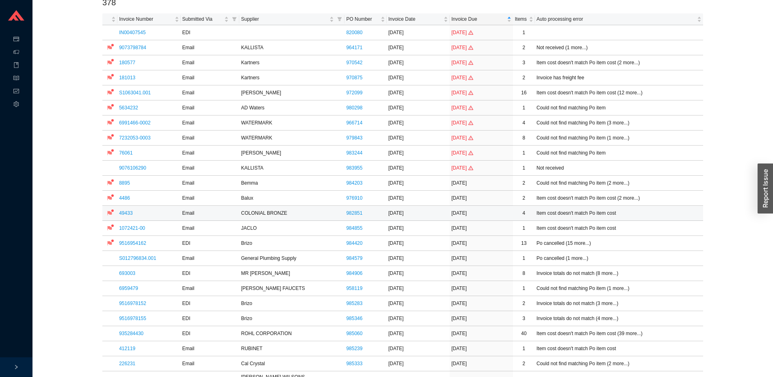
scroll to position [83, 0]
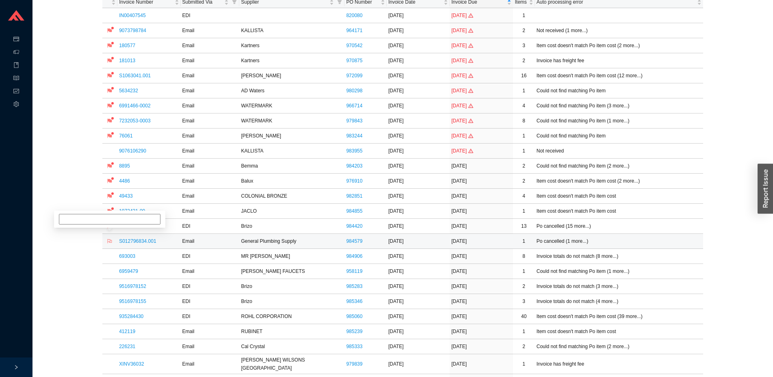
click at [111, 241] on icon "flag" at bounding box center [109, 240] width 5 height 5
click at [114, 209] on input at bounding box center [110, 211] width 102 height 11
type input "[PERSON_NAME], wh, [PERSON_NAME]"
click at [128, 225] on link "9516954162" at bounding box center [132, 226] width 27 height 6
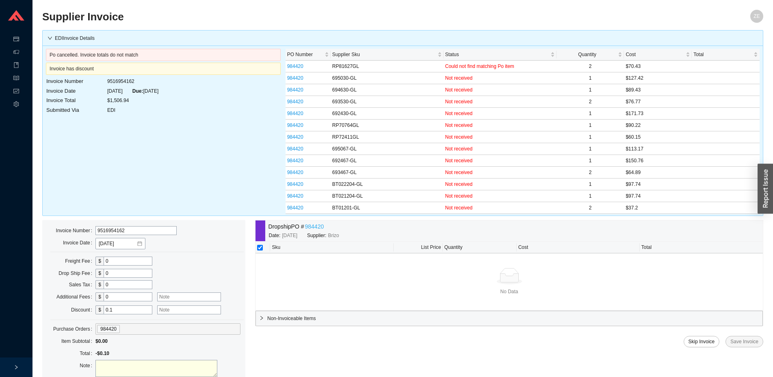
click at [319, 224] on link "984420" at bounding box center [314, 226] width 19 height 9
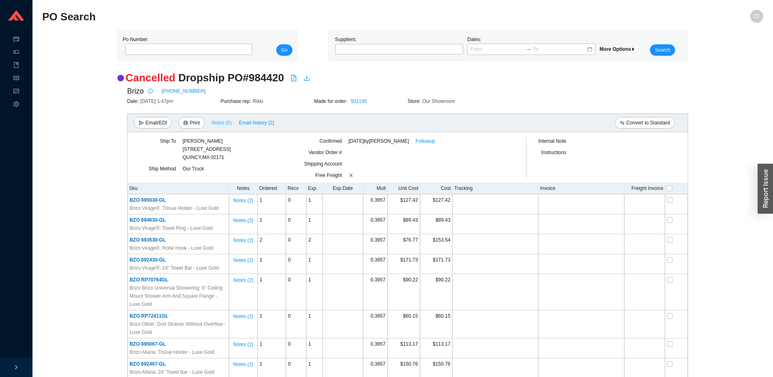
click at [219, 123] on span "Notes ( 6 )" at bounding box center [222, 123] width 20 height 8
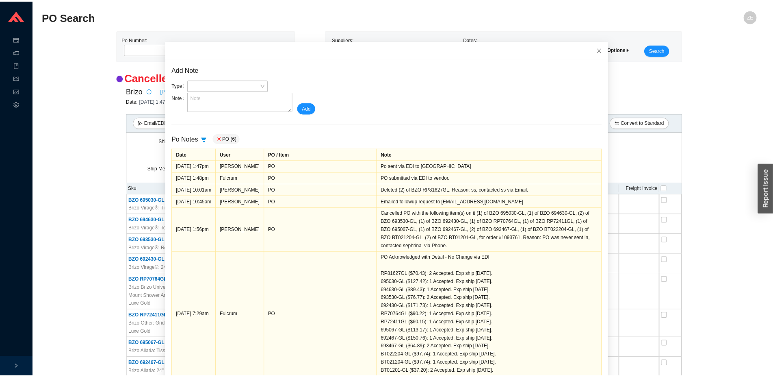
scroll to position [18, 0]
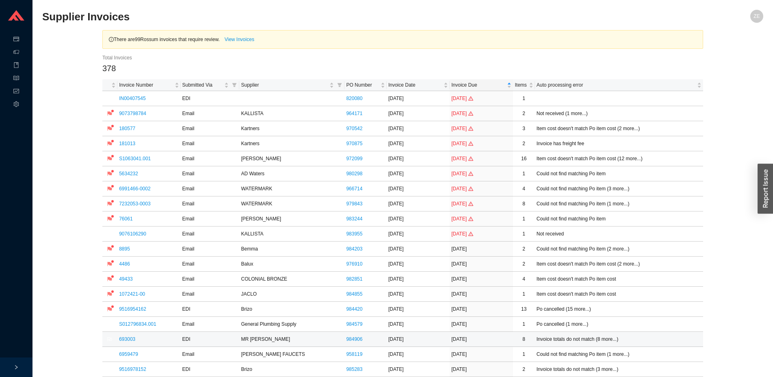
scroll to position [83, 0]
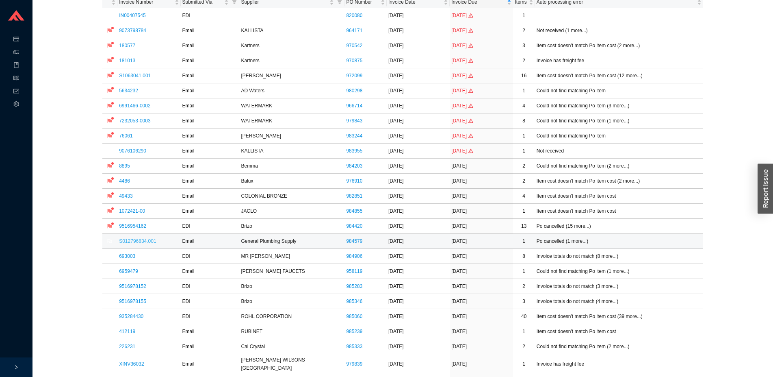
click at [142, 240] on link "S012796834.001" at bounding box center [137, 241] width 37 height 6
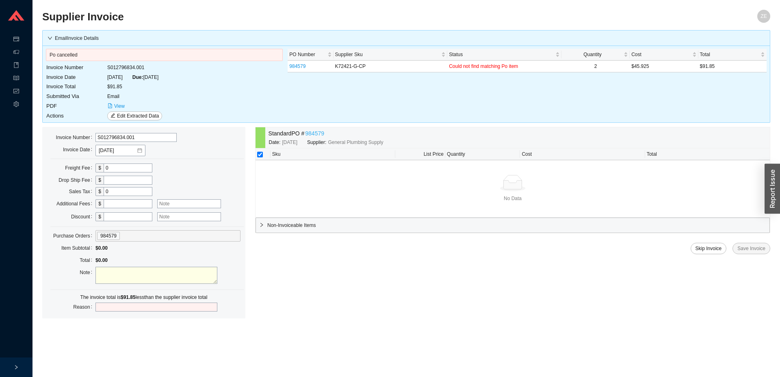
click at [314, 133] on link "984579" at bounding box center [314, 133] width 19 height 9
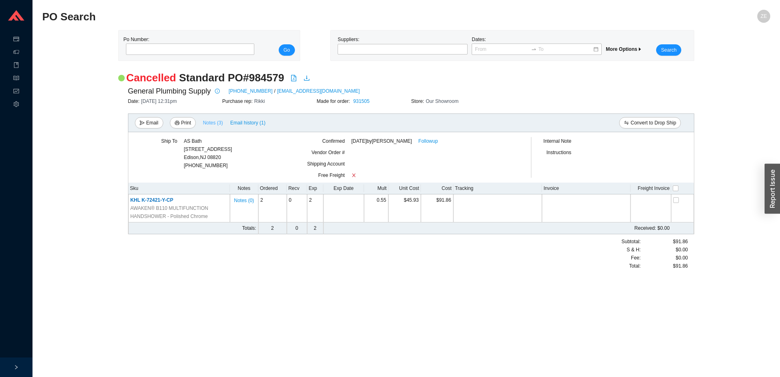
click at [204, 122] on span "Notes ( 3 )" at bounding box center [213, 123] width 20 height 8
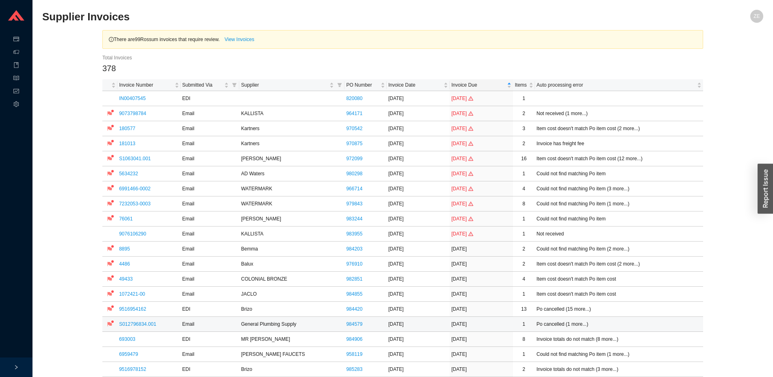
click at [142, 320] on td "S012796834.001" at bounding box center [148, 323] width 63 height 15
click at [142, 322] on link "S012796834.001" at bounding box center [137, 324] width 37 height 6
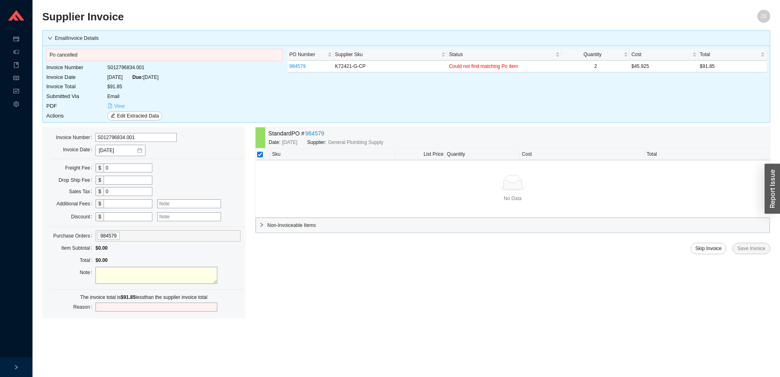
click at [119, 108] on span "View" at bounding box center [119, 106] width 11 height 8
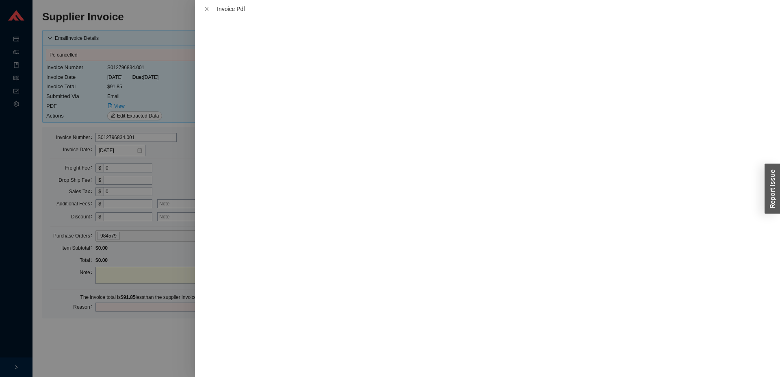
click at [157, 345] on div at bounding box center [390, 188] width 780 height 377
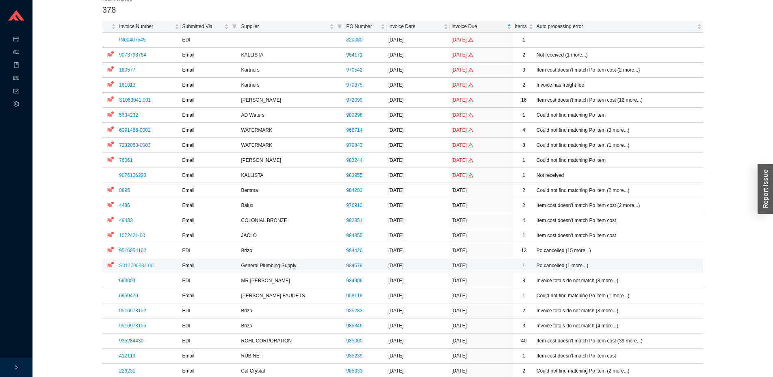
scroll to position [83, 0]
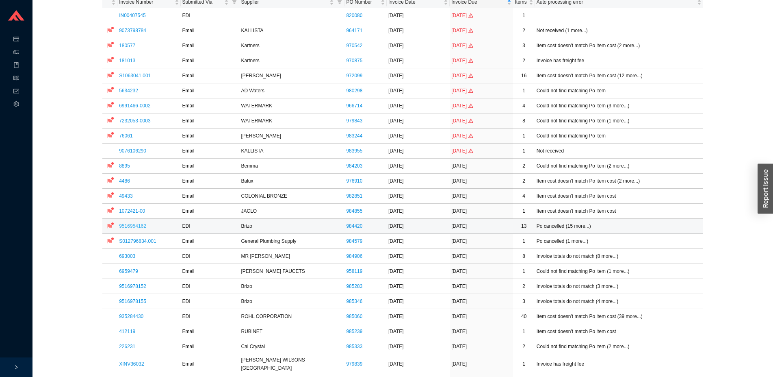
click at [128, 226] on link "9516954162" at bounding box center [132, 226] width 27 height 6
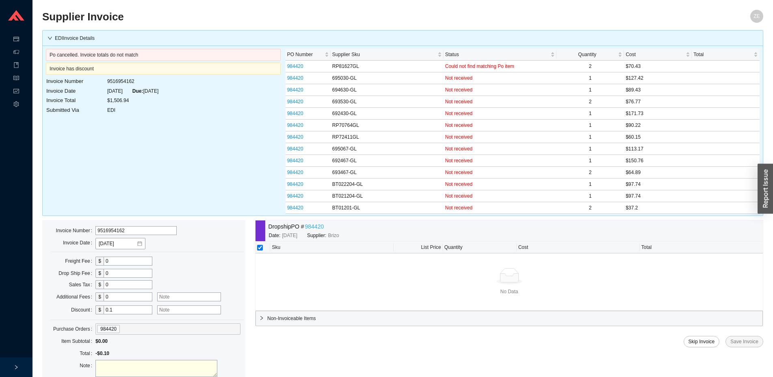
click at [315, 225] on link "984420" at bounding box center [314, 226] width 19 height 9
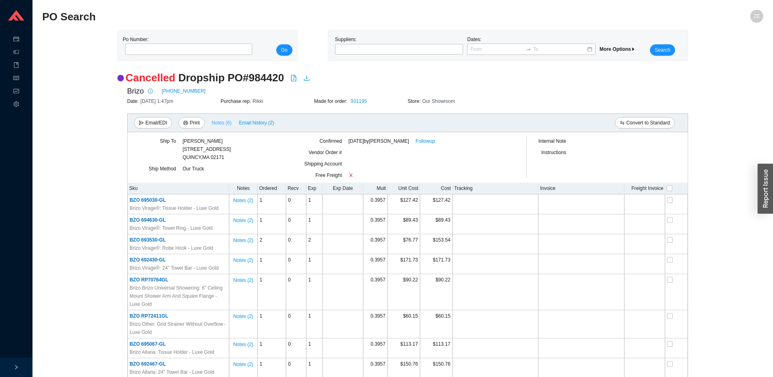
click at [224, 122] on span "Notes ( 6 )" at bounding box center [222, 123] width 20 height 8
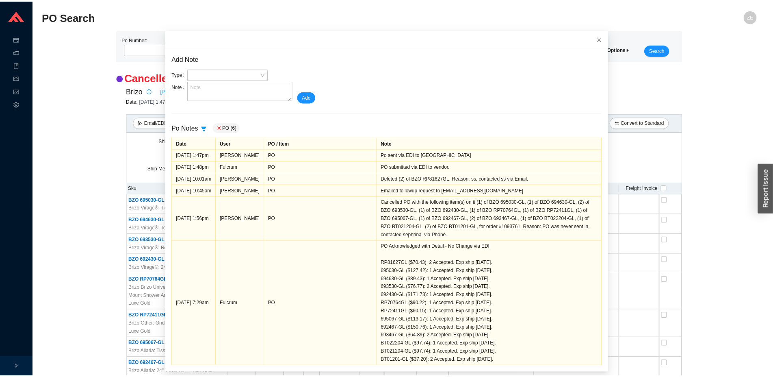
scroll to position [18, 0]
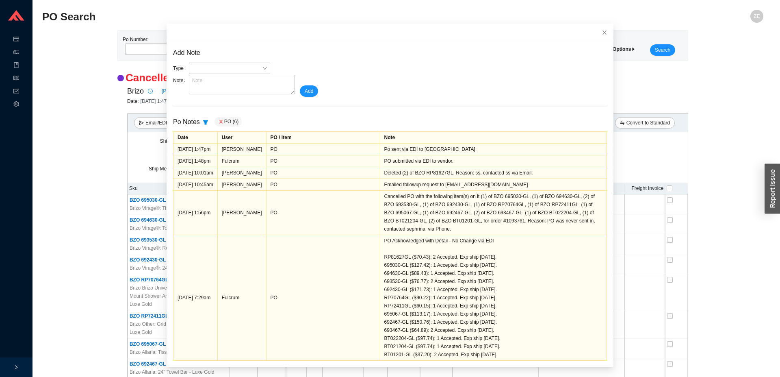
click at [431, 168] on td "Deleted (2) of BZO RP81627GL. Reason: ss, contacted ss via Email." at bounding box center [493, 173] width 227 height 12
drag, startPoint x: 431, startPoint y: 168, endPoint x: 431, endPoint y: 176, distance: 7.7
click at [431, 169] on td "Deleted (2) of BZO RP81627GL. Reason: ss, contacted ss via Email." at bounding box center [493, 173] width 227 height 12
click at [431, 176] on div "Deleted (2) of BZO RP81627GL. Reason: ss, contacted ss via Email." at bounding box center [493, 173] width 218 height 8
click at [432, 173] on div "Deleted (2) of BZO RP81627GL. Reason: ss, contacted ss via Email." at bounding box center [493, 173] width 218 height 8
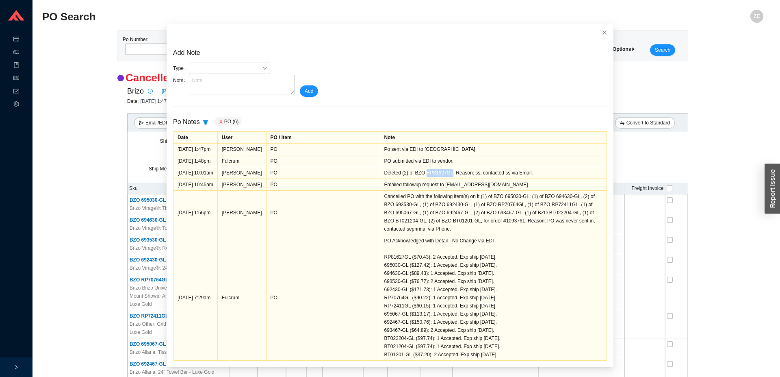
click at [432, 173] on div "Deleted (2) of BZO RP81627GL. Reason: ss, contacted ss via Email." at bounding box center [493, 173] width 218 height 8
click at [65, 107] on div "Cancelled Dropship PO # 984420 Brizo [PHONE_NUMBER] Date: [DATE] 1:47pm Purchas…" at bounding box center [402, 304] width 721 height 467
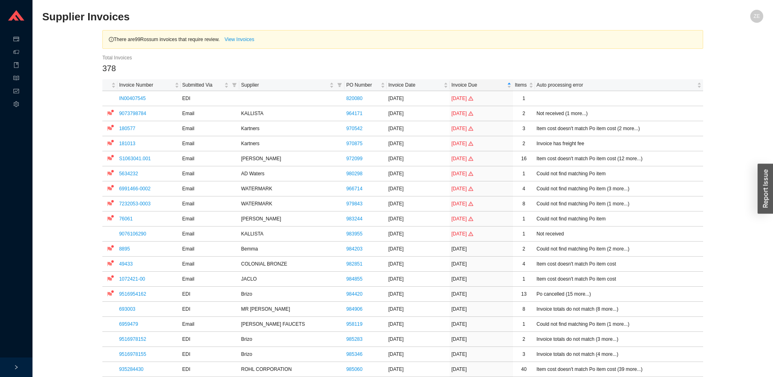
scroll to position [83, 0]
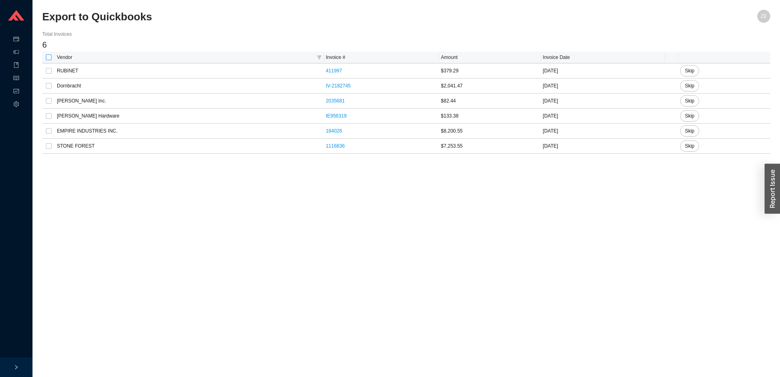
click at [48, 57] on input "checkbox" at bounding box center [49, 57] width 6 height 6
checkbox input "true"
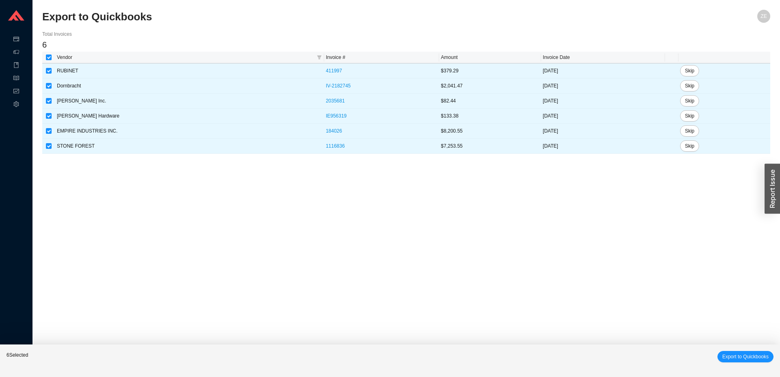
checkbox input "true"
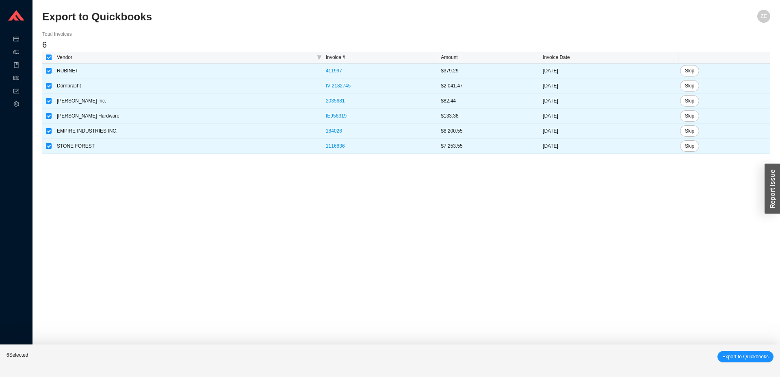
checkbox input "true"
click at [729, 362] on div "6 Selected Export to Quickbooks" at bounding box center [390, 360] width 780 height 33
click at [730, 357] on span "Export to Quickbooks" at bounding box center [745, 356] width 46 height 8
checkbox input "false"
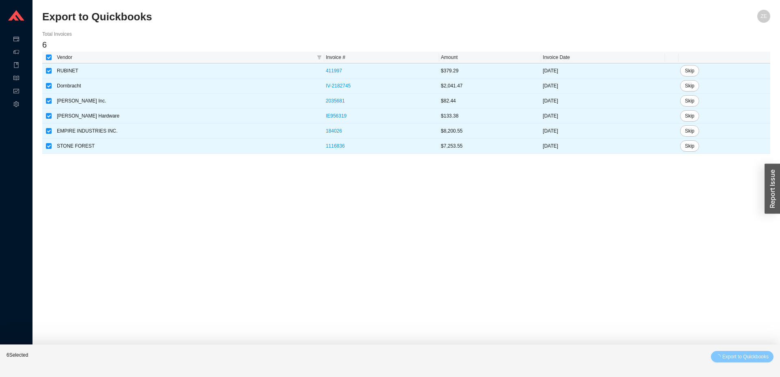
checkbox input "false"
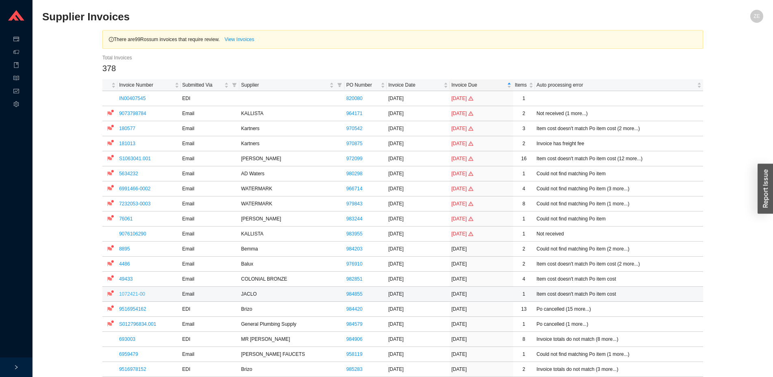
click at [129, 295] on link "1072421-00" at bounding box center [132, 294] width 26 height 6
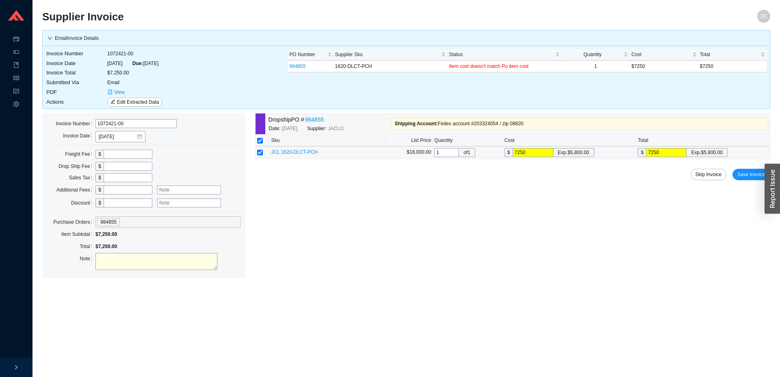
click at [298, 154] on span "JCL 1620-DLCT-PCH" at bounding box center [294, 152] width 47 height 6
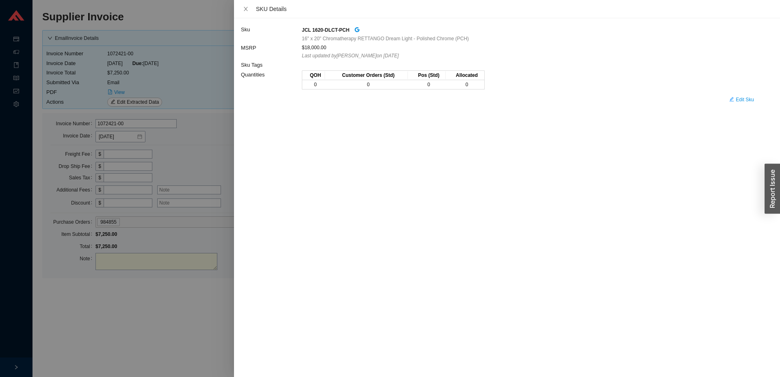
click at [202, 287] on div at bounding box center [390, 188] width 780 height 377
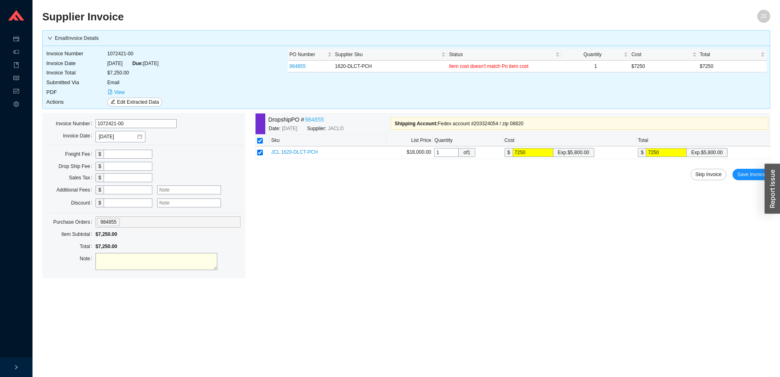
click at [321, 121] on link "984855" at bounding box center [314, 119] width 19 height 9
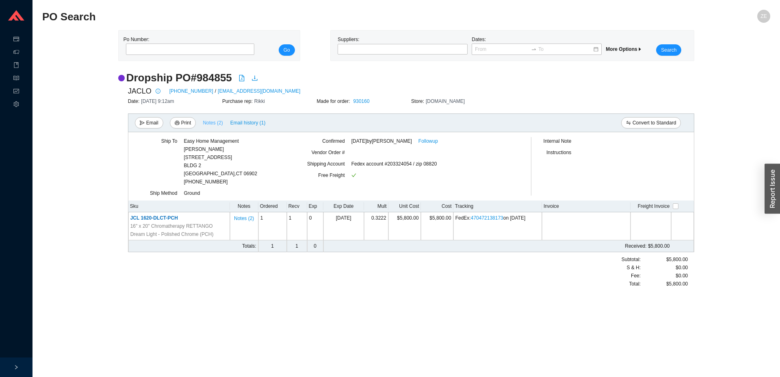
click at [217, 123] on span "Notes ( 2 )" at bounding box center [213, 123] width 20 height 8
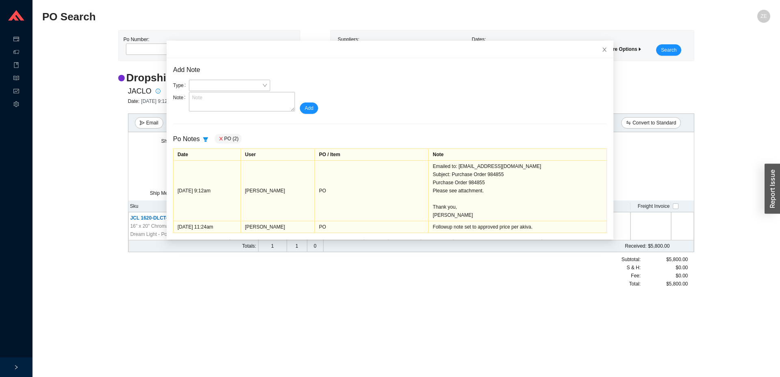
drag, startPoint x: 173, startPoint y: 228, endPoint x: 542, endPoint y: 228, distance: 368.9
click at [542, 228] on tr "8/11/25 11:24am Layla Pincus PO Followup note set to approved price per akiva." at bounding box center [389, 227] width 433 height 12
copy tr "8/11/25 11:24am Layla Pincus PO Followup note set to approved price per akiva."
click at [602, 52] on icon "close" at bounding box center [605, 50] width 6 height 6
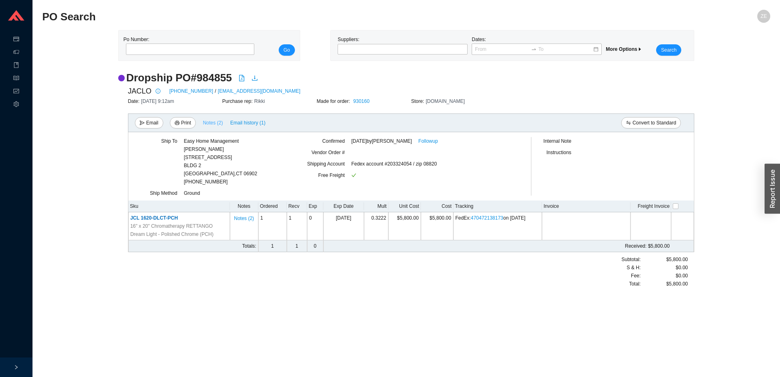
click at [203, 122] on span "Notes ( 2 )" at bounding box center [213, 123] width 20 height 8
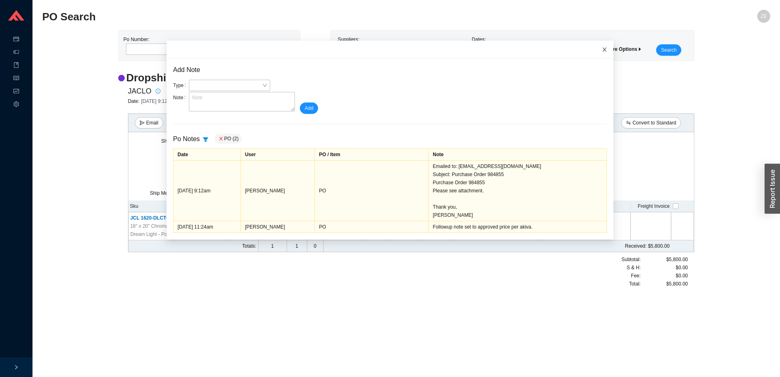
click at [602, 50] on icon "close" at bounding box center [605, 50] width 6 height 6
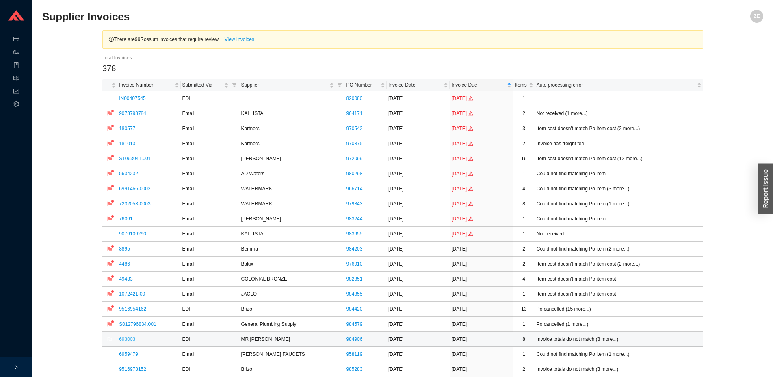
click at [126, 338] on link "693003" at bounding box center [127, 339] width 16 height 6
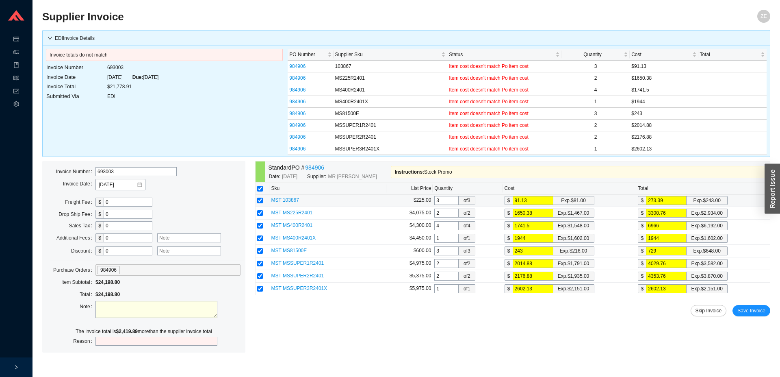
drag, startPoint x: 542, startPoint y: 202, endPoint x: 488, endPoint y: 202, distance: 54.0
click at [513, 202] on input "91.13" at bounding box center [533, 200] width 41 height 9
type input "8"
type input "24"
type input "81"
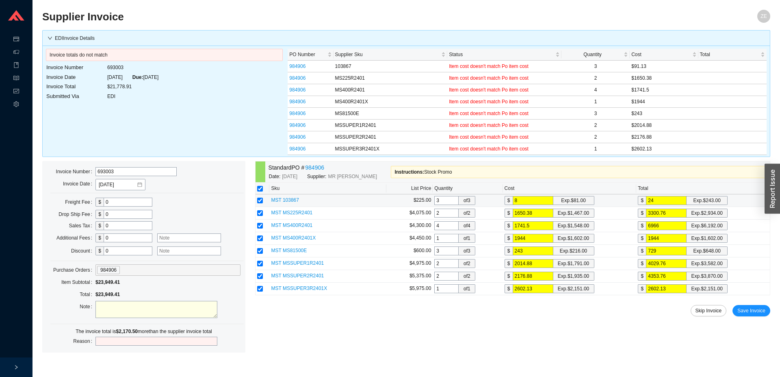
type input "243"
type input "81"
type input "1"
type input "2"
type input "14"
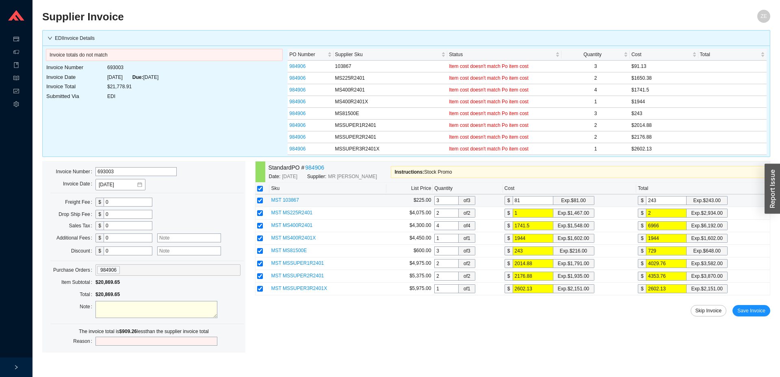
type input "28"
type input "146"
type input "292"
type input "1467"
type input "2934"
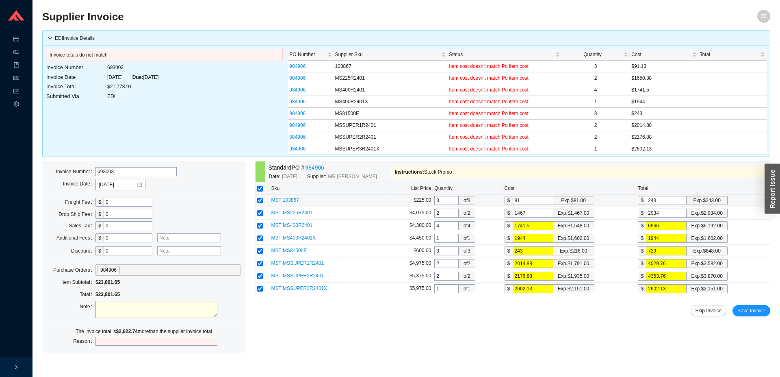
type input "1467"
type input "1741.51"
type input "6966.04"
type input "1741.515"
type input "6966.06"
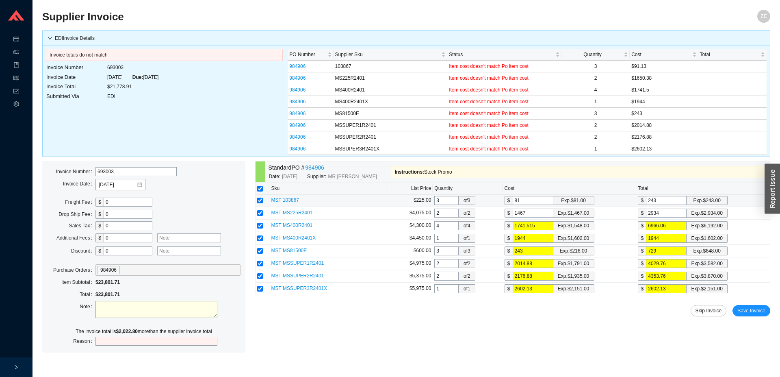
type input "1741.51"
type input "6966.04"
type input "1741.5"
type input "6966"
type input "1741."
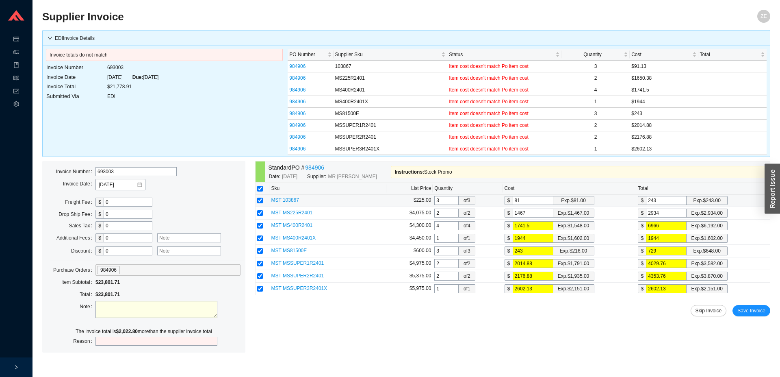
type input "6964"
type input "174"
type input "696"
type input "17"
type input "68"
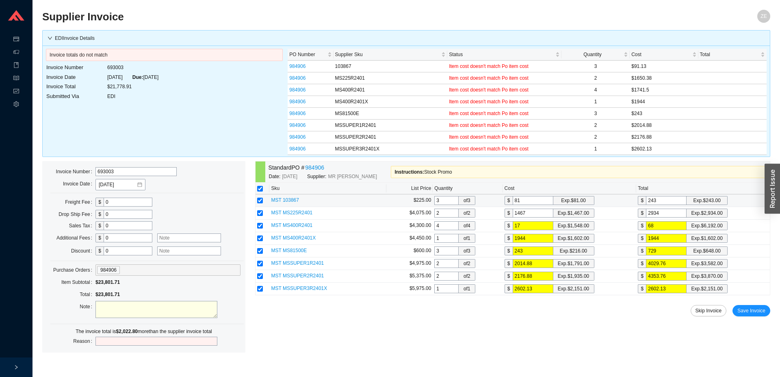
type input "1"
type input "4"
type input "1"
type input "4"
type input "15"
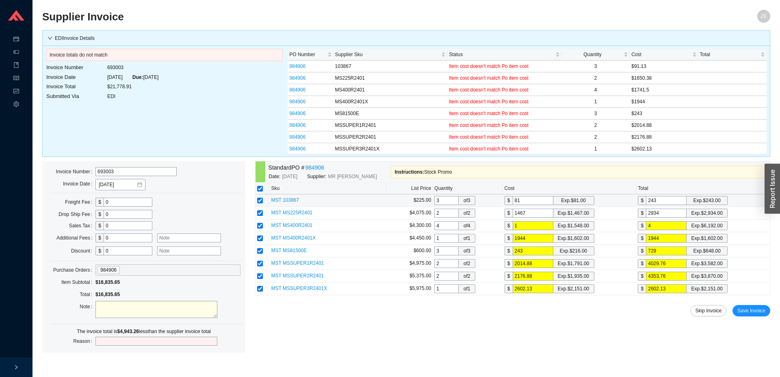
type input "60"
type input "154"
type input "616"
type input "1548"
type input "6192"
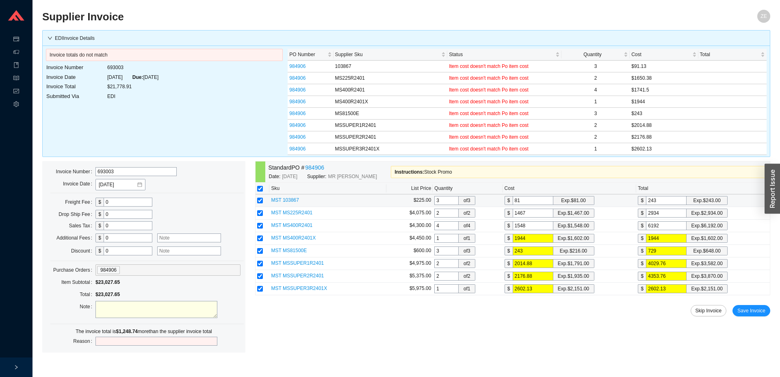
type input "1548"
type input "1"
type input "16"
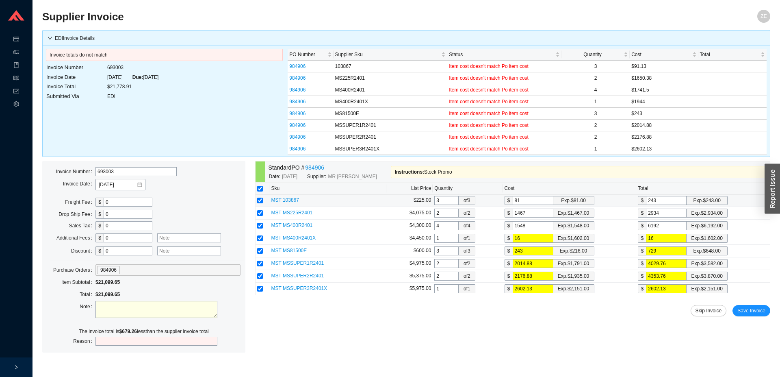
type input "160"
type input "1602"
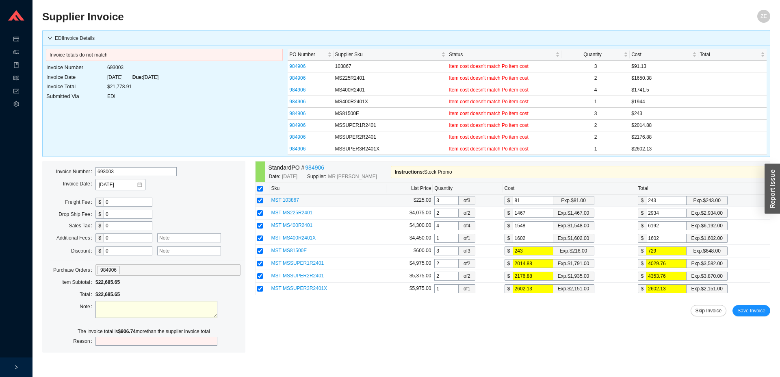
type input "2"
type input "6"
type input "21"
type input "63"
type input "216"
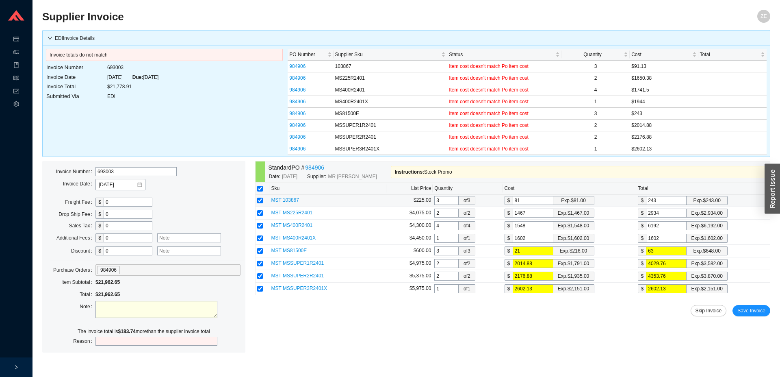
type input "648"
type input "216"
type input "2014.8"
type input "4029.6"
type input "2014."
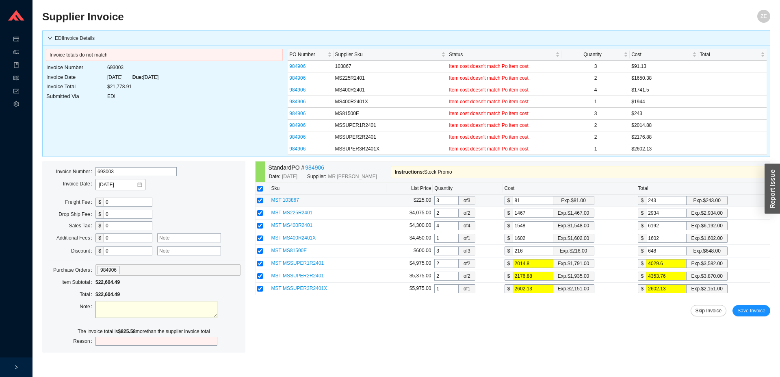
type input "4028"
type input "201"
type input "402"
type input "20"
type input "40"
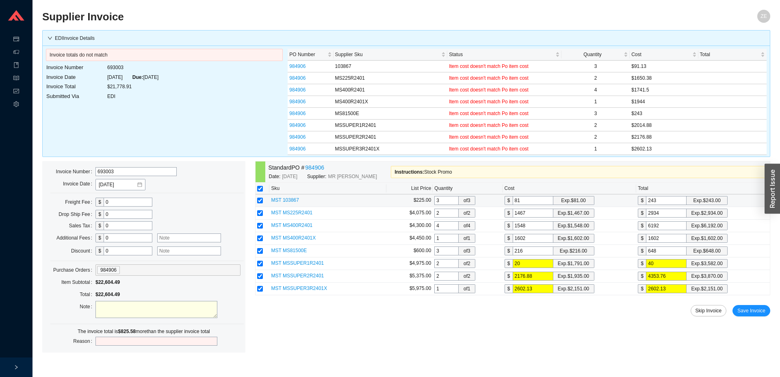
type input "2"
type input "4"
type input "1"
type input "2"
type input "17"
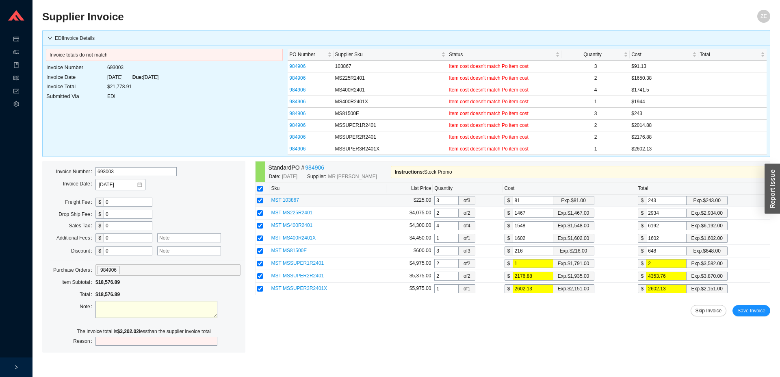
type input "34"
type input "179"
type input "358"
type input "1791"
type input "3582"
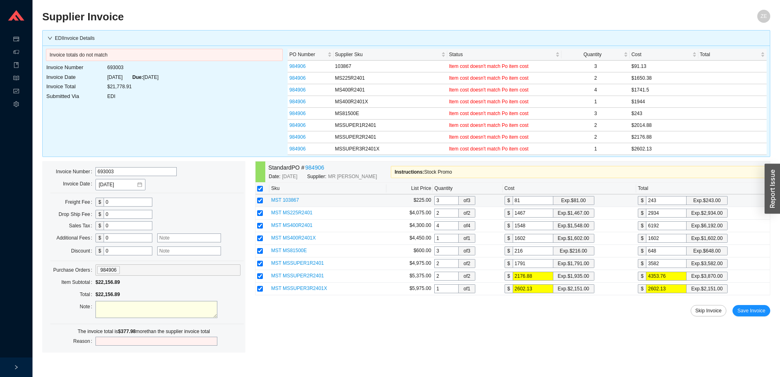
type input "1791"
type input "1"
type input "2"
type input "19"
type input "38"
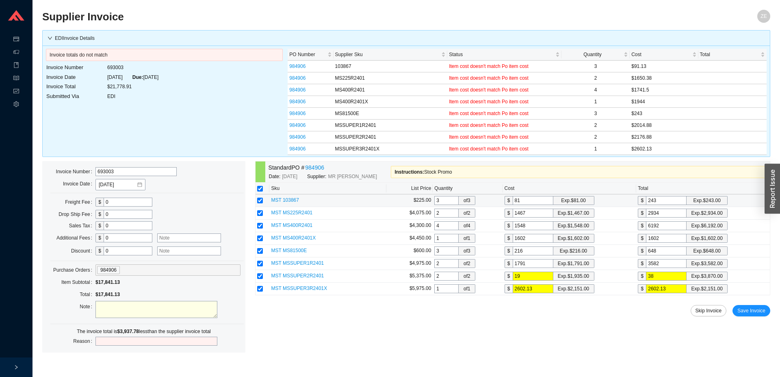
type input "193"
type input "386"
type input "1935"
type input "3870"
type input "1935"
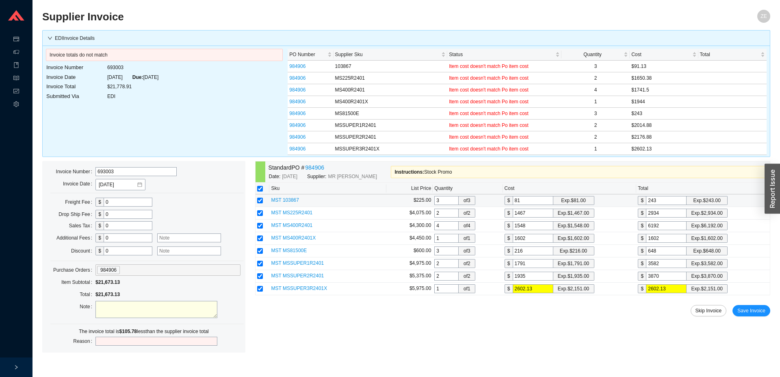
type input "2"
type input "21"
type input "215"
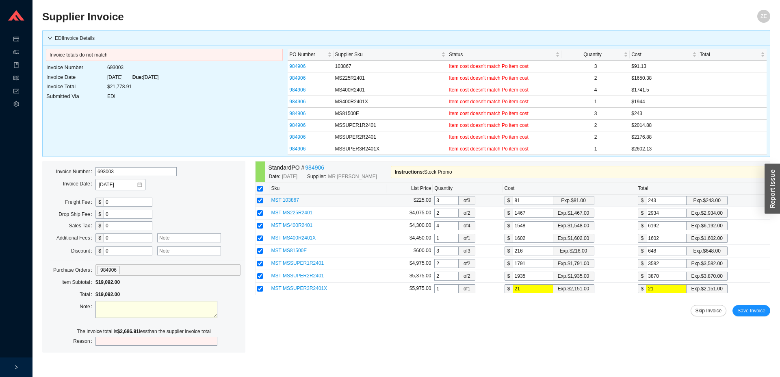
type input "215"
type input "2151"
drag, startPoint x: 678, startPoint y: 201, endPoint x: 625, endPoint y: 197, distance: 53.3
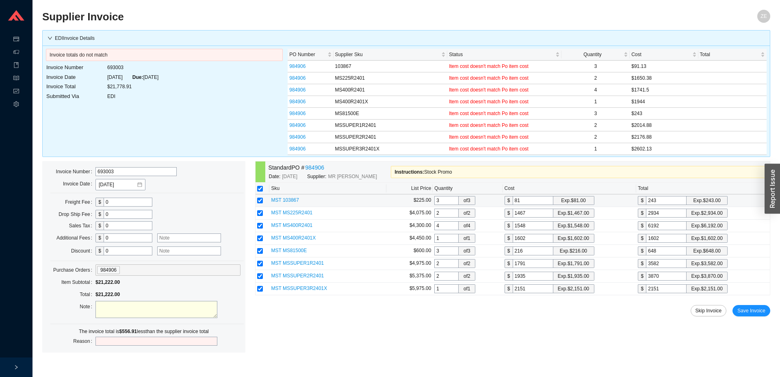
click at [646, 197] on input "243" at bounding box center [666, 200] width 41 height 9
type input "0.6667"
type input "2"
type input "8"
type input "24"
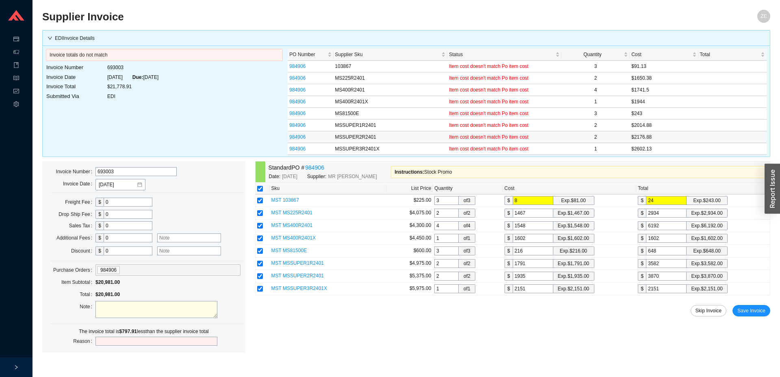
type input "82"
type input "246.0"
type input "82.0167"
type input "246.05"
type input "1"
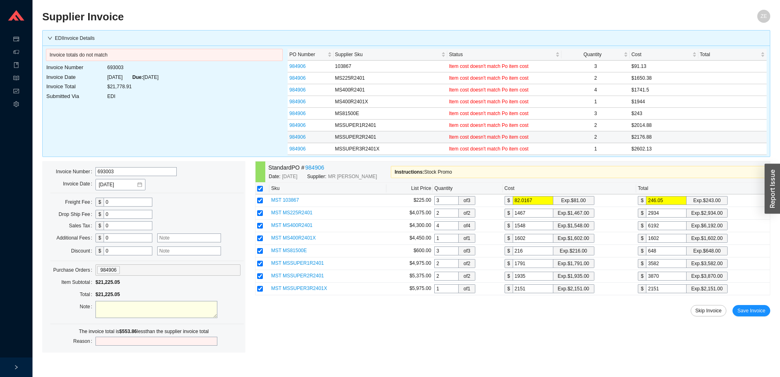
type input "2"
type input "14.5"
type input "29"
type input "148.5"
type input "297"
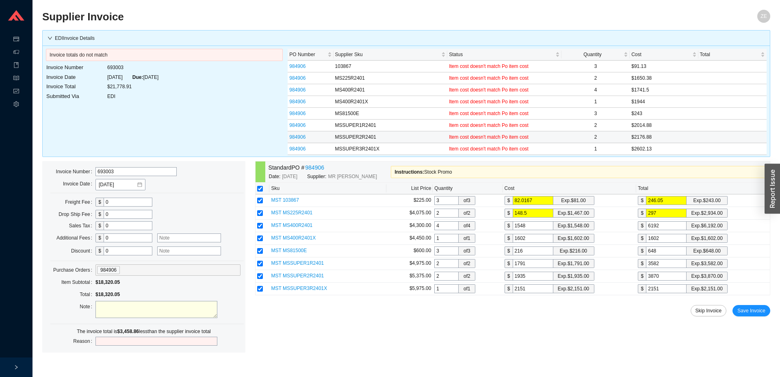
type input "1485"
type input "2970."
type input "1485.3"
type input "2970.6"
type input "1485.34"
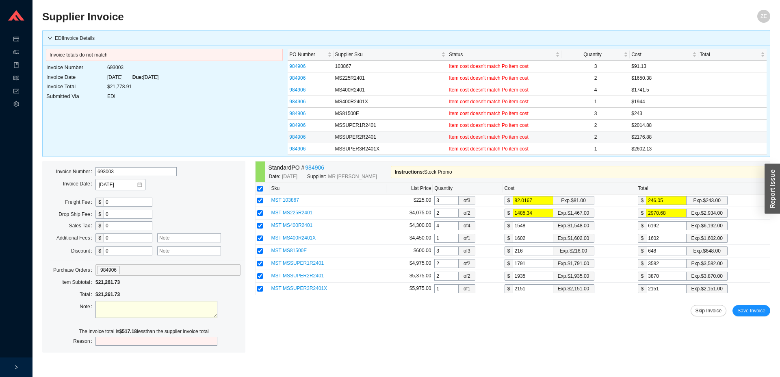
type input "2970.68"
type input "1.5"
type input "6"
type input "15.5"
type input "62"
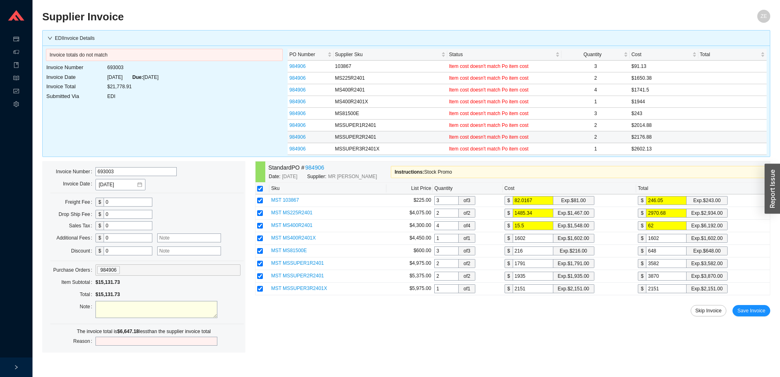
type input "156.5"
type input "626"
type input "1567.25"
type input "6269."
type input "1567.35"
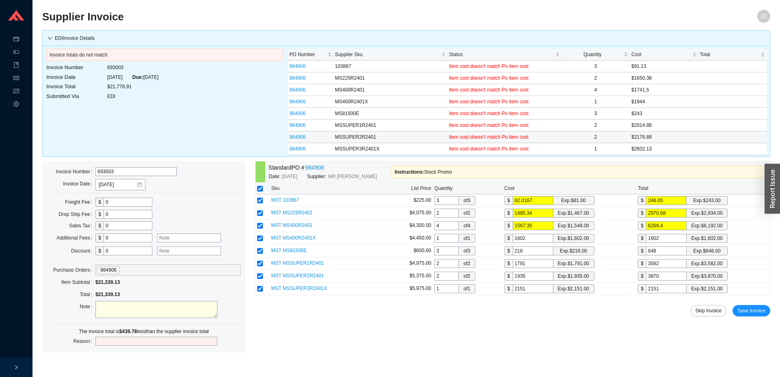
type input "6269.4"
type input "1"
type input "17"
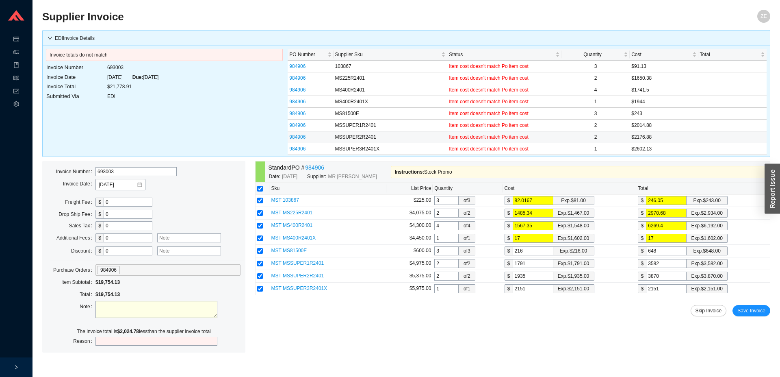
type input "174"
type input "1749"
type input "2"
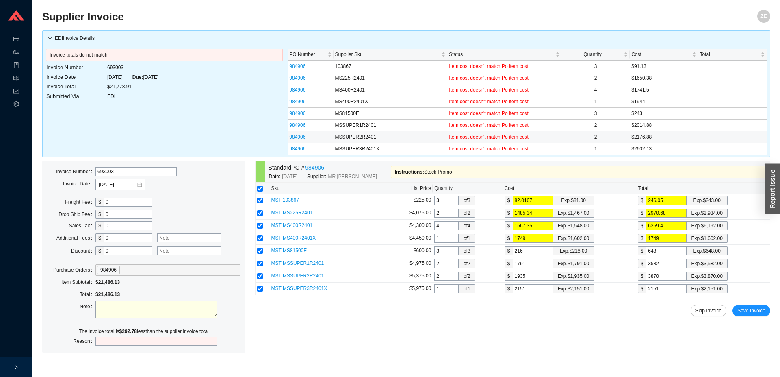
type input "6"
type input "21.6667"
type input "65"
type input "218.6667"
type input "656."
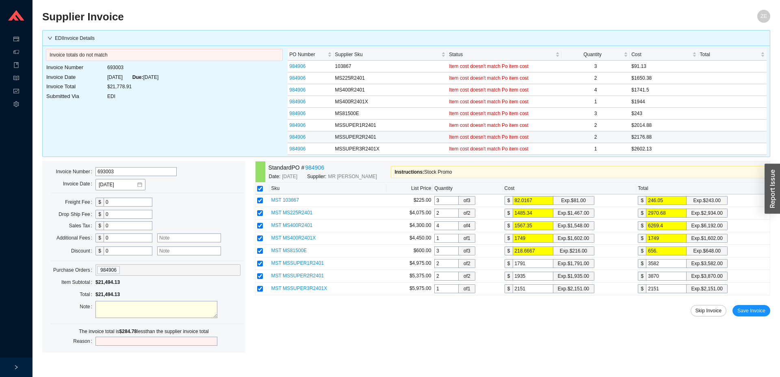
type input "218.7"
type input "656.1"
type input "1.5"
type input "3"
type input "18"
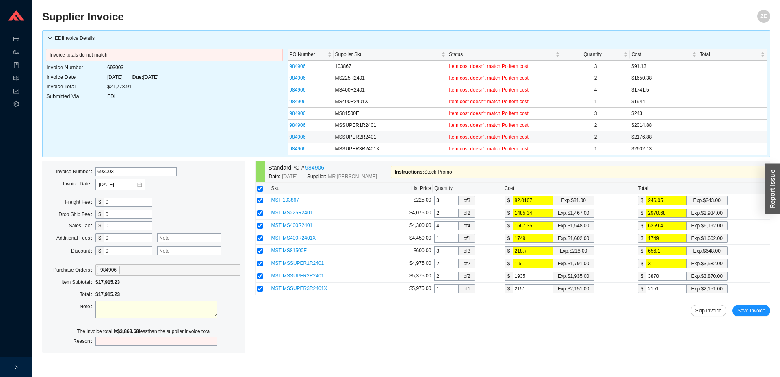
type input "36"
type input "181"
type input "362"
type input "1813"
type input "3626."
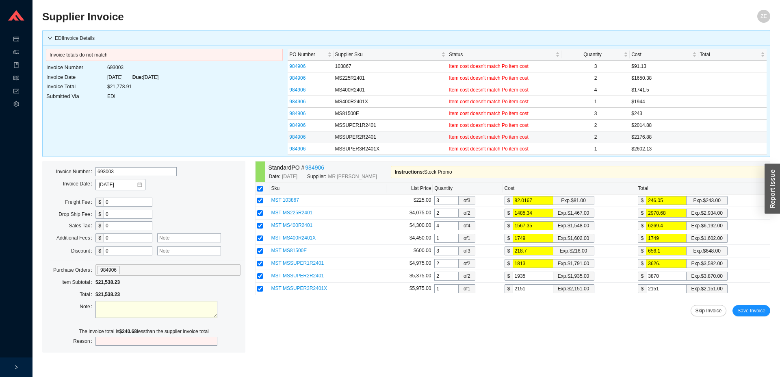
type input "1813.35"
type input "3626.7"
type input "1813.39"
type input "3626.78"
type input "1.5"
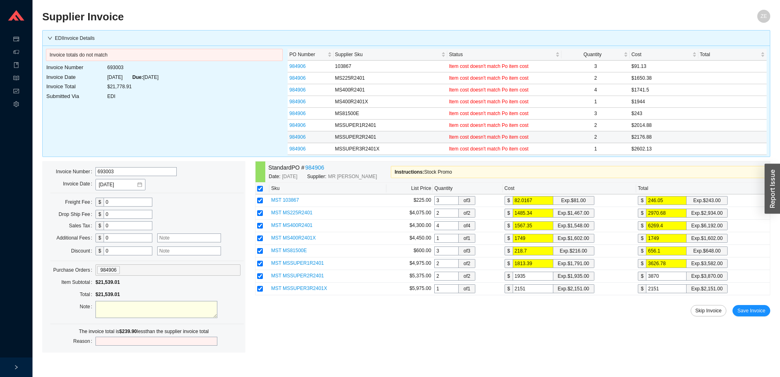
type input "3"
type input "19.5"
type input "39"
type input "195.5"
type input "391"
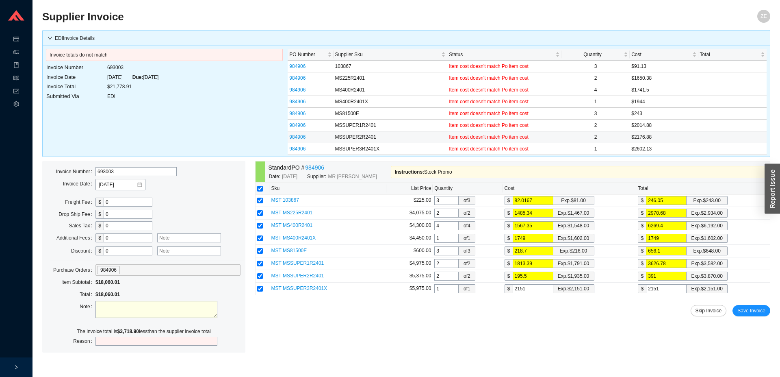
type input "1959"
type input "3918."
type input "1959.15"
type input "3918.3"
type input "1959.19"
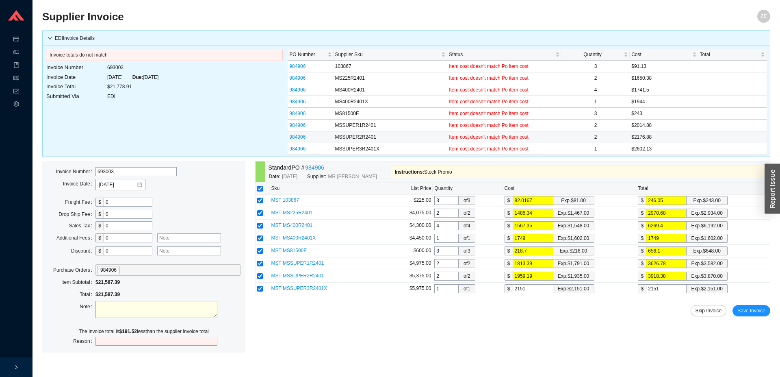
type input "3918.38"
type input "215"
type input "21"
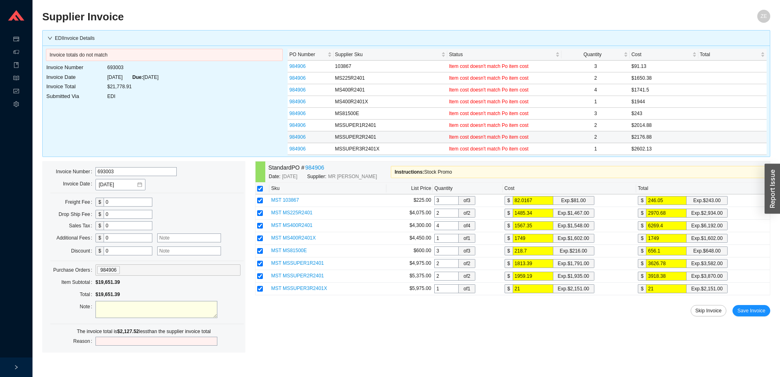
type input "2"
type input "23"
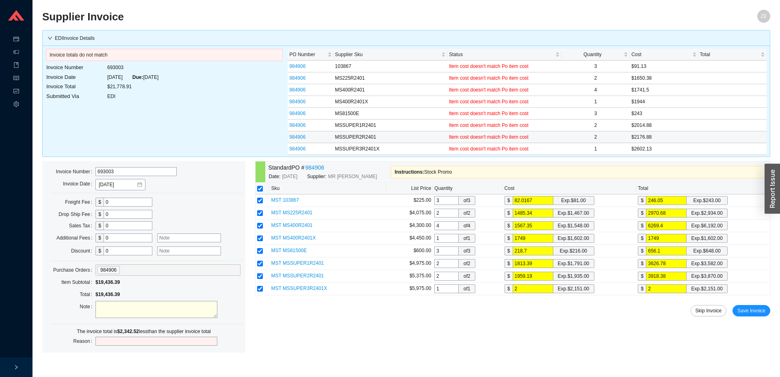
type input "23"
type input "234"
type input "2341"
type input "2341."
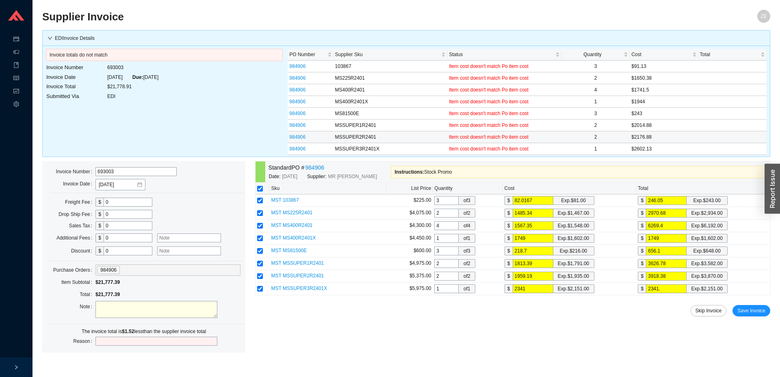
type input "2341.9"
type input "2341.92"
click at [663, 242] on input "1749" at bounding box center [666, 238] width 41 height 9
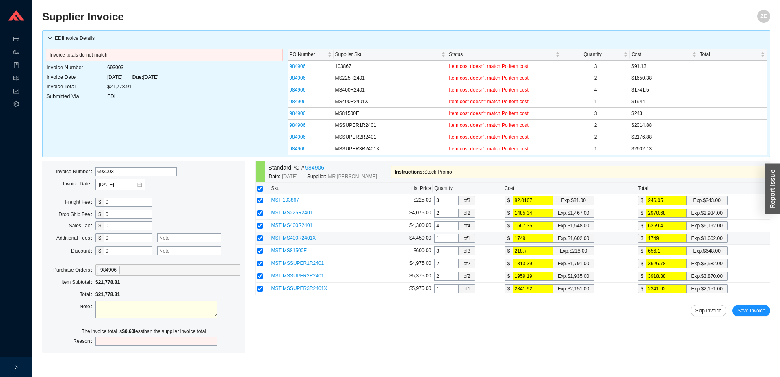
type input "1749."
type input "1749.6"
click at [540, 236] on input "1749.6" at bounding box center [533, 238] width 41 height 9
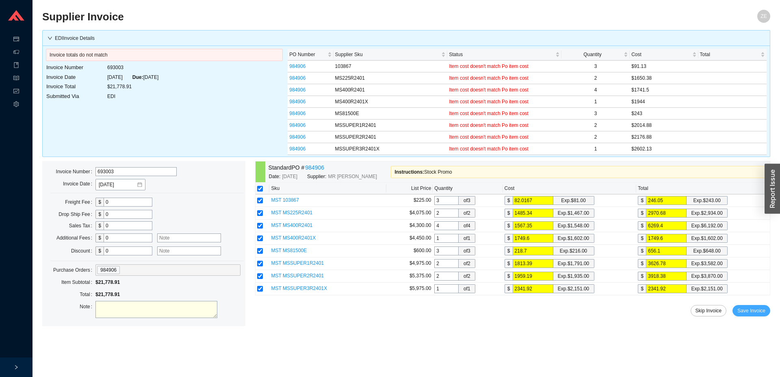
click at [752, 307] on span "Save Invoice" at bounding box center [751, 310] width 28 height 8
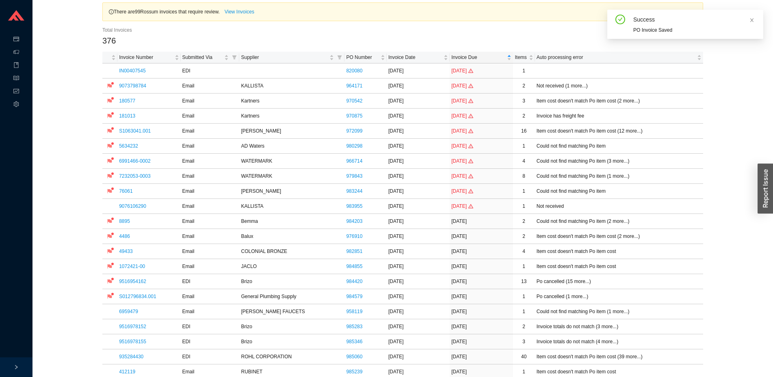
scroll to position [83, 0]
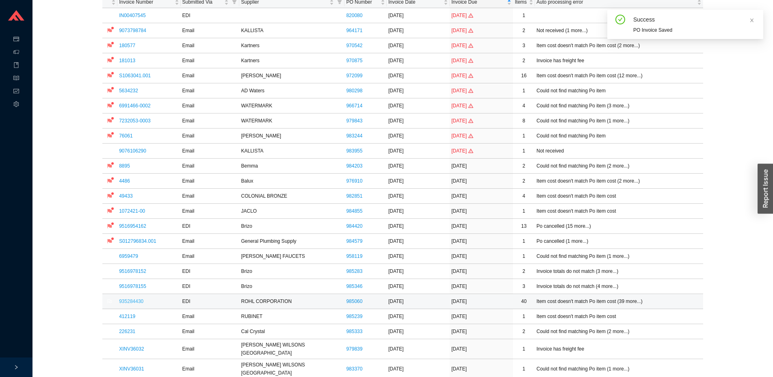
click at [137, 302] on link "935284430" at bounding box center [131, 301] width 24 height 6
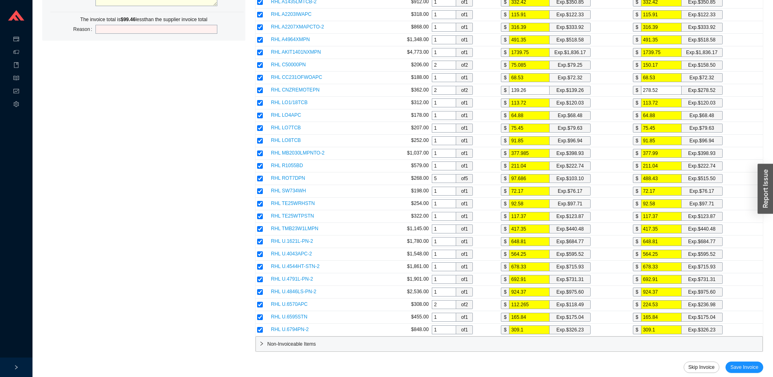
scroll to position [704, 0]
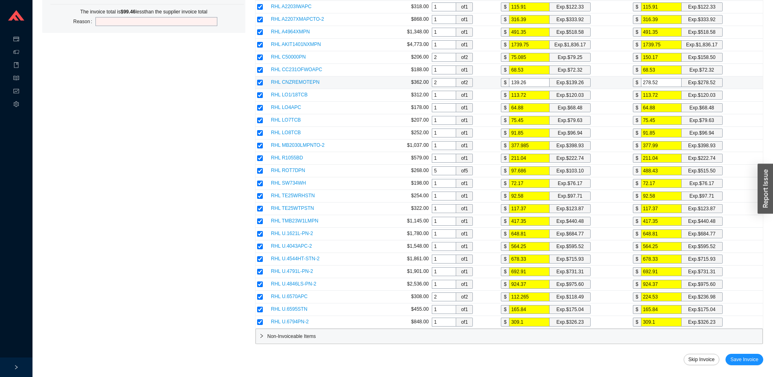
click at [261, 82] on input "checkbox" at bounding box center [260, 83] width 6 height 6
checkbox input "false"
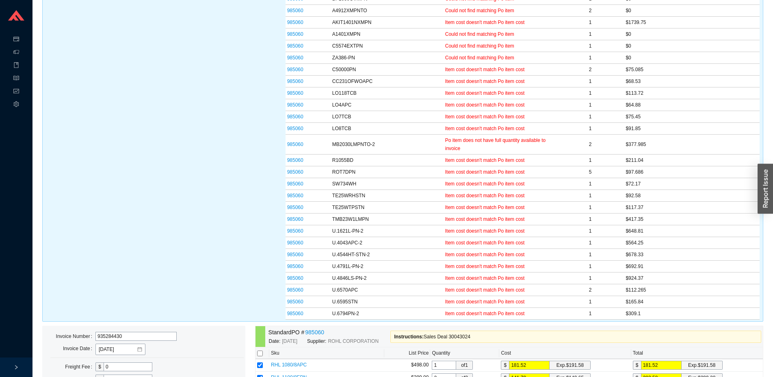
scroll to position [207, 0]
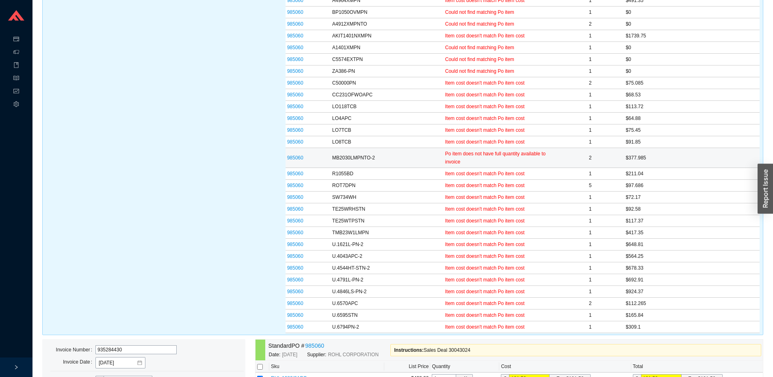
click at [354, 154] on td "MB2030LMPNTO-2" at bounding box center [387, 158] width 113 height 20
click at [354, 156] on td "MB2030LMPNTO-2" at bounding box center [387, 158] width 113 height 20
click at [402, 154] on td "MB2030LMPNTO-2" at bounding box center [387, 158] width 113 height 20
drag, startPoint x: 379, startPoint y: 160, endPoint x: 324, endPoint y: 160, distance: 55.7
click at [324, 160] on tr "985060 MB2030LMPNTO-2 Po item does not have full quantity available to invoice …" at bounding box center [523, 158] width 474 height 20
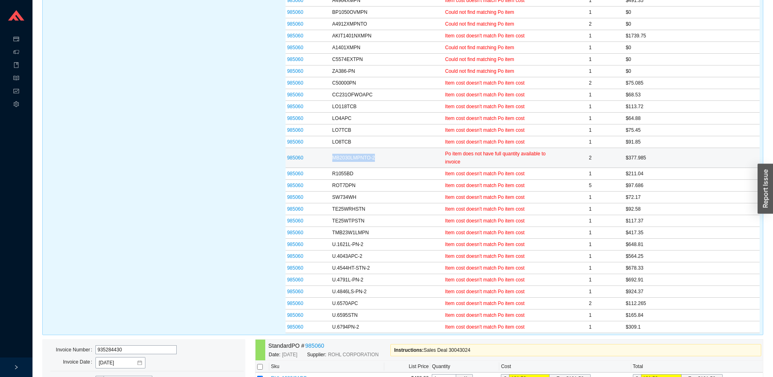
copy tr "MB2030LMPNTO-2"
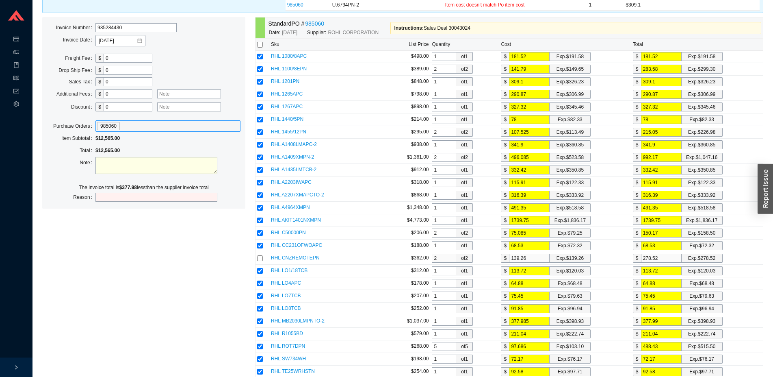
scroll to position [508, 0]
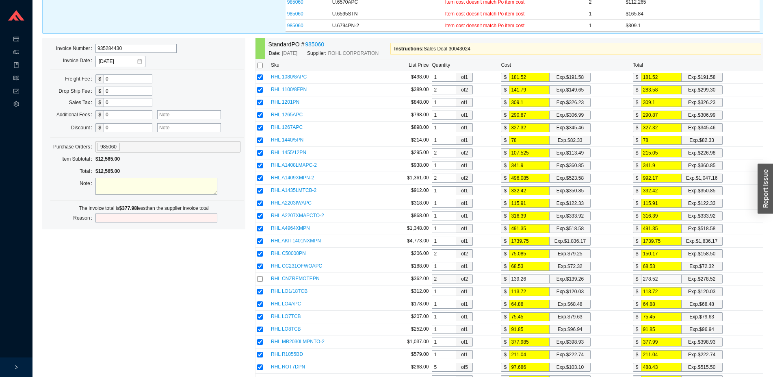
click at [115, 186] on textarea at bounding box center [156, 186] width 122 height 17
paste textarea "MB2030LMPNTO-2"
click at [100, 184] on textarea "MB2030LMPNTO-2" at bounding box center [156, 186] width 122 height 17
type textarea "getting credit for MB2030LMPNTO-2"
drag, startPoint x: 89, startPoint y: 109, endPoint x: 76, endPoint y: 108, distance: 12.7
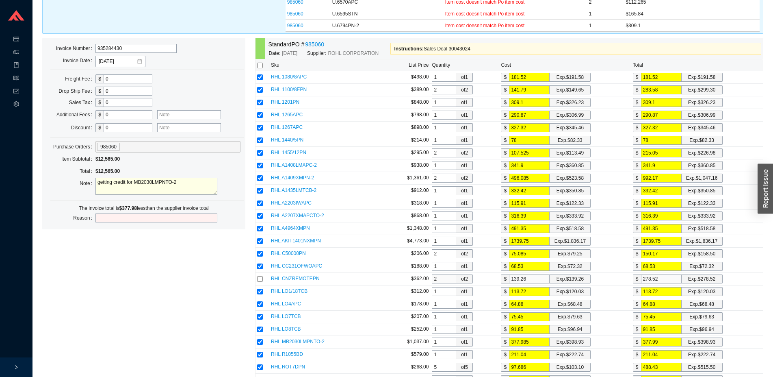
click at [104, 110] on input "0" at bounding box center [128, 114] width 49 height 9
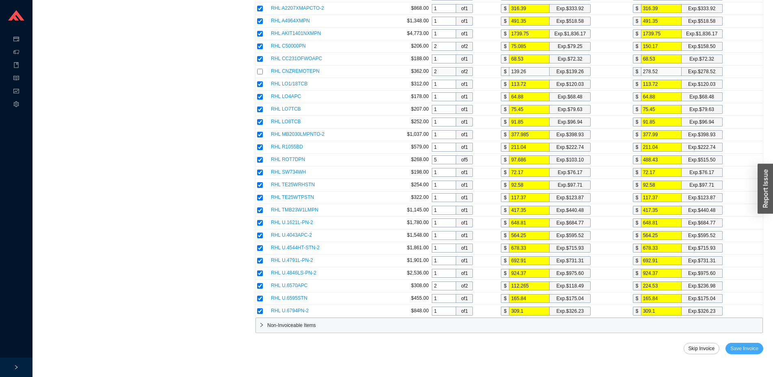
type input "377.98"
click at [745, 347] on span "Save Invoice" at bounding box center [744, 348] width 28 height 8
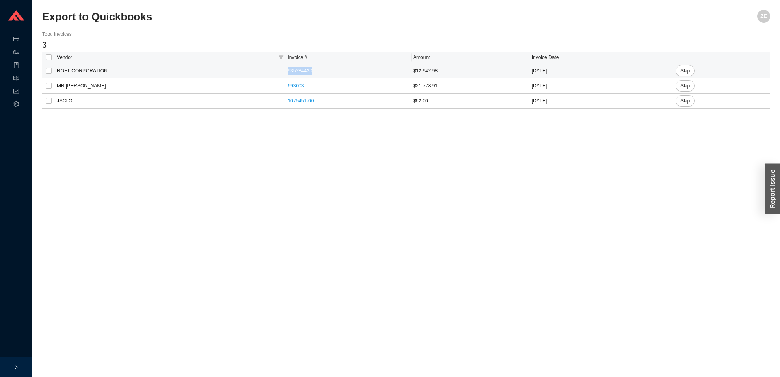
drag, startPoint x: 309, startPoint y: 72, endPoint x: 244, endPoint y: 74, distance: 65.0
click at [244, 74] on tr "ROHL CORPORATION 935284430 $12,942.98 [DATE] Skip" at bounding box center [406, 70] width 728 height 15
copy tr "935284430"
click at [288, 86] on link "693003" at bounding box center [296, 86] width 16 height 6
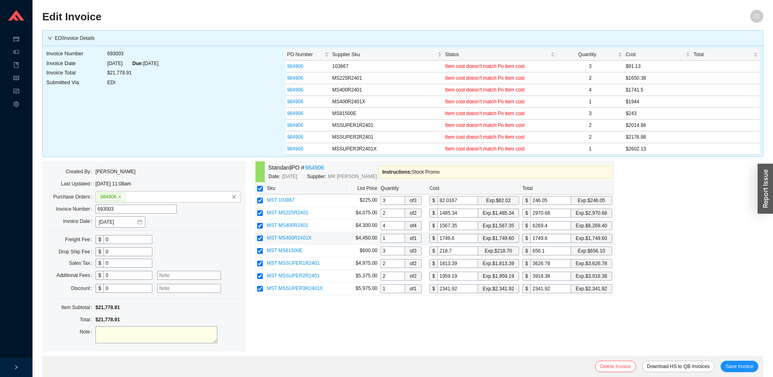
click at [553, 238] on input "1749.6" at bounding box center [551, 238] width 41 height 9
click at [297, 235] on span "MST MS400R2401X" at bounding box center [289, 238] width 45 height 6
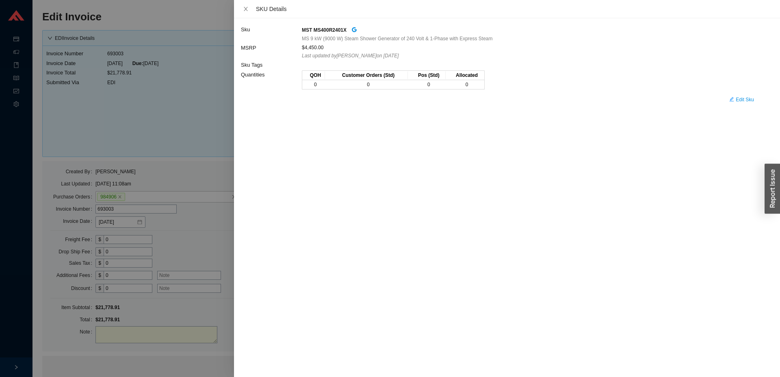
click at [159, 106] on div at bounding box center [390, 188] width 780 height 377
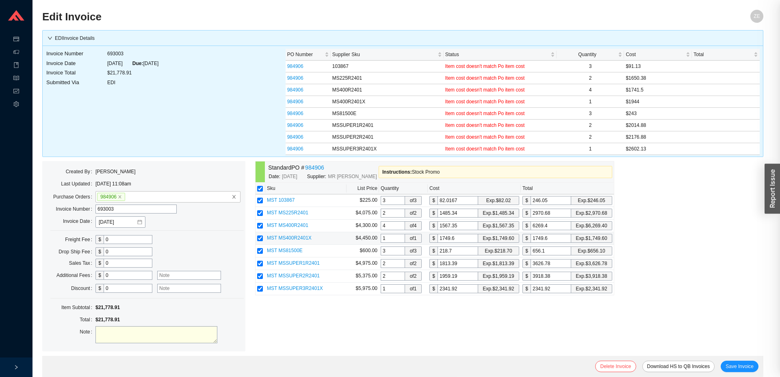
click at [161, 95] on div at bounding box center [390, 188] width 780 height 377
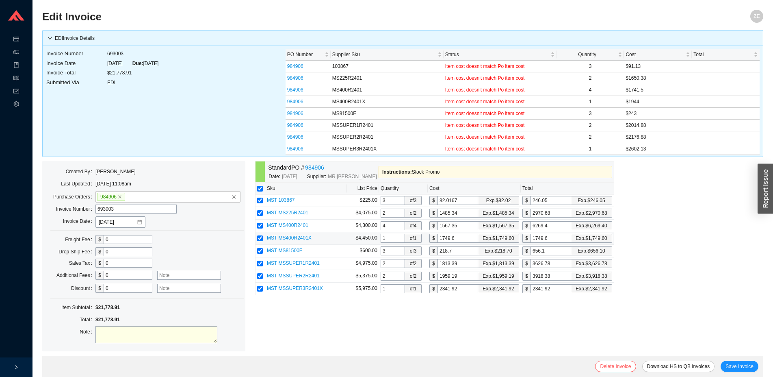
click at [296, 235] on span "MST MS400R2401X" at bounding box center [289, 238] width 45 height 6
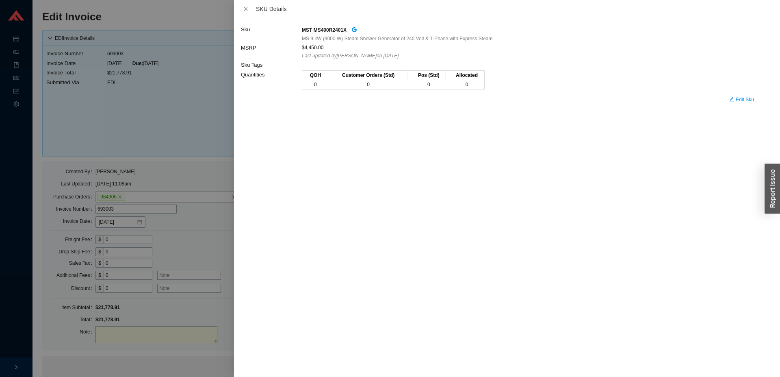
drag, startPoint x: 216, startPoint y: 125, endPoint x: 216, endPoint y: 119, distance: 6.1
click at [216, 122] on div at bounding box center [390, 188] width 780 height 377
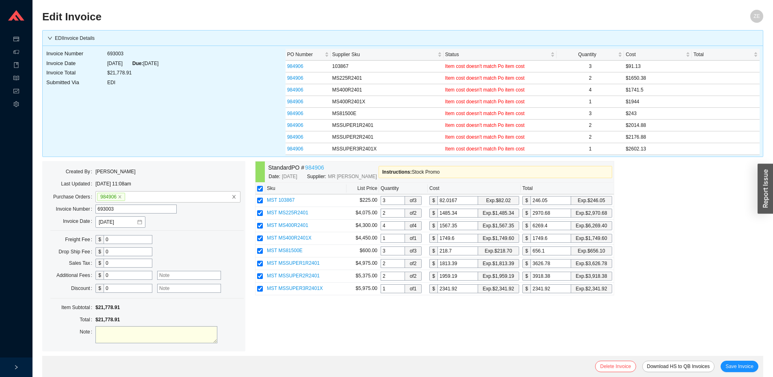
click at [320, 166] on link "984906" at bounding box center [314, 167] width 19 height 9
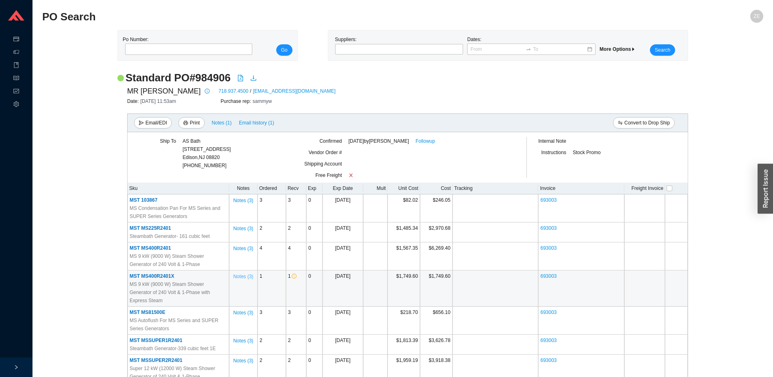
click at [246, 277] on span "Notes ( 3 )" at bounding box center [243, 276] width 20 height 8
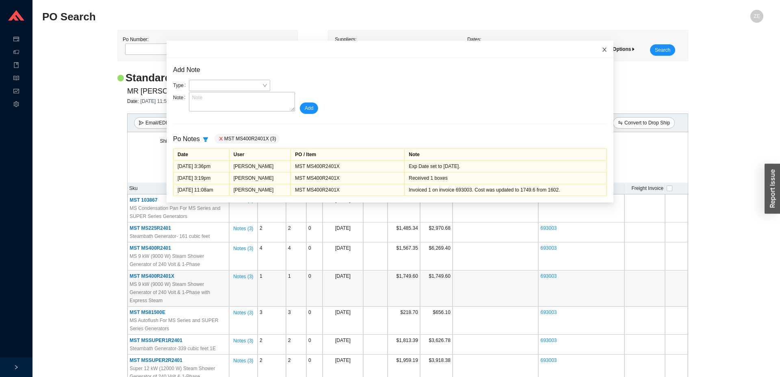
click at [603, 48] on icon "close" at bounding box center [605, 50] width 4 height 4
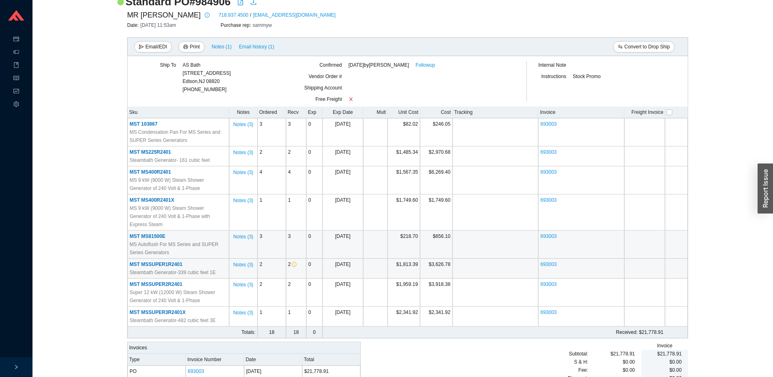
scroll to position [89, 0]
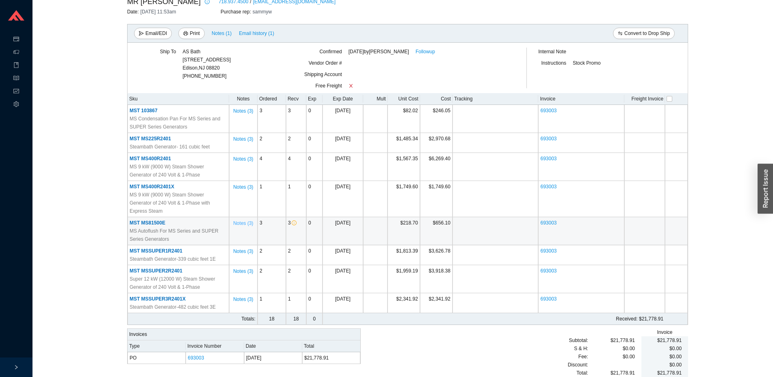
click at [250, 219] on span "Notes ( 3 )" at bounding box center [243, 223] width 20 height 8
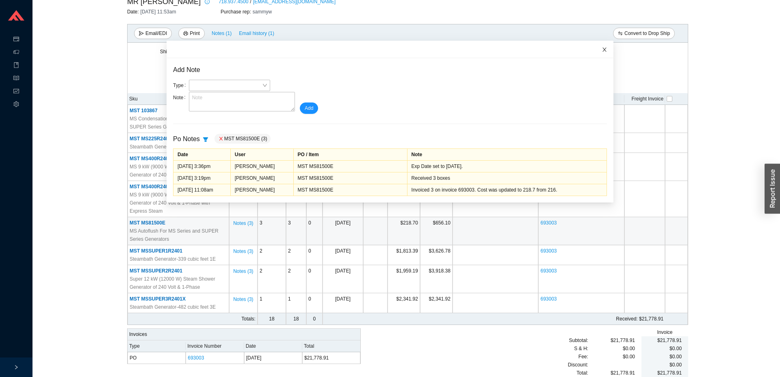
click at [602, 50] on icon "close" at bounding box center [605, 50] width 6 height 6
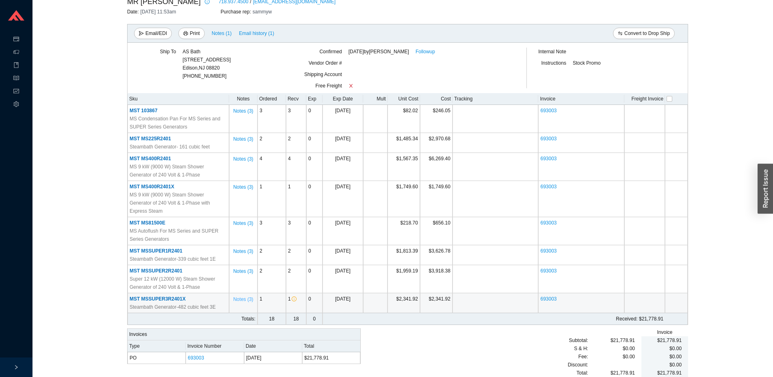
click at [245, 295] on span "Notes ( 3 )" at bounding box center [243, 299] width 20 height 8
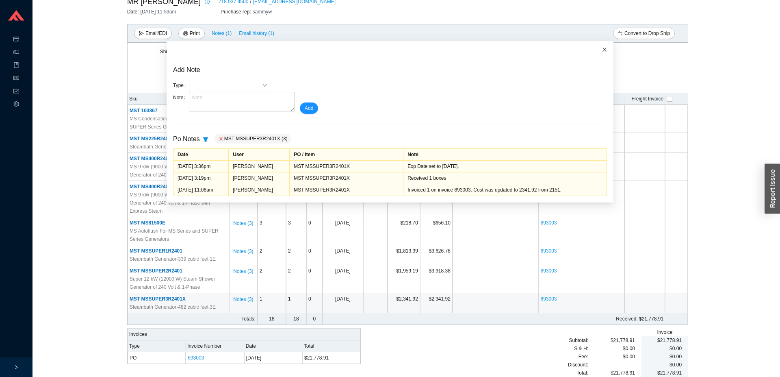
click at [602, 49] on icon "close" at bounding box center [605, 50] width 6 height 6
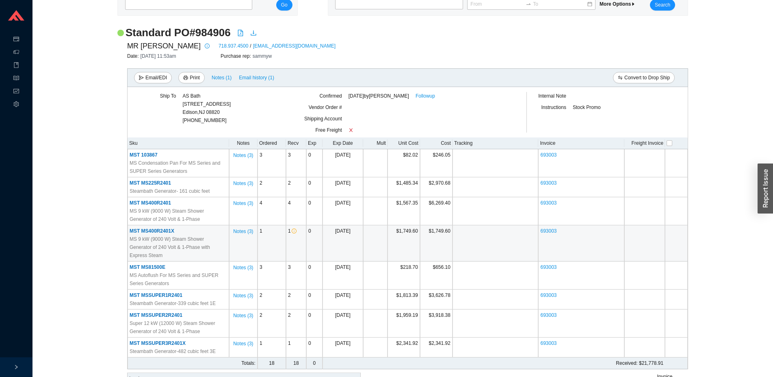
scroll to position [83, 0]
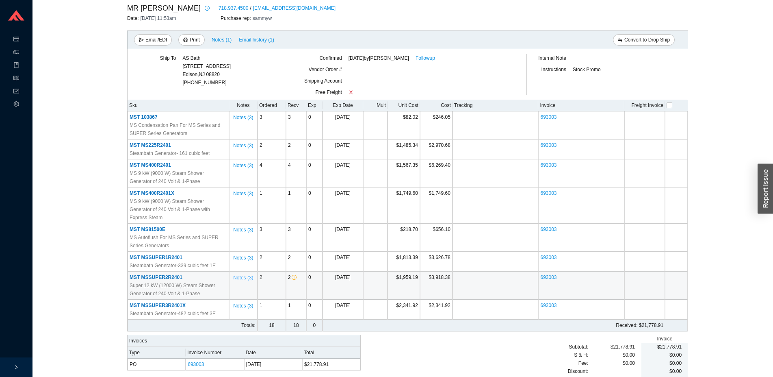
click at [239, 273] on span "Notes ( 3 )" at bounding box center [243, 277] width 20 height 8
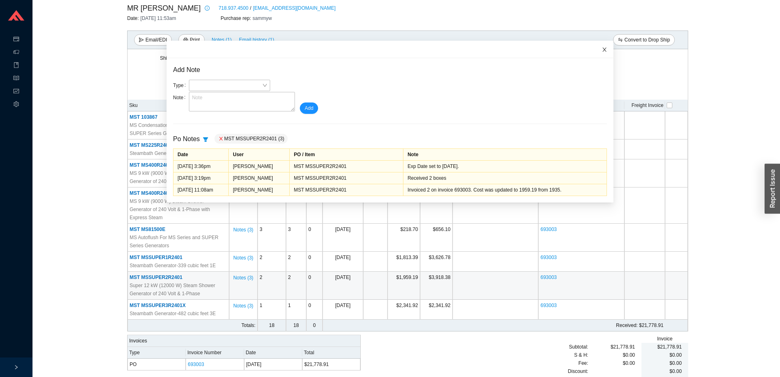
click at [602, 49] on icon "close" at bounding box center [605, 50] width 6 height 6
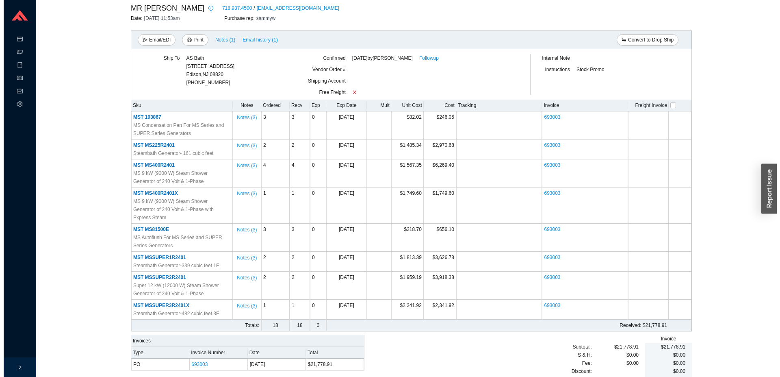
scroll to position [0, 0]
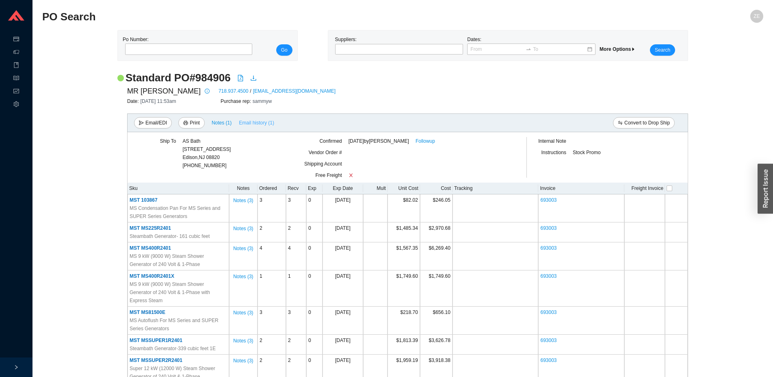
click at [249, 124] on span "Email history (1)" at bounding box center [256, 123] width 35 height 8
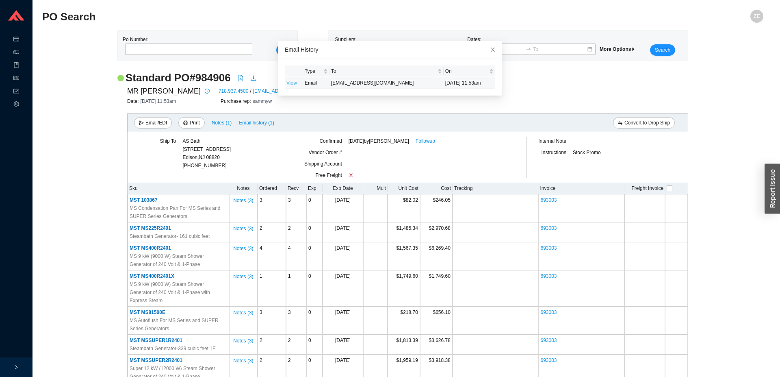
click at [287, 86] on link "View" at bounding box center [291, 83] width 11 height 6
click at [490, 49] on icon "close" at bounding box center [493, 50] width 6 height 6
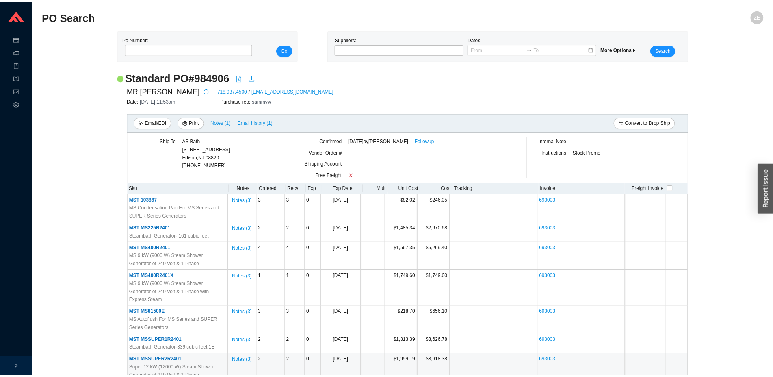
scroll to position [89, 0]
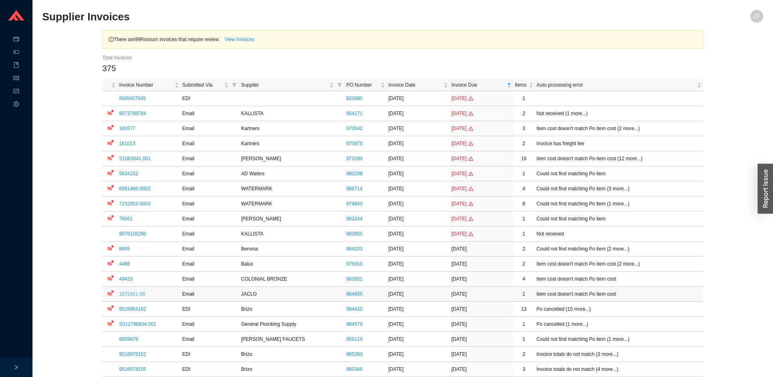
click at [138, 293] on link "1072421-00" at bounding box center [132, 294] width 26 height 6
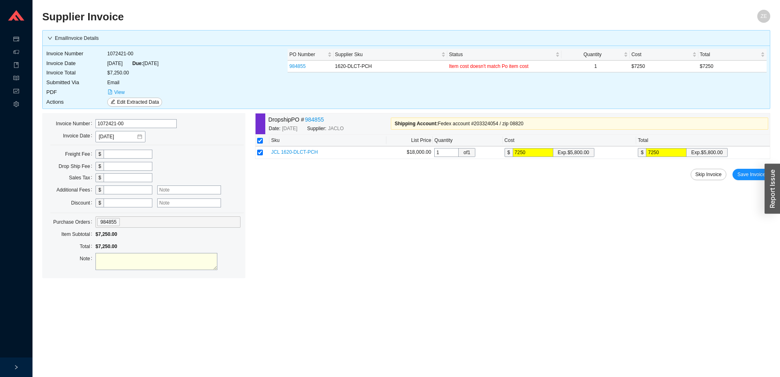
click at [202, 267] on textarea at bounding box center [156, 261] width 122 height 17
type textarea "price approved per layla"
click at [750, 174] on span "Save Invoice" at bounding box center [751, 174] width 28 height 8
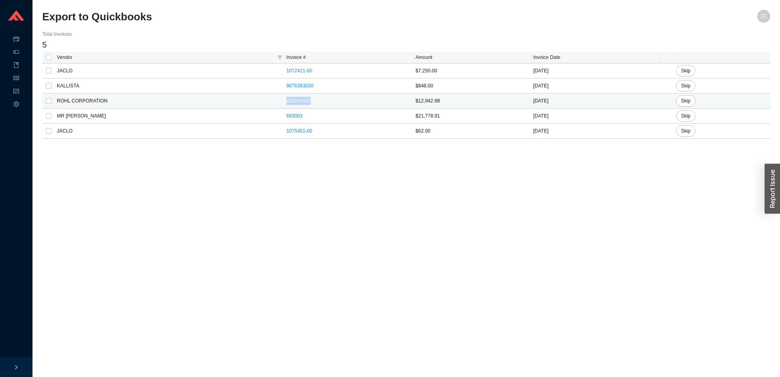
drag, startPoint x: 310, startPoint y: 98, endPoint x: 251, endPoint y: 100, distance: 58.9
click at [251, 100] on tr "ROHL CORPORATION 935284430 $12,942.98 [DATE] Skip" at bounding box center [406, 100] width 728 height 15
copy tr "935284430"
click at [295, 70] on link "1072421-00" at bounding box center [299, 71] width 26 height 6
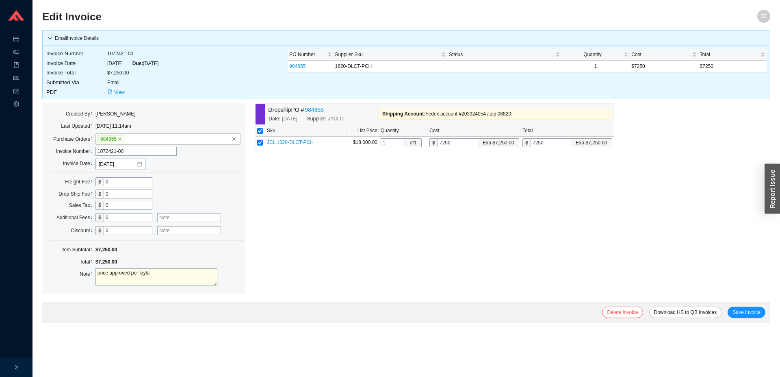
click at [155, 275] on textarea "price approved per layla" at bounding box center [156, 276] width 122 height 17
type textarea "price approved per layla P."
click at [748, 314] on span "Save Invoice" at bounding box center [747, 312] width 28 height 8
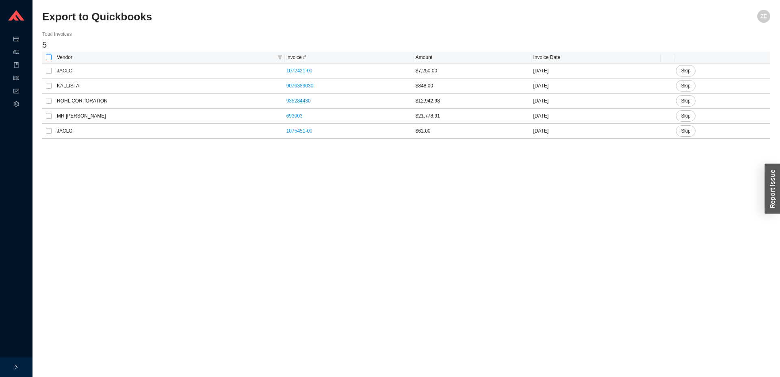
click at [49, 60] on input "checkbox" at bounding box center [49, 57] width 6 height 6
checkbox input "true"
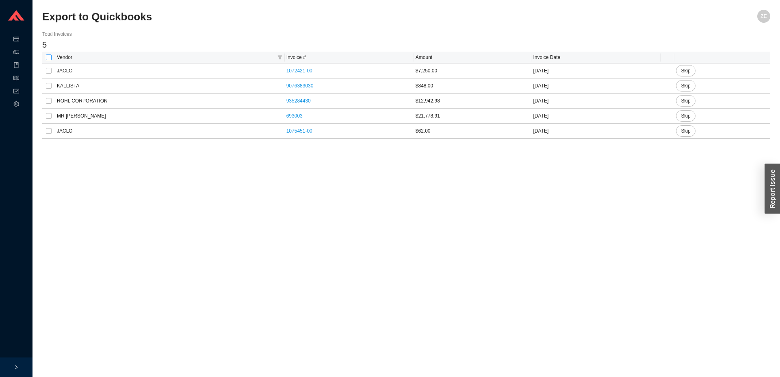
checkbox input "true"
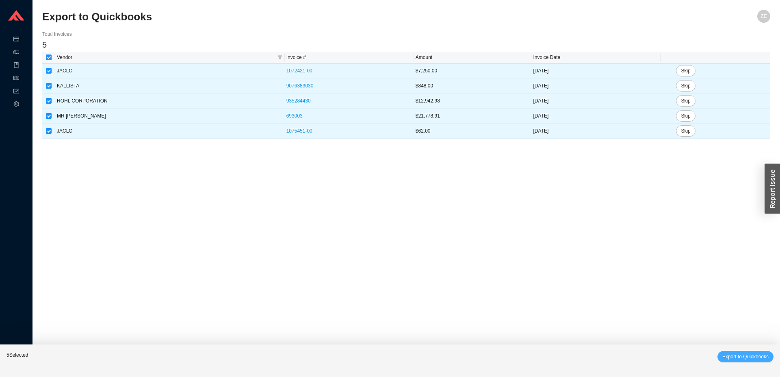
click at [740, 353] on span "Export to Quickbooks" at bounding box center [745, 356] width 46 height 8
checkbox input "false"
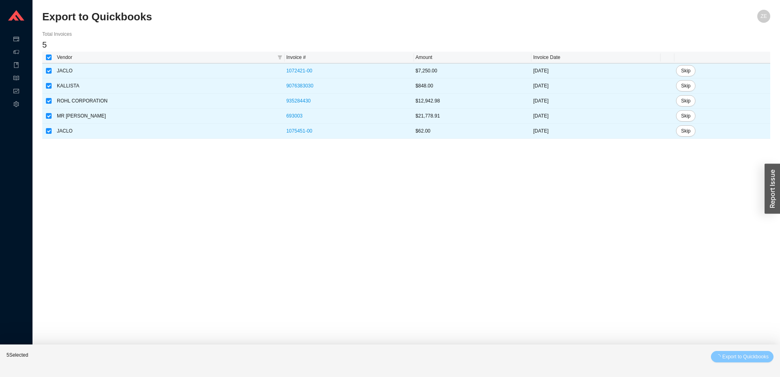
checkbox input "false"
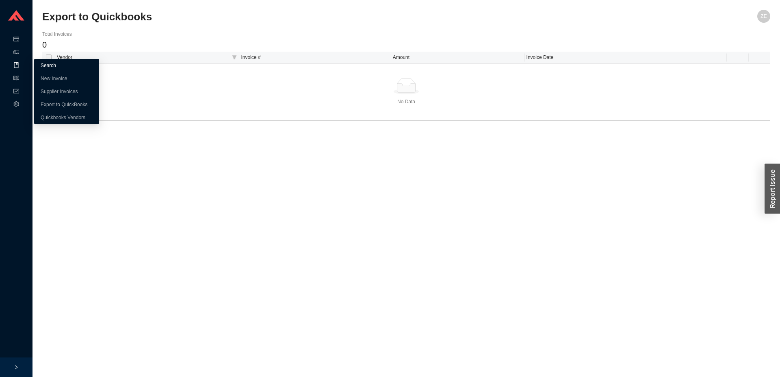
click at [54, 67] on link "Search" at bounding box center [48, 66] width 15 height 6
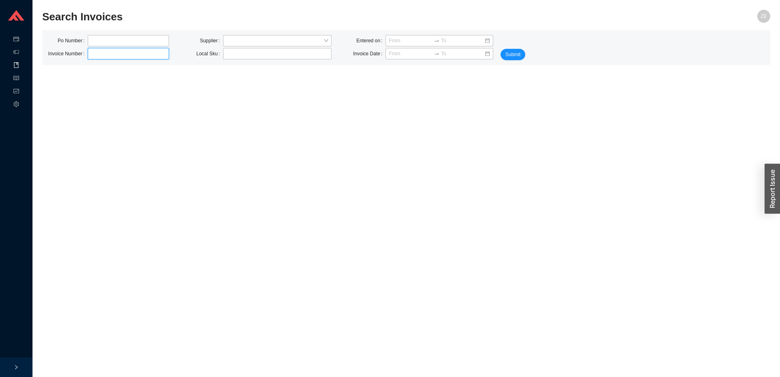
paste input "935284430"
drag, startPoint x: 102, startPoint y: 52, endPoint x: 65, endPoint y: 36, distance: 40.4
click at [88, 52] on input "935284430" at bounding box center [128, 53] width 81 height 11
type input "935284430"
click button "Submit" at bounding box center [513, 54] width 25 height 11
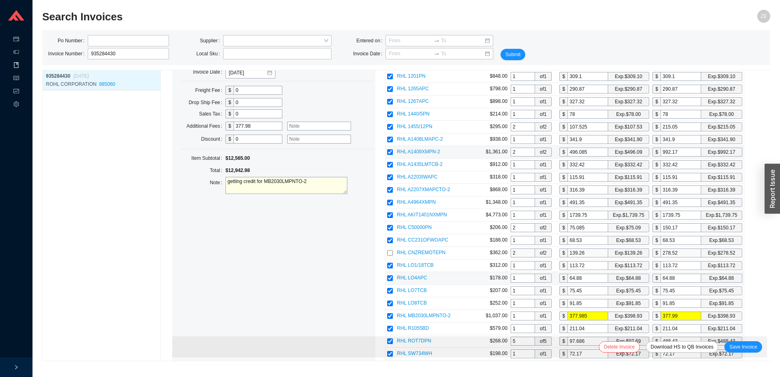
scroll to position [585, 0]
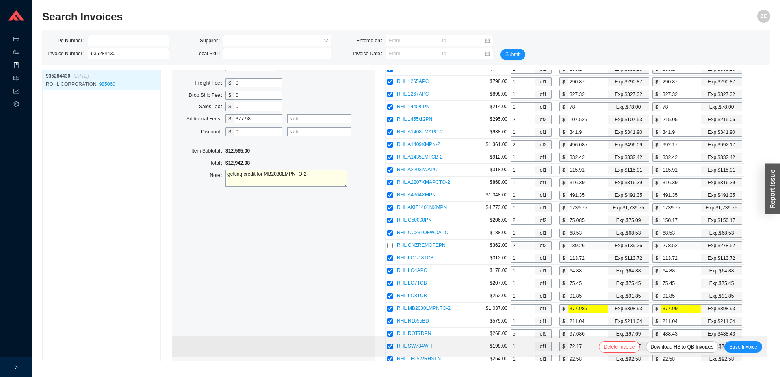
drag, startPoint x: 263, startPoint y: 115, endPoint x: 216, endPoint y: 114, distance: 47.5
click at [216, 114] on div "Additional Fees $ 377.98" at bounding box center [273, 119] width 193 height 12
type input "3"
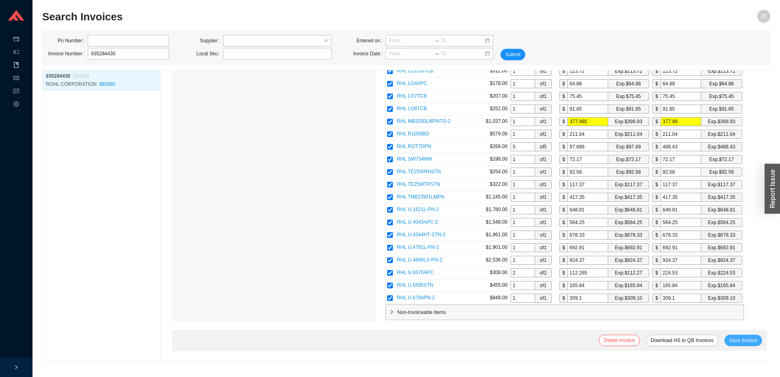
click at [726, 336] on button "Save Invoice" at bounding box center [743, 339] width 38 height 11
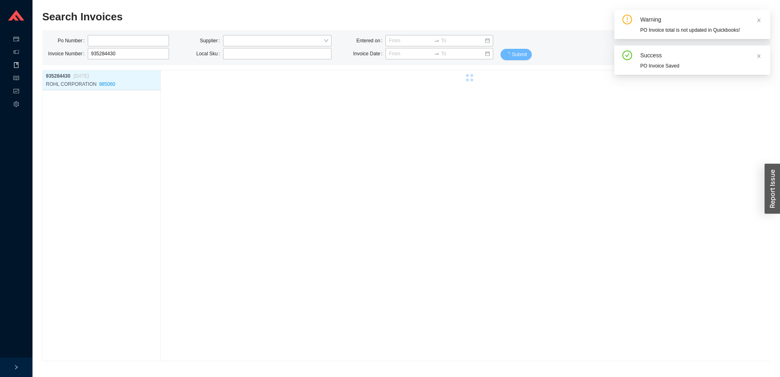
scroll to position [0, 0]
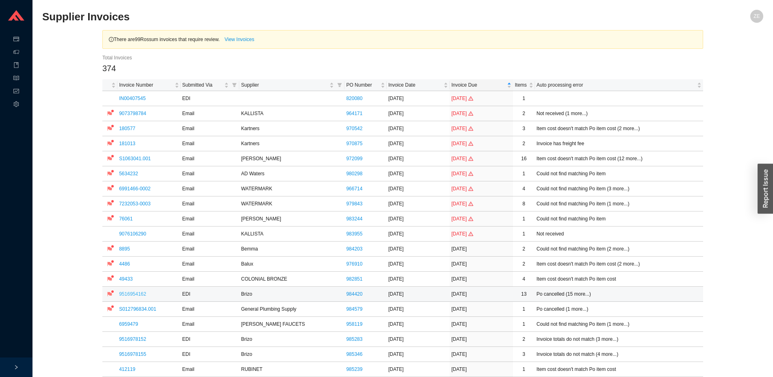
click at [131, 293] on link "9516954162" at bounding box center [132, 294] width 27 height 6
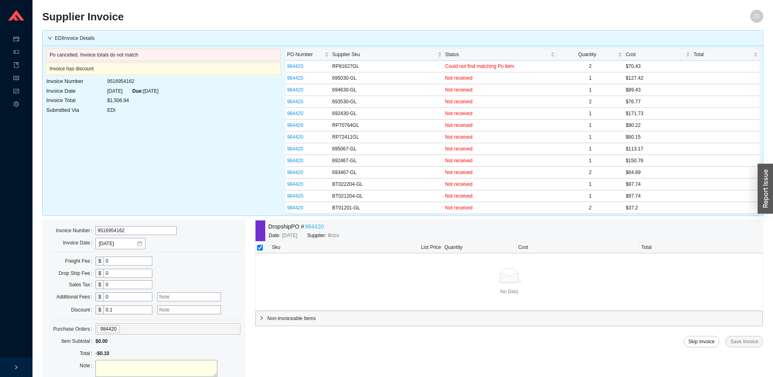
click at [317, 230] on link "984420" at bounding box center [314, 226] width 19 height 9
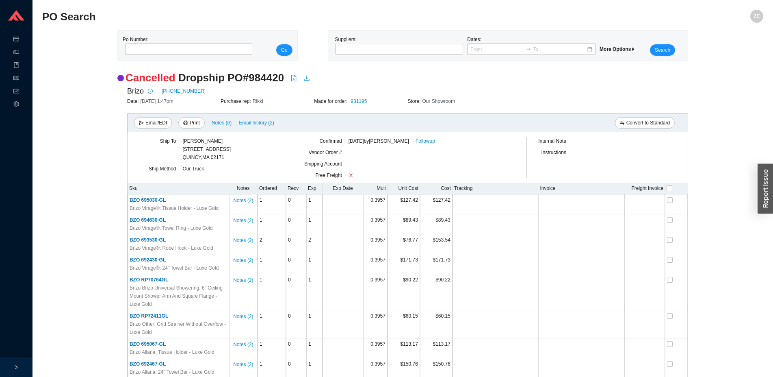
click at [209, 122] on div "Email/EDI Print Notes ( 6 ) Email history (2)" at bounding box center [271, 122] width 274 height 11
click at [216, 123] on span "Notes ( 6 )" at bounding box center [222, 123] width 20 height 8
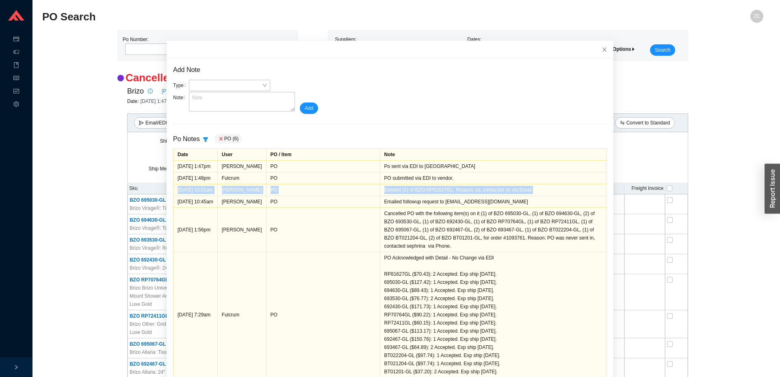
drag, startPoint x: 175, startPoint y: 190, endPoint x: 532, endPoint y: 189, distance: 357.1
click at [532, 189] on tr "8/5/25 10:01am Rikki Kuessous PO Deleted (2) of BZO RP81627GL. Reason: ss, cont…" at bounding box center [389, 190] width 433 height 12
copy tr "8/5/25 10:01am Rikki Kuessous PO Deleted (2) of BZO RP81627GL. Reason: ss, cont…"
click at [602, 51] on icon "close" at bounding box center [605, 50] width 6 height 6
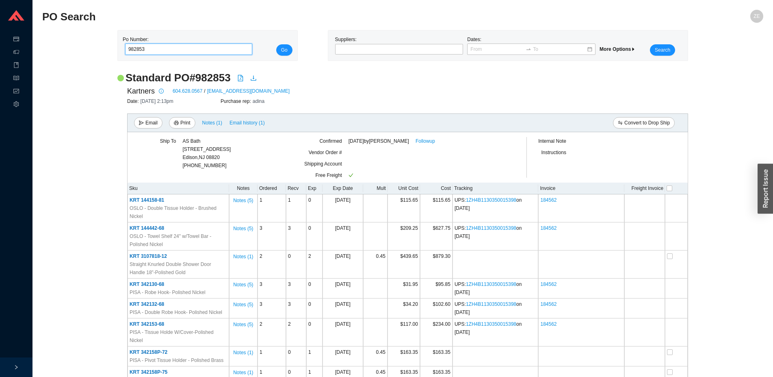
drag, startPoint x: 163, startPoint y: 55, endPoint x: 89, endPoint y: 55, distance: 74.3
click at [89, 55] on div "Po Number: 982853 Go Suppliers: Dates: More Options Search" at bounding box center [402, 45] width 721 height 31
click at [276, 44] on button "Go" at bounding box center [284, 49] width 16 height 11
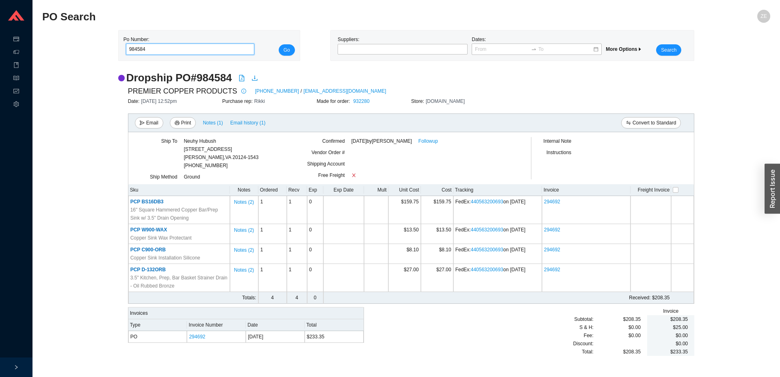
drag, startPoint x: 152, startPoint y: 48, endPoint x: 101, endPoint y: 43, distance: 51.0
click at [126, 43] on input "984584" at bounding box center [190, 48] width 129 height 11
click at [279, 44] on button "Go" at bounding box center [287, 49] width 16 height 11
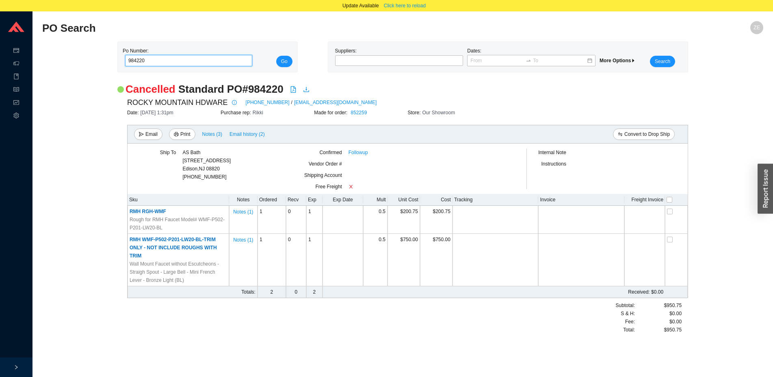
click at [139, 63] on input "984220" at bounding box center [188, 60] width 127 height 11
click at [276, 56] on button "Go" at bounding box center [284, 61] width 16 height 11
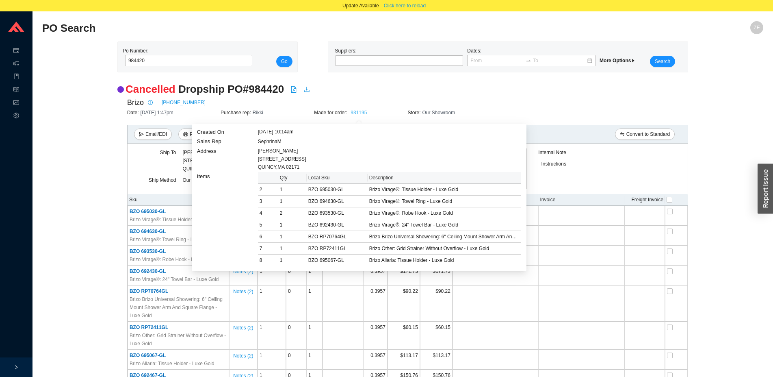
click at [362, 113] on link "931195" at bounding box center [359, 113] width 16 height 6
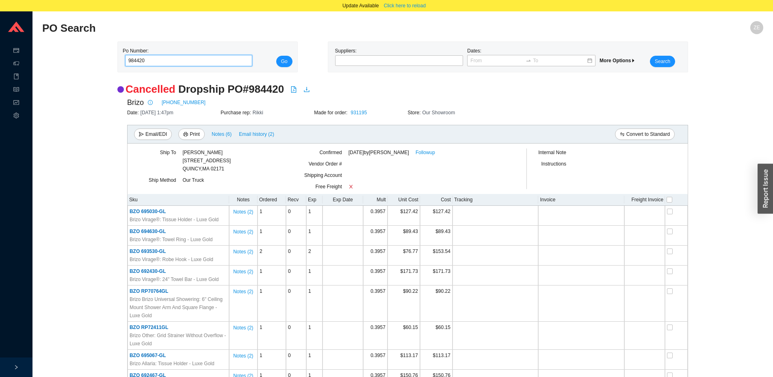
drag, startPoint x: 186, startPoint y: 60, endPoint x: 78, endPoint y: 44, distance: 110.0
click at [125, 56] on input "984420" at bounding box center [188, 60] width 127 height 11
type input "976910"
click at [276, 56] on button "Go" at bounding box center [284, 61] width 16 height 11
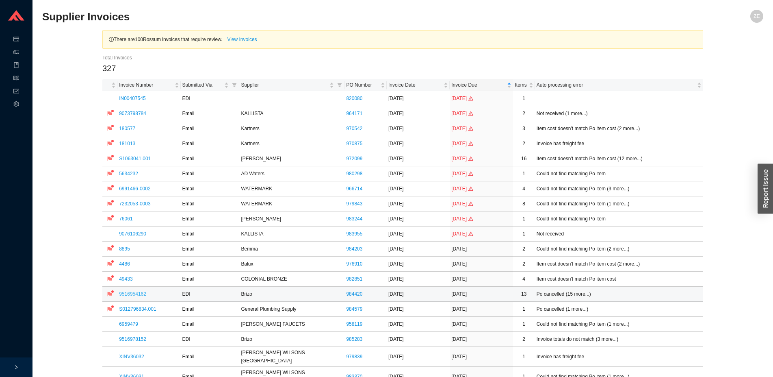
click at [139, 295] on link "9516954162" at bounding box center [132, 294] width 27 height 6
click at [123, 264] on link "4486" at bounding box center [124, 264] width 11 height 6
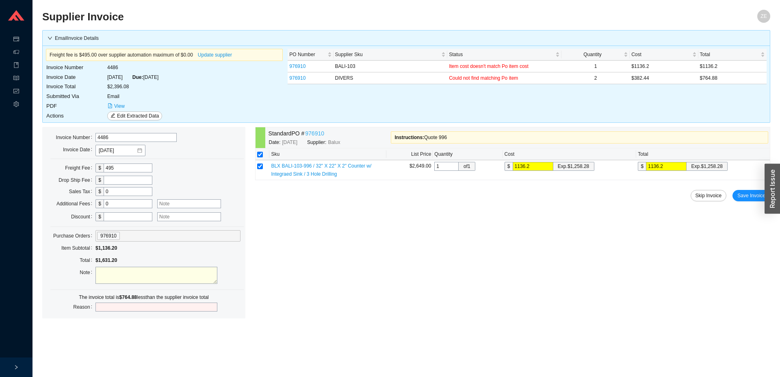
click at [319, 133] on link "976910" at bounding box center [314, 133] width 19 height 9
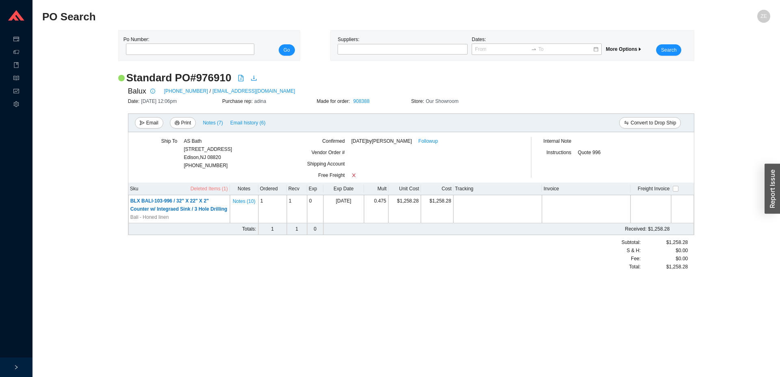
click at [218, 188] on span "Deleted Items (1)" at bounding box center [209, 188] width 37 height 8
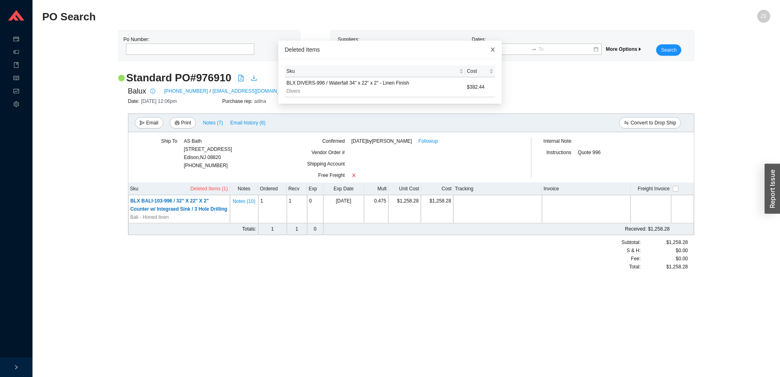
click at [490, 50] on icon "close" at bounding box center [493, 50] width 6 height 6
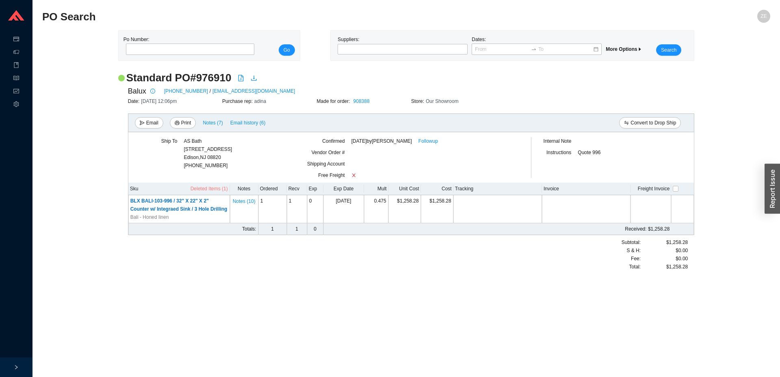
click at [219, 186] on span "Deleted Items (1)" at bounding box center [209, 188] width 37 height 8
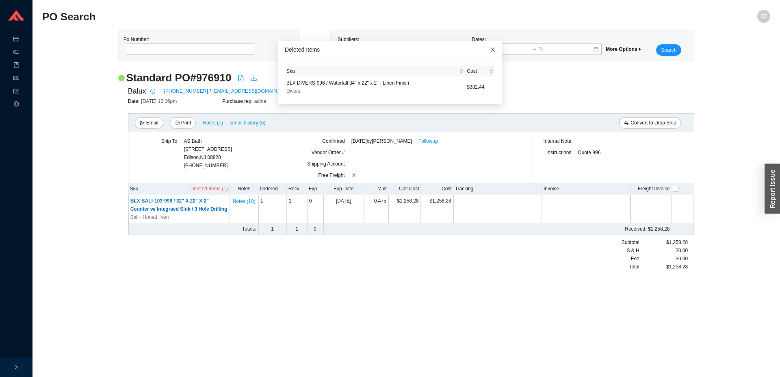
click at [484, 45] on span "Close" at bounding box center [493, 50] width 18 height 18
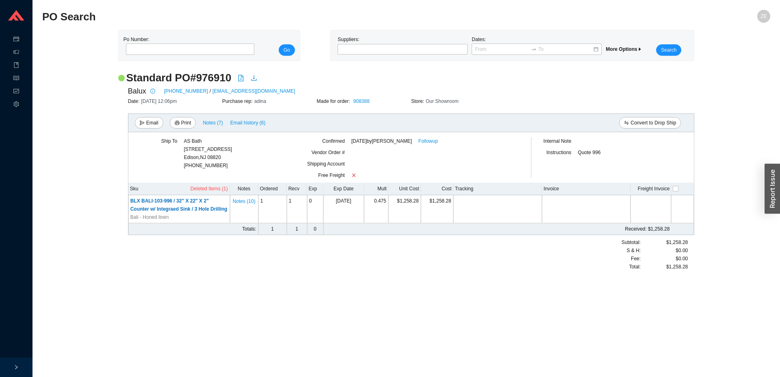
click at [201, 124] on div "Email Print Notes ( 7 ) Email history (6)" at bounding box center [273, 122] width 276 height 11
click at [206, 123] on span "Notes ( 7 )" at bounding box center [213, 123] width 20 height 8
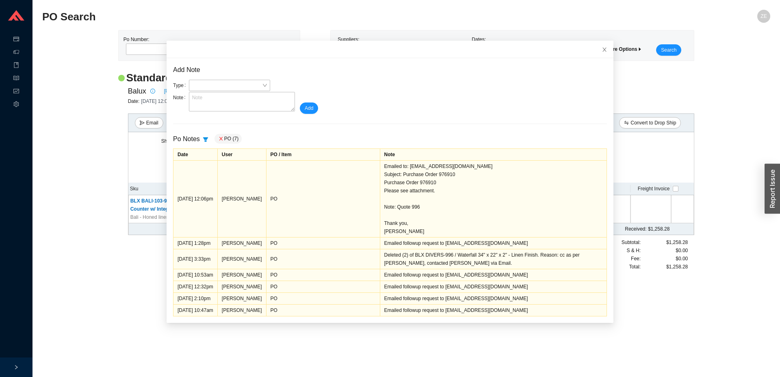
click at [130, 307] on main "PO Search ZE Po Number: Go Suppliers: Dates: More Options Search Standard PO # …" at bounding box center [406, 193] width 728 height 367
drag, startPoint x: 91, startPoint y: 254, endPoint x: 445, endPoint y: 98, distance: 386.4
click at [92, 252] on div "Standard PO # 976910 Balux [PHONE_NUMBER] / [EMAIL_ADDRESS][DOMAIN_NAME] Date: …" at bounding box center [406, 175] width 728 height 208
drag, startPoint x: 596, startPoint y: 49, endPoint x: 401, endPoint y: 33, distance: 195.6
click at [602, 49] on icon "close" at bounding box center [605, 50] width 6 height 6
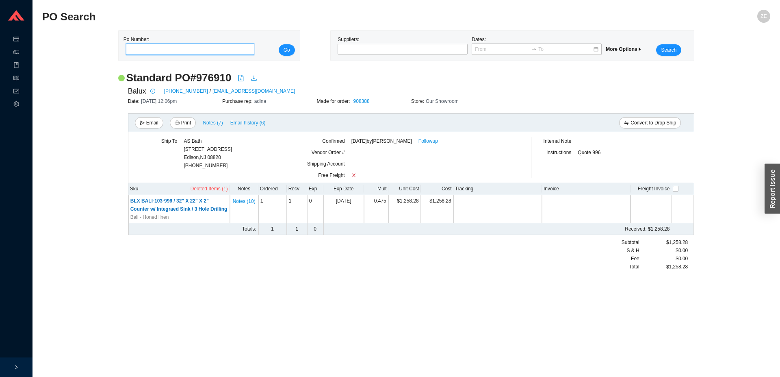
click at [147, 47] on input "tel" at bounding box center [190, 48] width 129 height 11
click at [279, 44] on button "Go" at bounding box center [287, 49] width 16 height 11
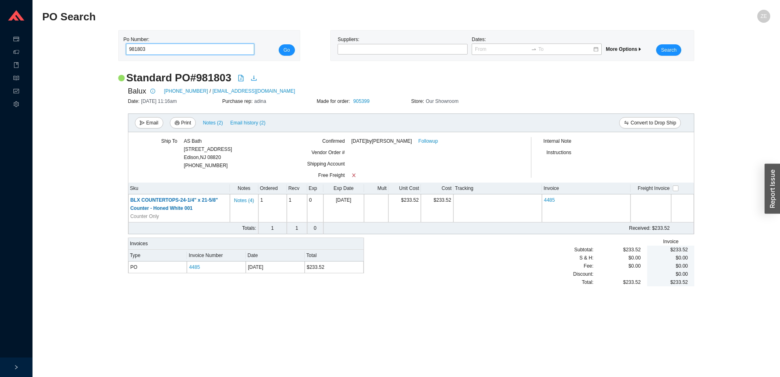
drag, startPoint x: 154, startPoint y: 49, endPoint x: 50, endPoint y: 0, distance: 115.1
click at [126, 46] on input "981803" at bounding box center [190, 48] width 129 height 11
type input "976910"
click at [279, 44] on button "Go" at bounding box center [287, 49] width 16 height 11
